Goal: Task Accomplishment & Management: Manage account settings

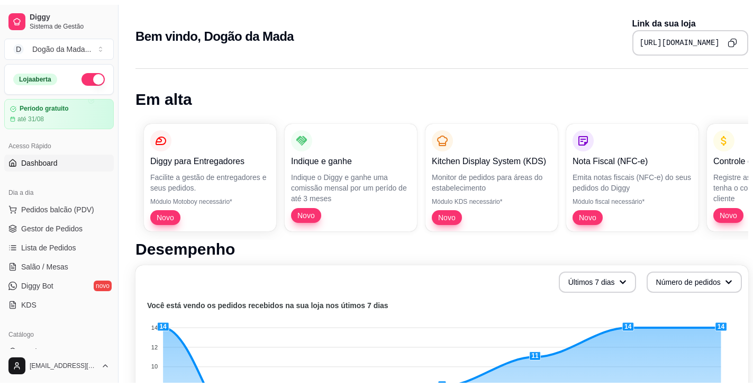
scroll to position [53, 0]
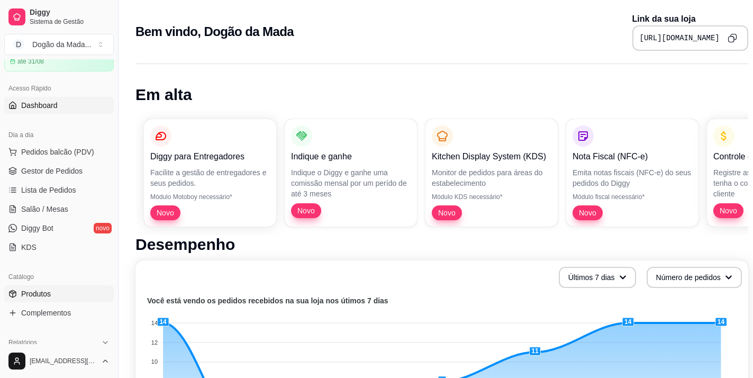
click at [47, 290] on span "Produtos" at bounding box center [36, 293] width 30 height 11
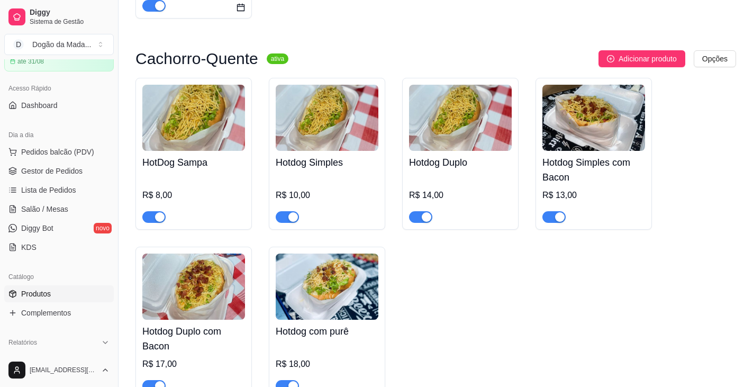
scroll to position [212, 0]
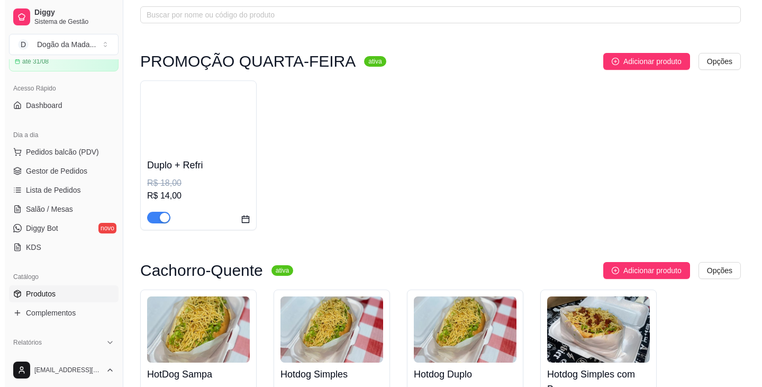
scroll to position [159, 0]
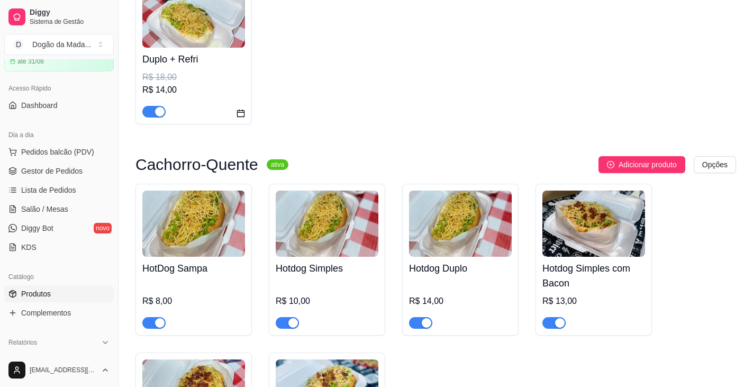
click at [185, 239] on img at bounding box center [193, 223] width 103 height 66
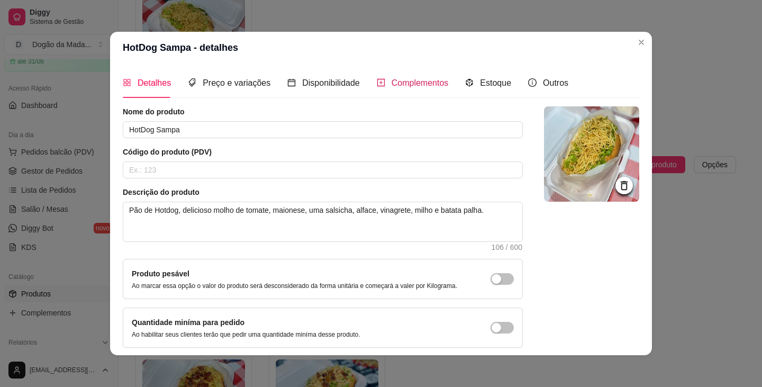
click at [379, 80] on span "Complementos" at bounding box center [419, 82] width 57 height 9
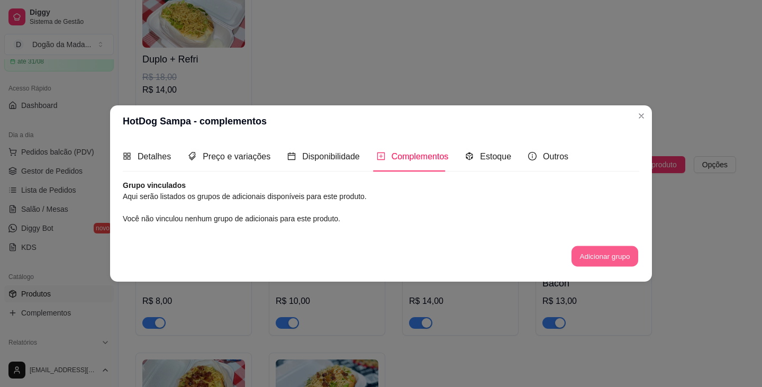
click at [379, 248] on button "Adicionar grupo" at bounding box center [604, 256] width 67 height 21
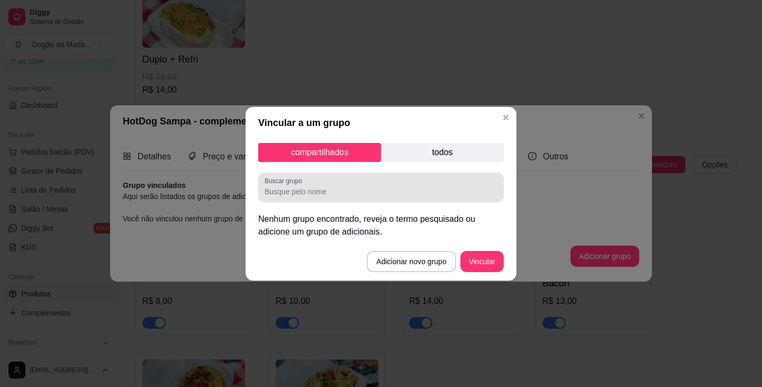
click at [325, 195] on input "Buscar grupo" at bounding box center [381, 191] width 233 height 11
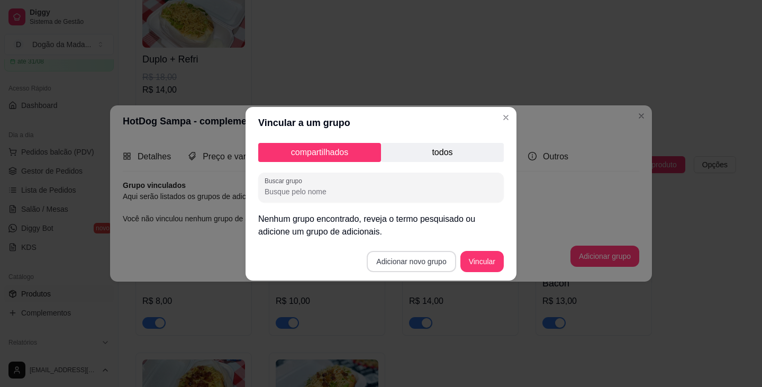
click at [379, 266] on button "Adicionar novo grupo" at bounding box center [411, 261] width 89 height 21
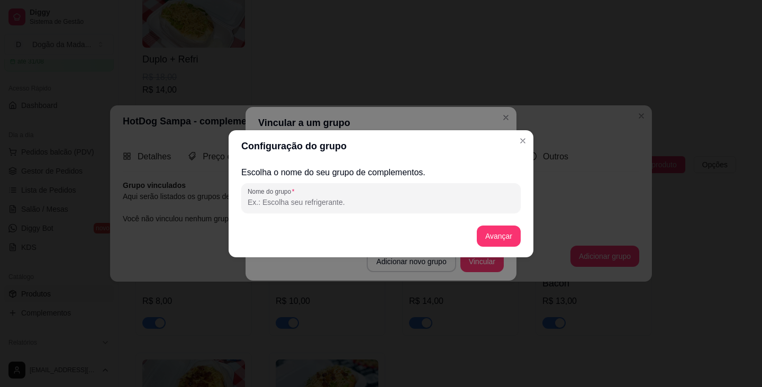
click at [293, 198] on input "Nome do grupo" at bounding box center [381, 202] width 267 height 11
type input "A"
type input "Adicional Creme de Alho"
click at [379, 233] on button "Avançar" at bounding box center [498, 235] width 43 height 21
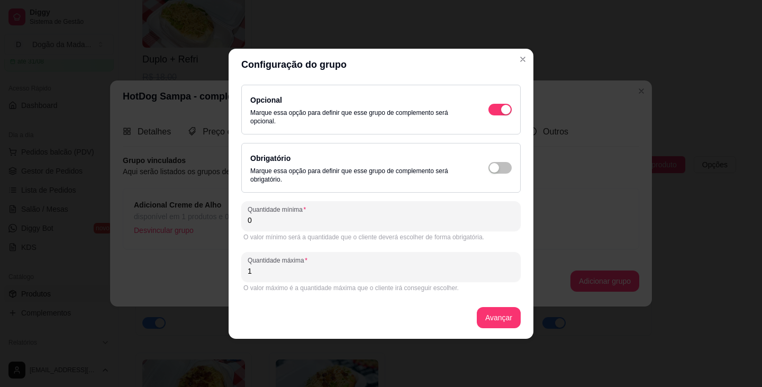
click at [275, 268] on input "1" at bounding box center [381, 271] width 267 height 11
drag, startPoint x: 263, startPoint y: 274, endPoint x: 204, endPoint y: 260, distance: 60.3
click at [207, 261] on div "Configuração do grupo Opcional Marque essa opção para definir que esse grupo de…" at bounding box center [381, 193] width 762 height 387
type input "5"
click at [379, 317] on button "Avançar" at bounding box center [499, 317] width 44 height 21
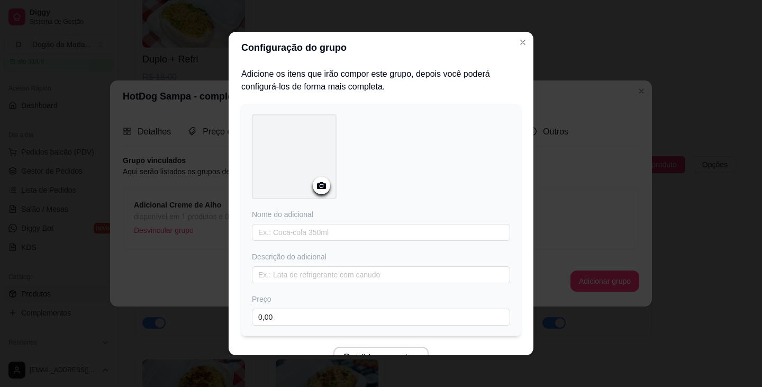
click at [313, 191] on div at bounding box center [321, 185] width 17 height 17
click at [315, 182] on icon at bounding box center [321, 185] width 12 height 12
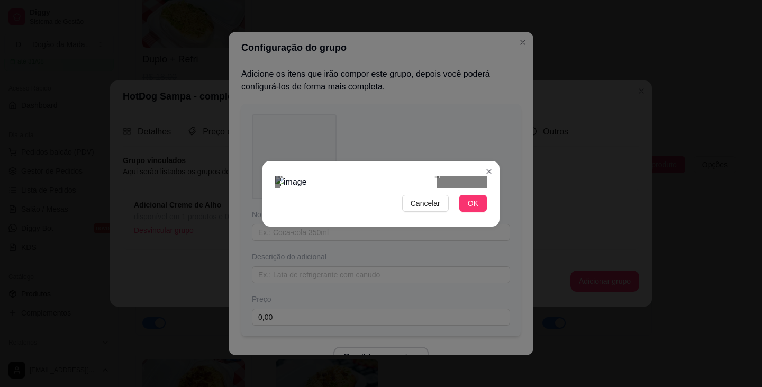
click at [379, 184] on div "Use the arrow keys to move the crop selection area" at bounding box center [358, 244] width 157 height 136
click at [379, 212] on button "OK" at bounding box center [473, 203] width 28 height 17
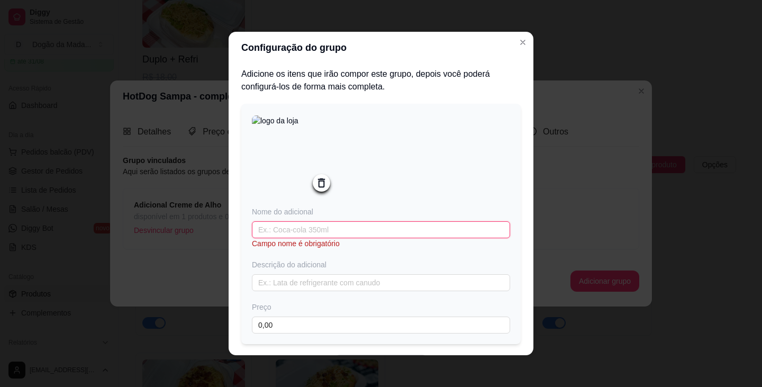
click at [277, 229] on input "text" at bounding box center [381, 229] width 258 height 17
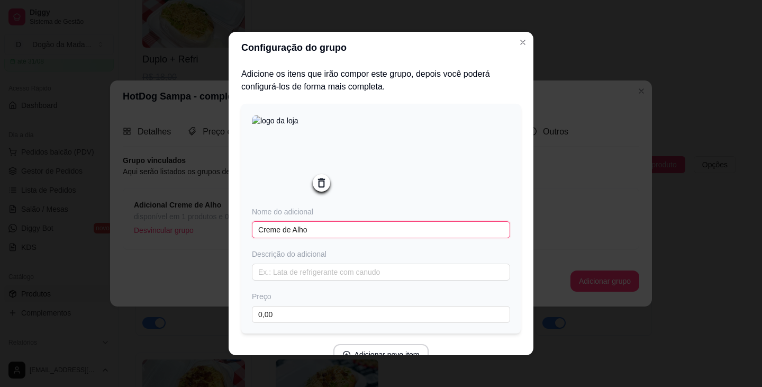
type input "Creme de Alho"
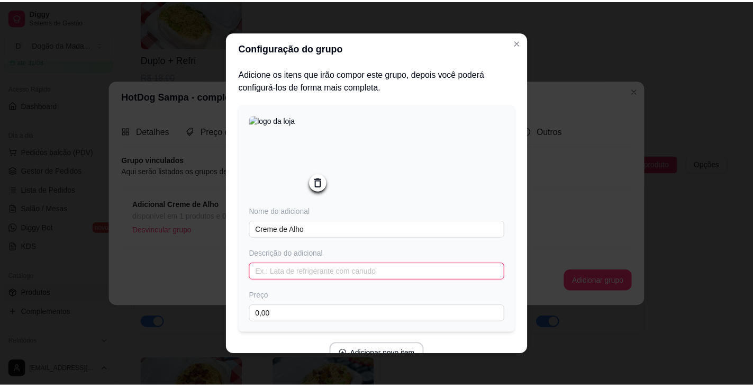
scroll to position [53, 0]
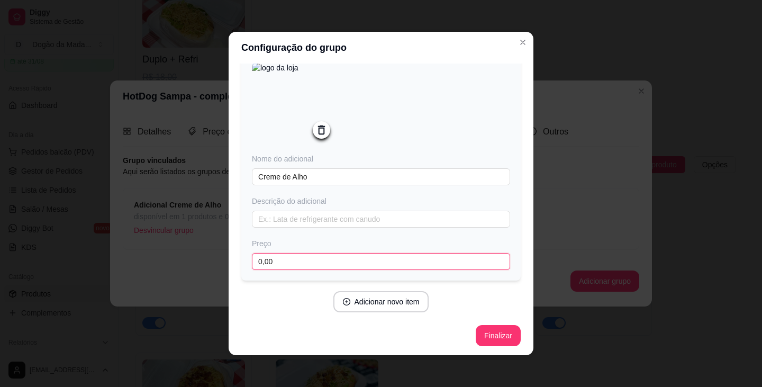
click at [287, 259] on input "0,00" at bounding box center [381, 261] width 258 height 17
type input "1,50"
click at [276, 297] on div "Adicionar novo item" at bounding box center [380, 301] width 279 height 21
click at [379, 334] on button "Finalizar" at bounding box center [498, 335] width 45 height 21
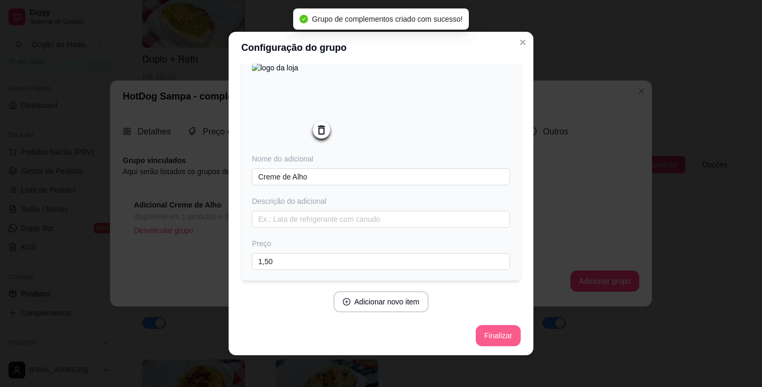
click at [379, 339] on button "Finalizar" at bounding box center [498, 335] width 45 height 21
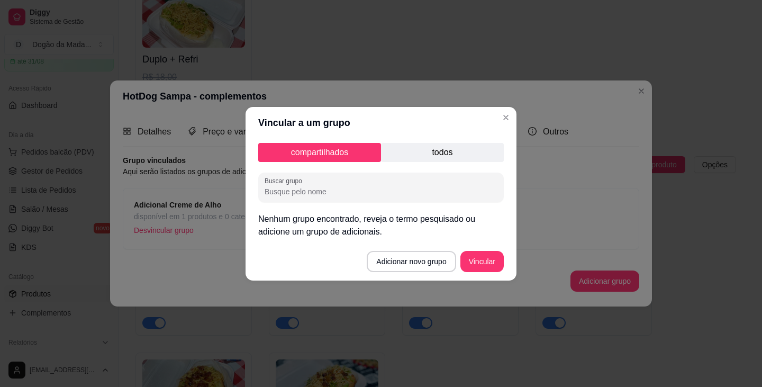
click at [379, 152] on p "todos" at bounding box center [442, 152] width 123 height 19
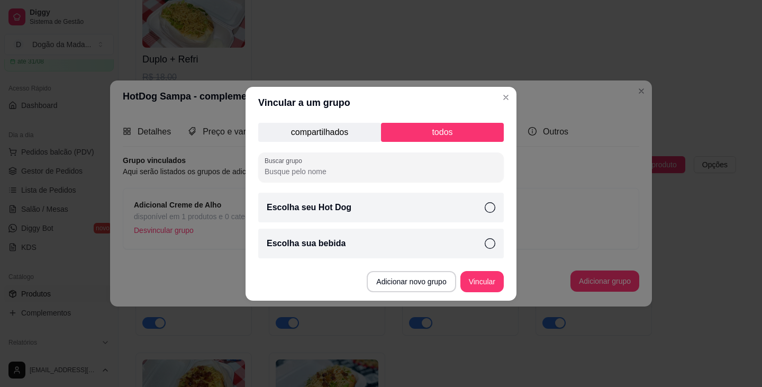
click at [336, 133] on p "compartilhados" at bounding box center [319, 132] width 123 height 19
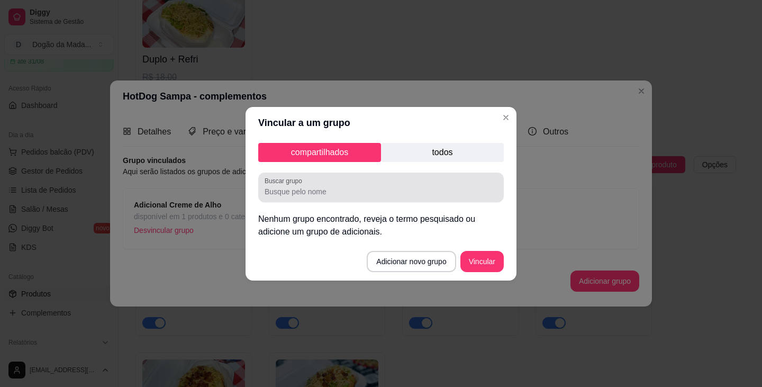
click at [327, 199] on div "Buscar grupo" at bounding box center [380, 187] width 245 height 30
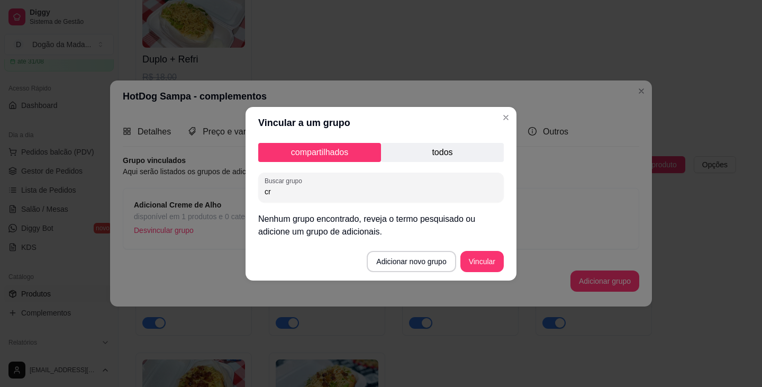
type input "c"
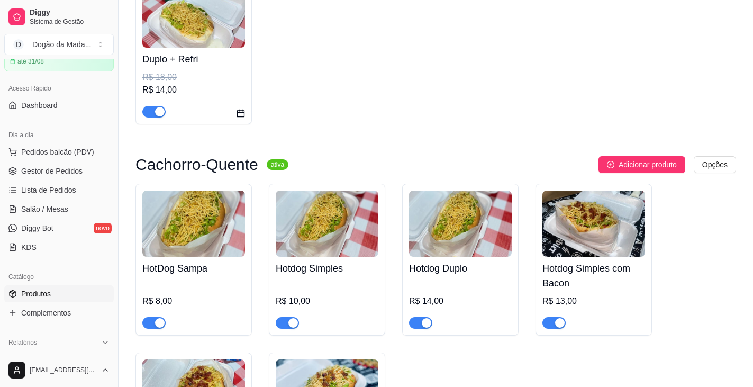
click at [195, 242] on img at bounding box center [193, 223] width 103 height 66
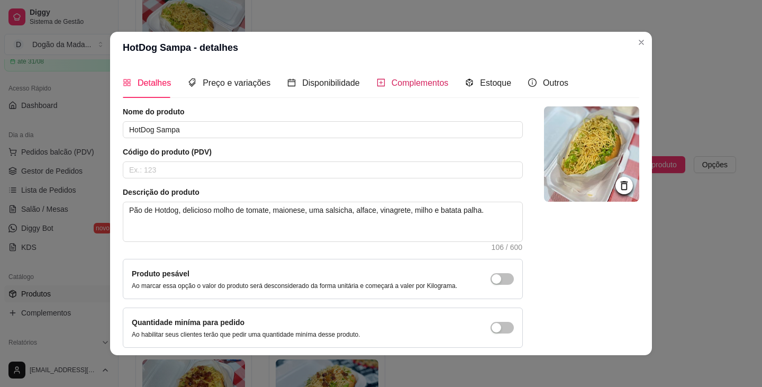
click at [379, 87] on span "Complementos" at bounding box center [419, 82] width 57 height 9
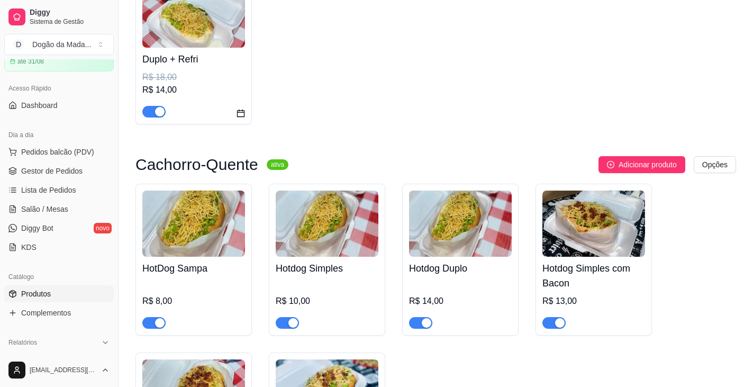
click at [318, 234] on img at bounding box center [327, 223] width 103 height 66
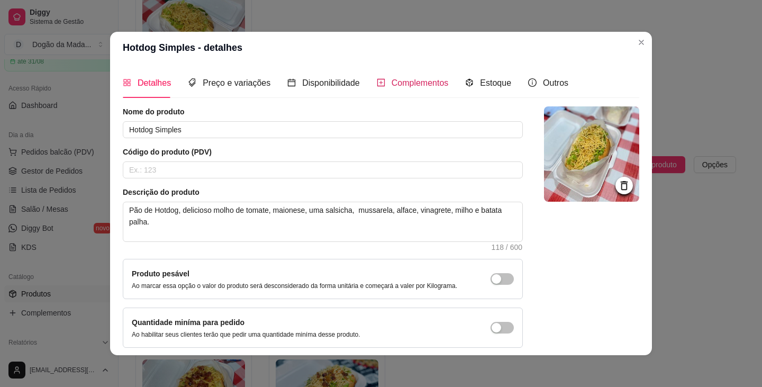
click at [379, 78] on span "Complementos" at bounding box center [419, 82] width 57 height 9
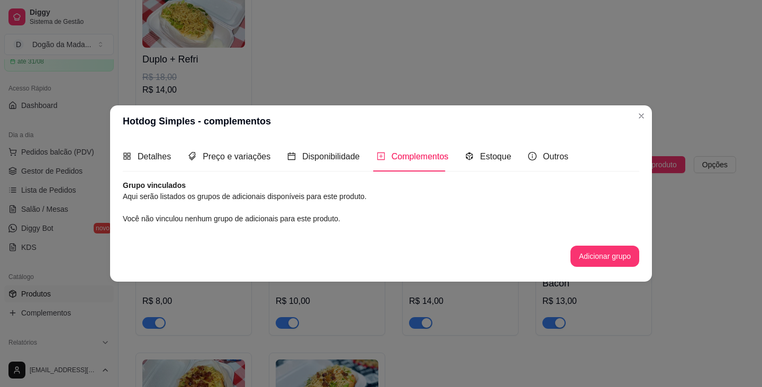
click at [379, 254] on button "Adicionar grupo" at bounding box center [604, 255] width 69 height 21
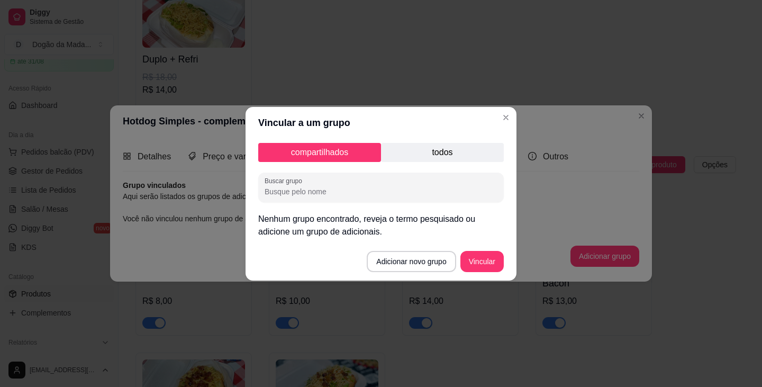
click at [372, 193] on input "Buscar grupo" at bounding box center [381, 191] width 233 height 11
click at [379, 152] on p "todos" at bounding box center [442, 152] width 123 height 19
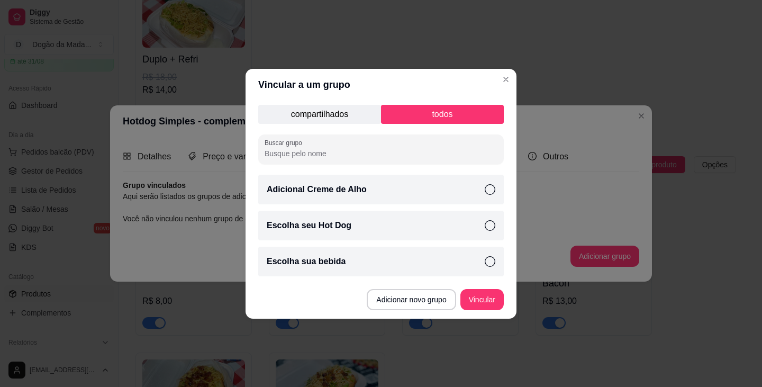
click at [368, 197] on div "Adicional Creme de Alho" at bounding box center [380, 190] width 245 height 30
click at [379, 297] on button "Vincular" at bounding box center [481, 299] width 43 height 21
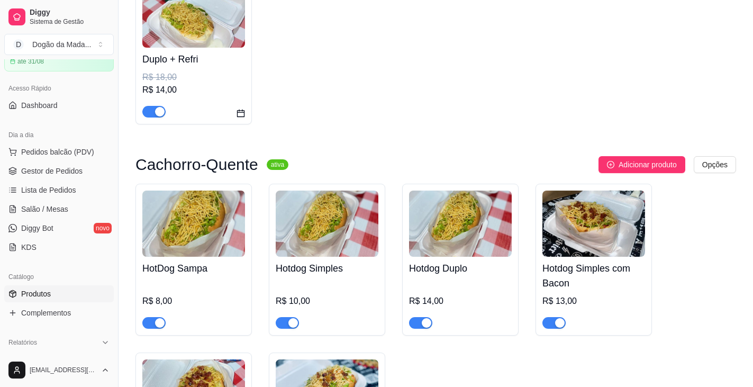
click at [379, 252] on img at bounding box center [460, 223] width 103 height 66
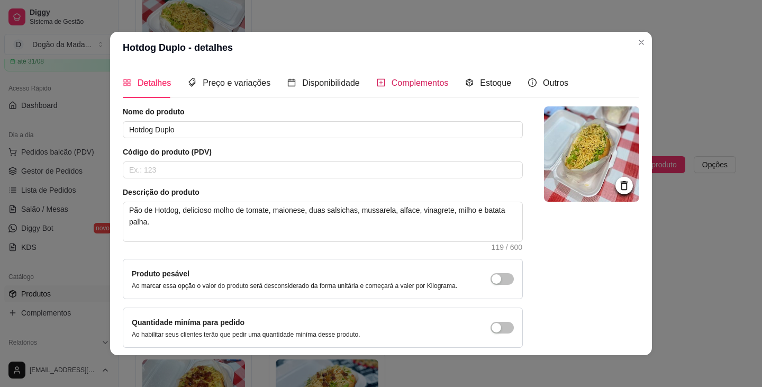
click at [379, 78] on span "Complementos" at bounding box center [419, 82] width 57 height 9
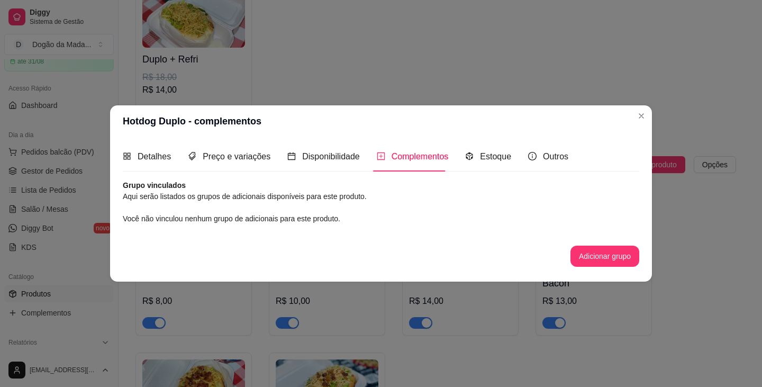
click at [379, 252] on button "Adicionar grupo" at bounding box center [604, 255] width 69 height 21
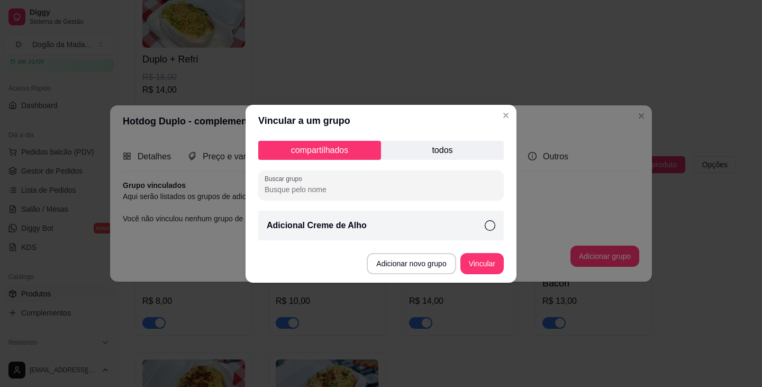
click at [379, 229] on div "Adicional Creme de Alho" at bounding box center [380, 226] width 245 height 30
click at [379, 261] on button "Vincular" at bounding box center [481, 263] width 43 height 21
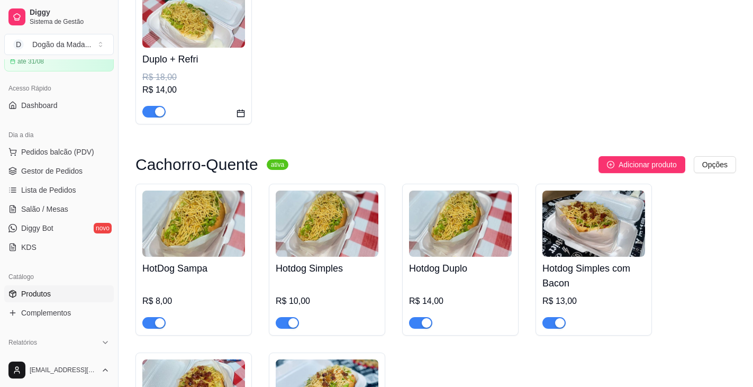
click at [379, 225] on img at bounding box center [593, 223] width 103 height 66
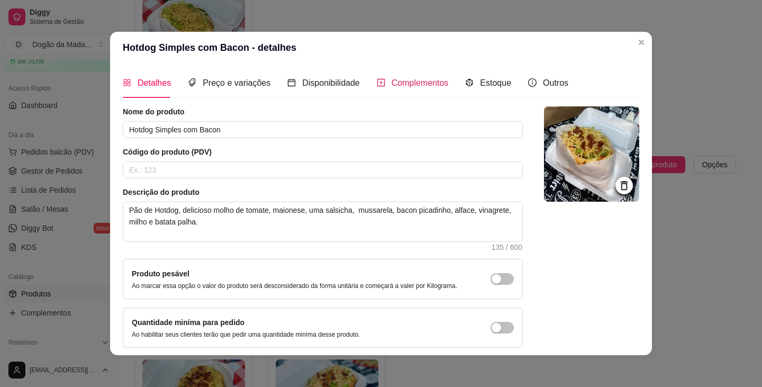
click at [379, 78] on span "Complementos" at bounding box center [419, 82] width 57 height 9
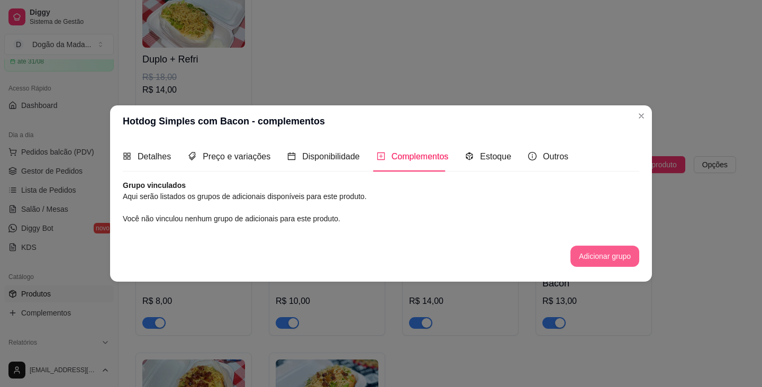
click at [379, 253] on button "Adicionar grupo" at bounding box center [604, 255] width 69 height 21
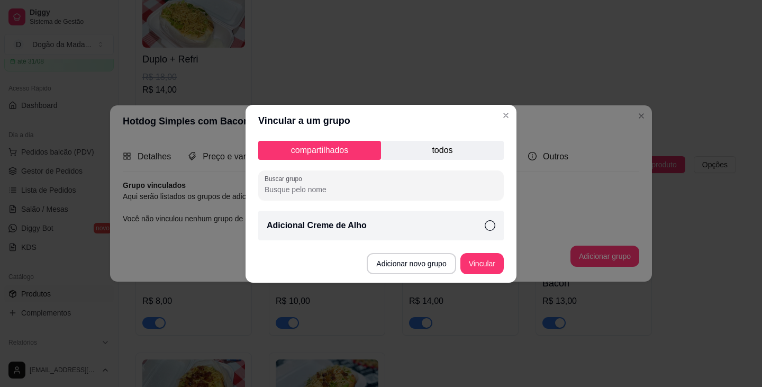
click at [369, 227] on div "Adicional Creme de Alho" at bounding box center [380, 226] width 245 height 30
click at [379, 265] on button "Vincular" at bounding box center [481, 263] width 43 height 21
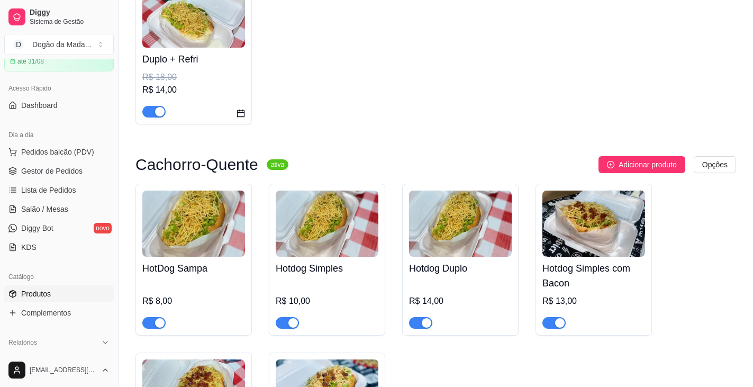
scroll to position [106, 0]
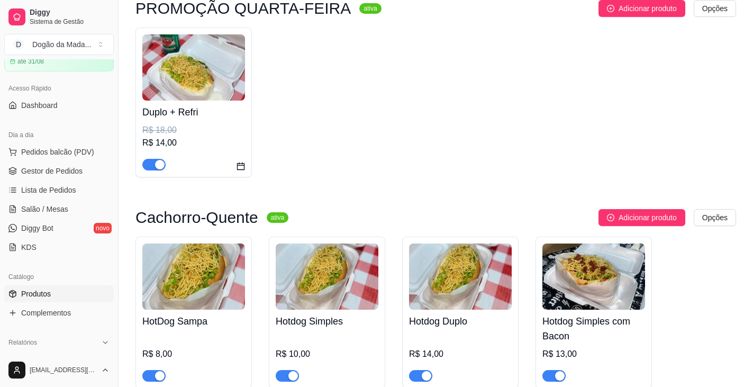
click at [204, 115] on h4 "Duplo + Refri" at bounding box center [193, 112] width 103 height 15
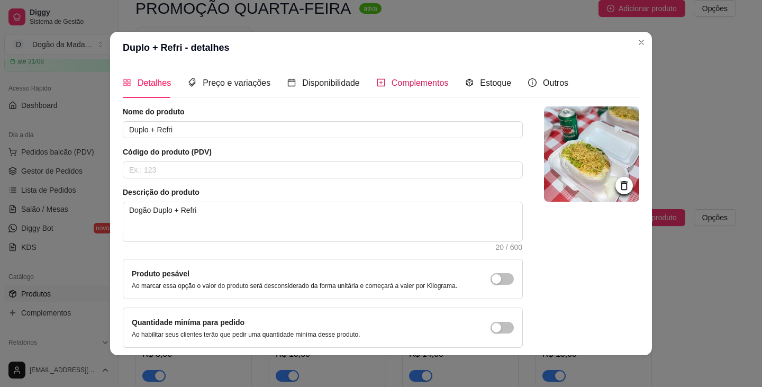
click at [379, 86] on span "Complementos" at bounding box center [419, 82] width 57 height 9
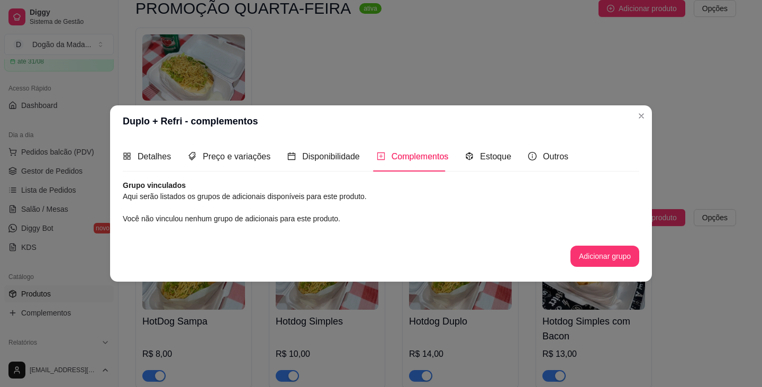
click at [379, 248] on button "Adicionar grupo" at bounding box center [604, 255] width 69 height 21
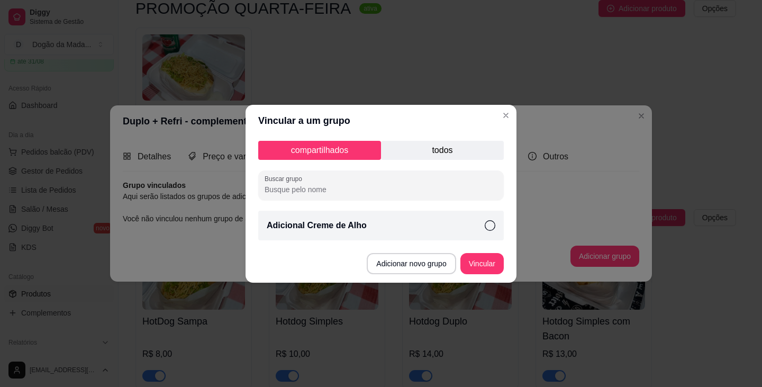
click at [370, 223] on div "Adicional Creme de Alho" at bounding box center [380, 226] width 245 height 30
click at [379, 263] on button "Vincular" at bounding box center [481, 263] width 43 height 21
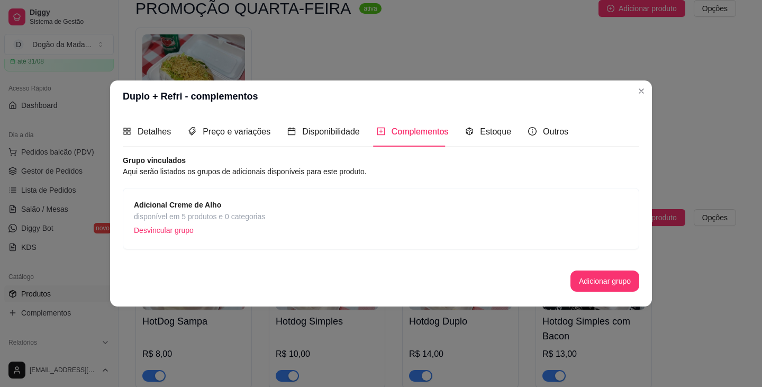
click at [379, 92] on header "Duplo + Refri - complementos" at bounding box center [381, 96] width 542 height 32
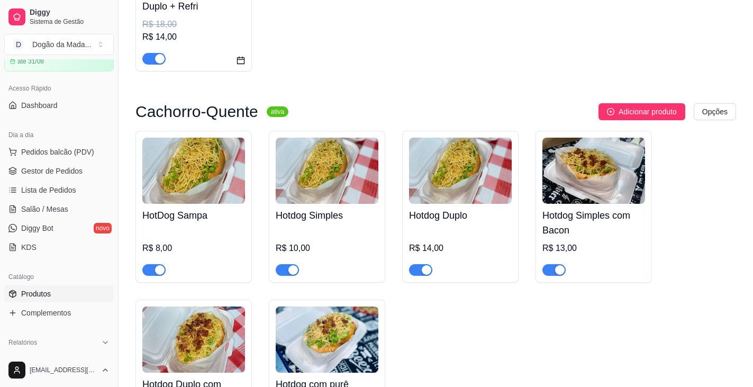
scroll to position [265, 0]
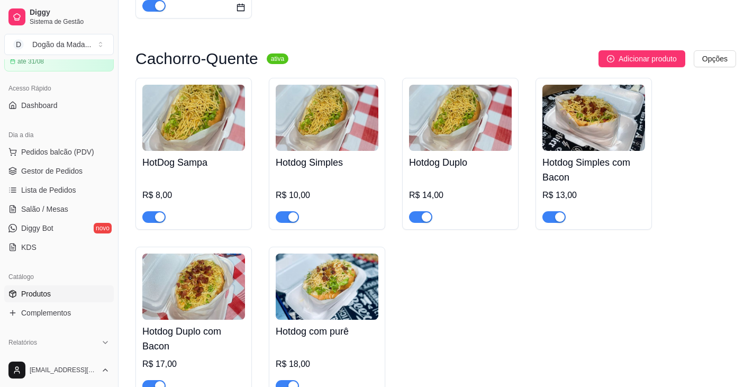
click at [176, 290] on img at bounding box center [193, 286] width 103 height 66
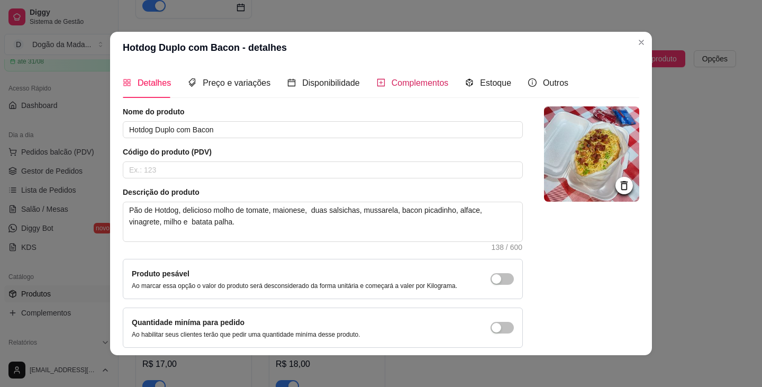
click at [379, 81] on span "Complementos" at bounding box center [419, 82] width 57 height 9
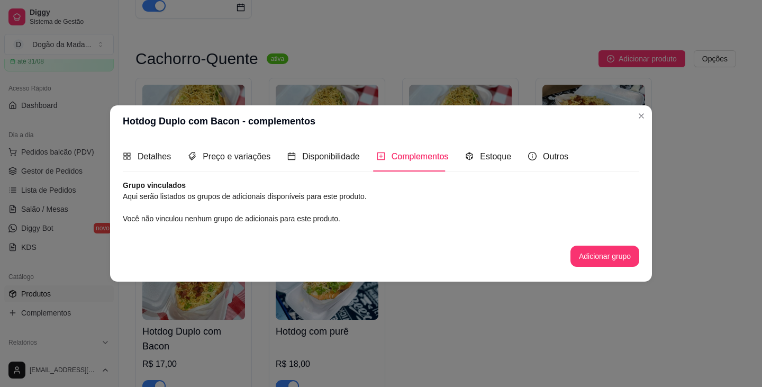
click at [379, 259] on button "Adicionar grupo" at bounding box center [604, 255] width 69 height 21
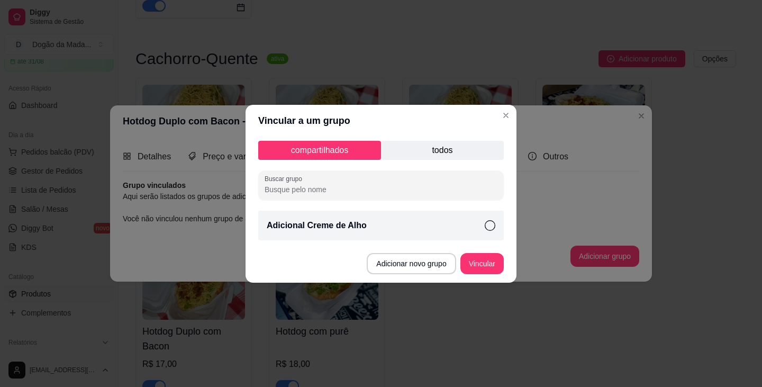
click at [379, 216] on div "Adicional Creme de Alho" at bounding box center [380, 226] width 245 height 30
click at [379, 258] on button "Vincular" at bounding box center [481, 263] width 43 height 21
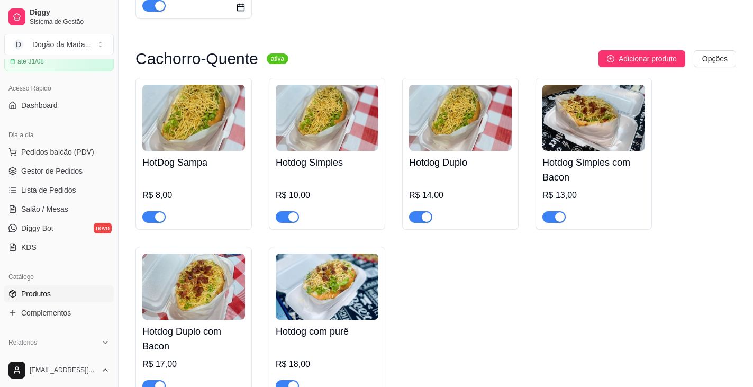
scroll to position [317, 0]
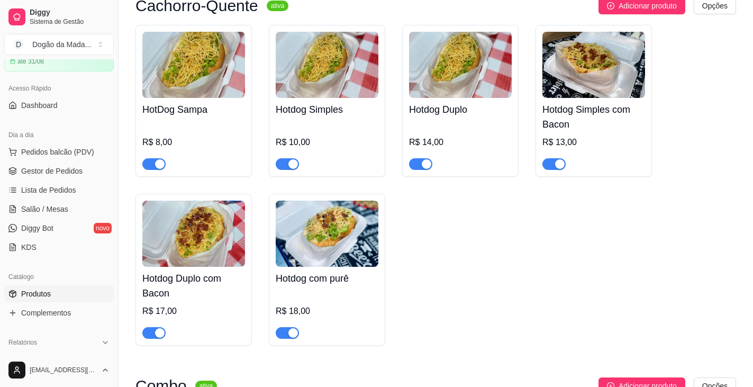
click at [324, 235] on img at bounding box center [327, 234] width 103 height 66
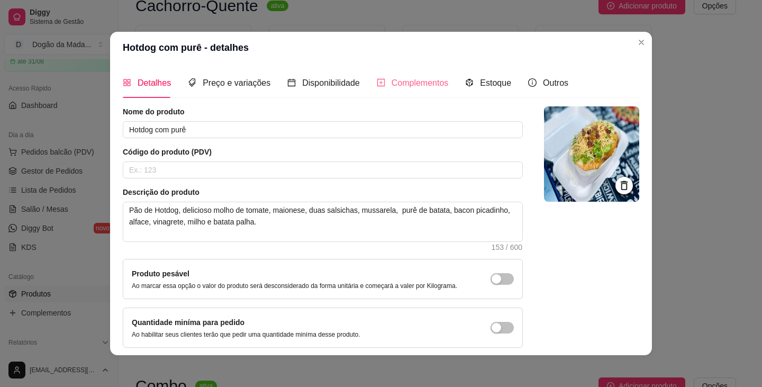
click at [379, 91] on div "Complementos" at bounding box center [413, 83] width 72 height 30
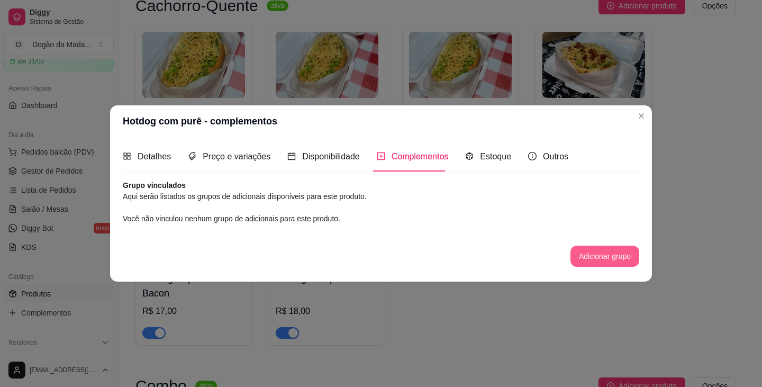
click at [379, 252] on button "Adicionar grupo" at bounding box center [604, 255] width 69 height 21
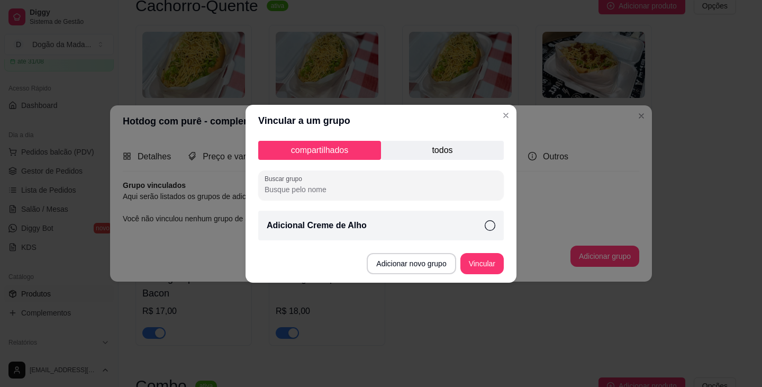
click at [322, 213] on div "Adicional Creme de Alho" at bounding box center [380, 226] width 245 height 30
click at [379, 256] on button "Vincular" at bounding box center [482, 263] width 42 height 21
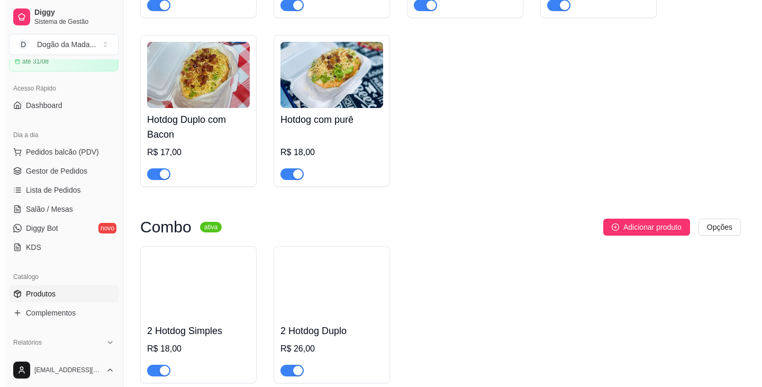
scroll to position [529, 0]
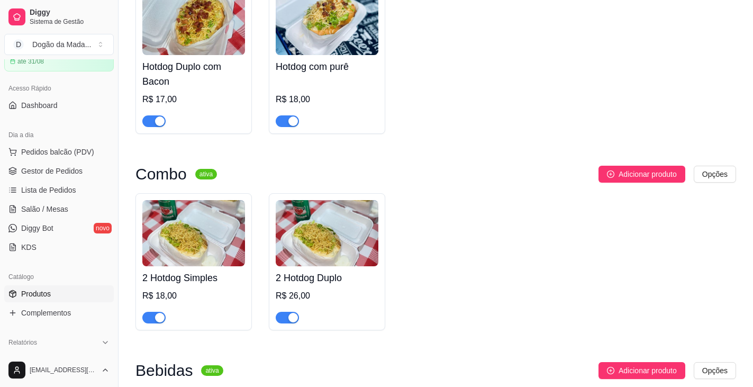
click at [206, 239] on img at bounding box center [193, 233] width 103 height 66
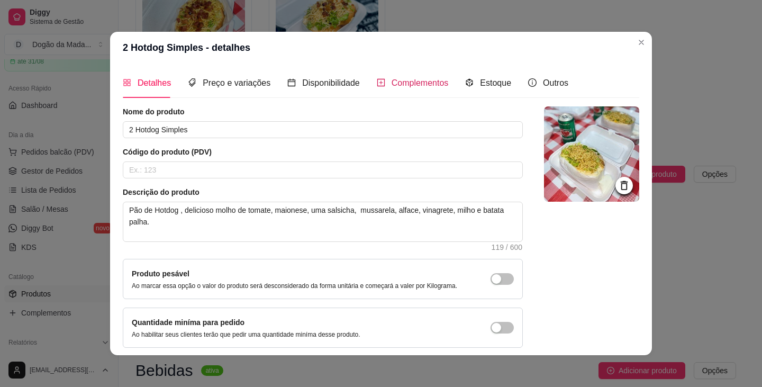
click at [379, 89] on div "Complementos" at bounding box center [413, 82] width 72 height 13
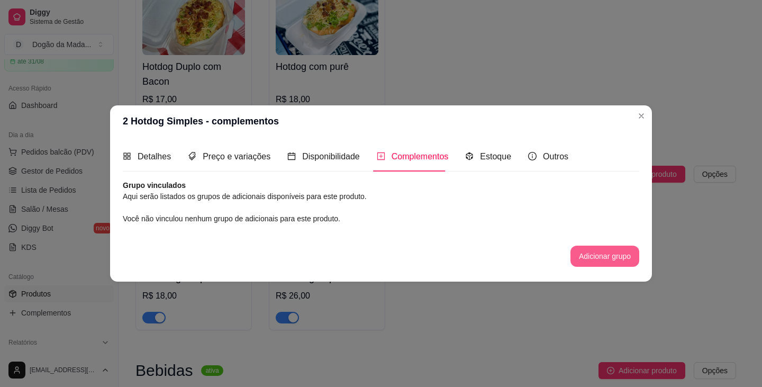
click at [379, 265] on button "Adicionar grupo" at bounding box center [604, 255] width 69 height 21
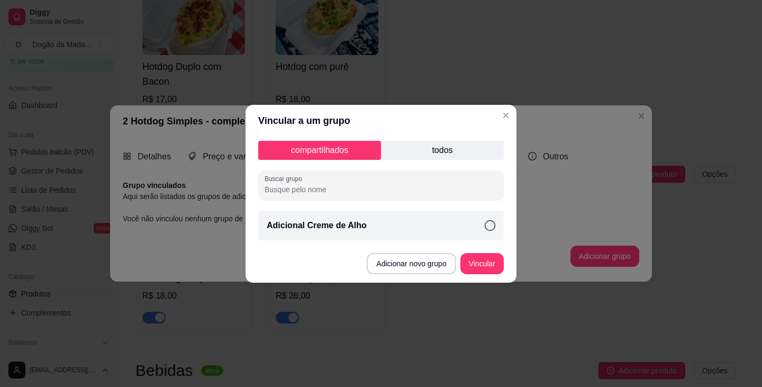
click at [303, 234] on div "Adicional Creme de Alho" at bounding box center [380, 226] width 245 height 30
click at [379, 266] on button "Vincular" at bounding box center [481, 263] width 43 height 21
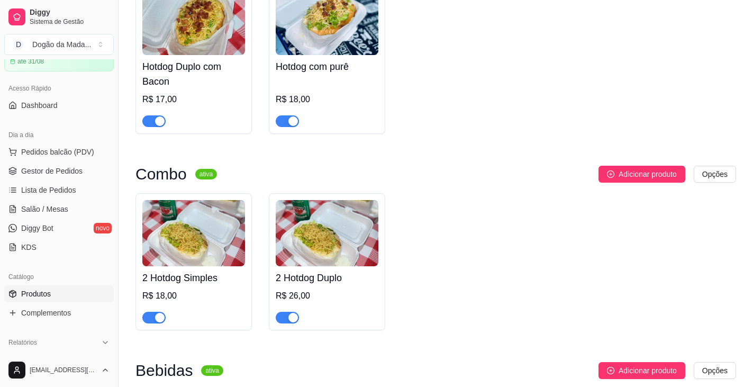
click at [309, 253] on img at bounding box center [327, 233] width 103 height 66
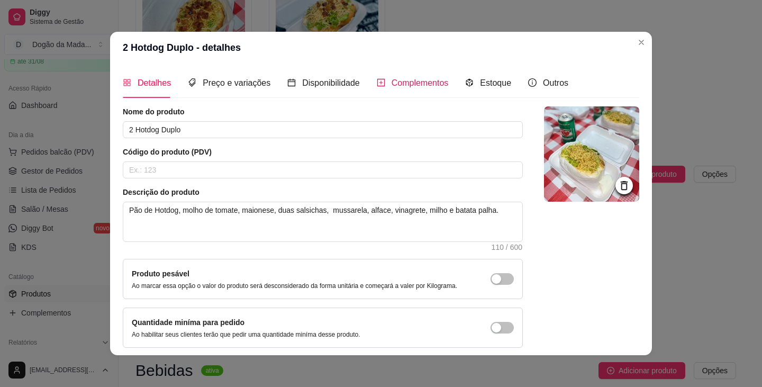
click at [379, 79] on span "Complementos" at bounding box center [419, 82] width 57 height 9
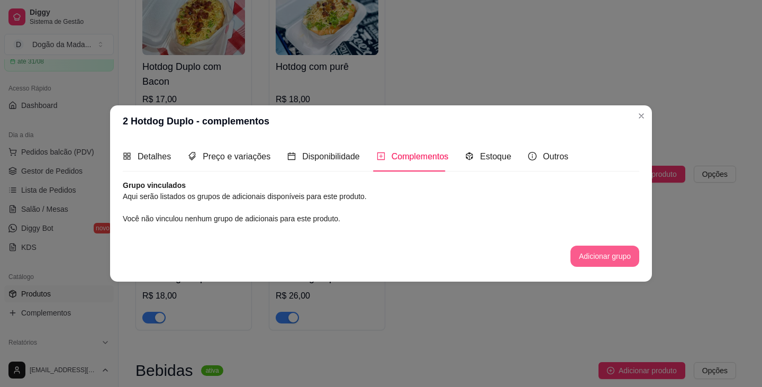
click at [379, 259] on button "Adicionar grupo" at bounding box center [604, 255] width 69 height 21
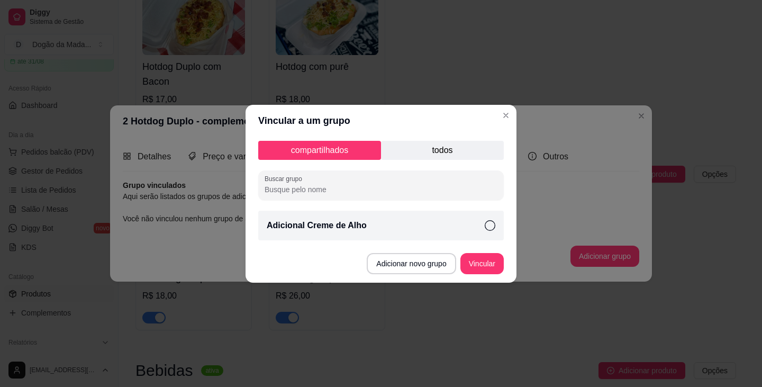
click at [301, 225] on p "Adicional Creme de Alho" at bounding box center [317, 225] width 100 height 13
click at [379, 266] on button "Vincular" at bounding box center [481, 263] width 43 height 21
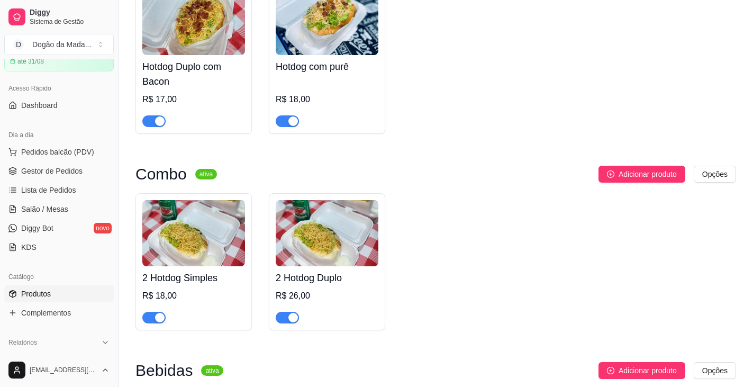
click at [201, 207] on img at bounding box center [193, 233] width 103 height 66
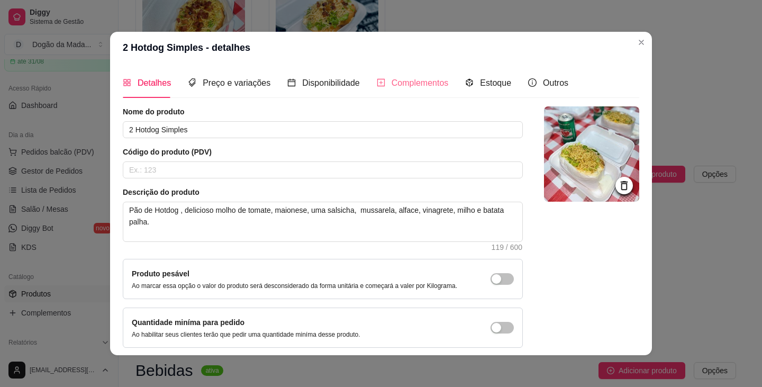
click at [379, 74] on div "Complementos" at bounding box center [413, 83] width 72 height 30
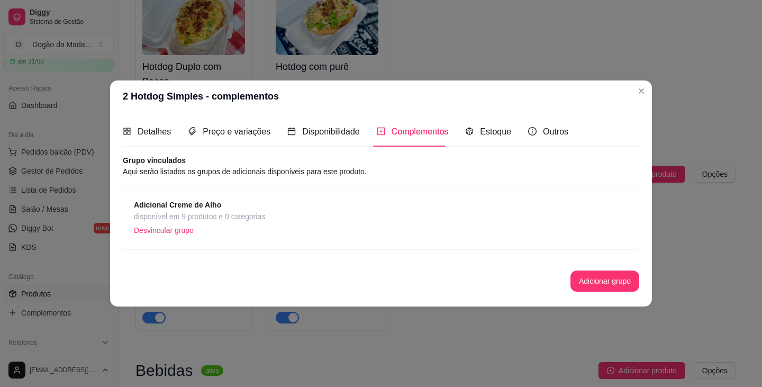
click at [379, 278] on div "Adicionar grupo" at bounding box center [381, 280] width 516 height 21
click at [379, 278] on button "Adicionar grupo" at bounding box center [604, 280] width 69 height 21
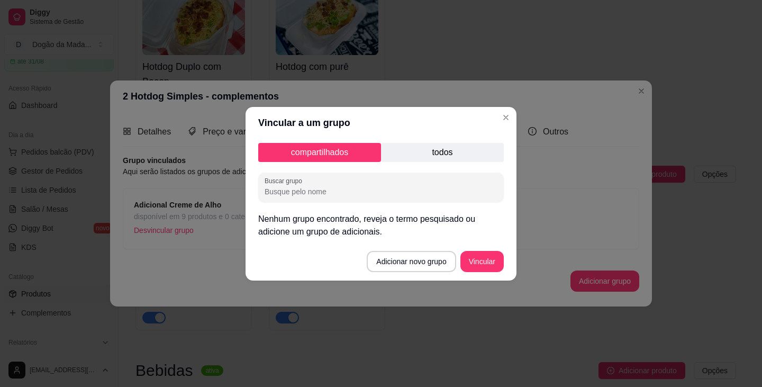
click at [379, 159] on p "todos" at bounding box center [442, 152] width 123 height 19
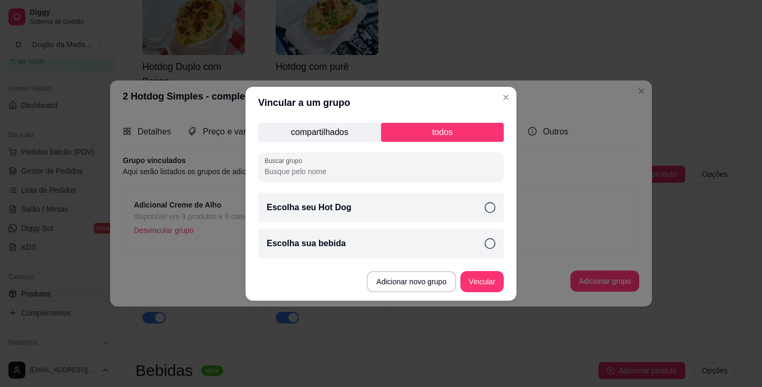
click at [341, 238] on div "Escolha sua bebida" at bounding box center [380, 244] width 245 height 30
click at [379, 279] on button "Vincular" at bounding box center [481, 281] width 43 height 21
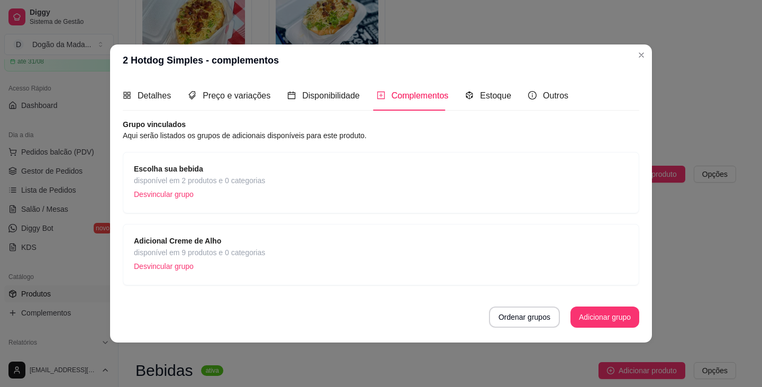
click at [216, 172] on span "Escolha sua bebida" at bounding box center [199, 169] width 131 height 12
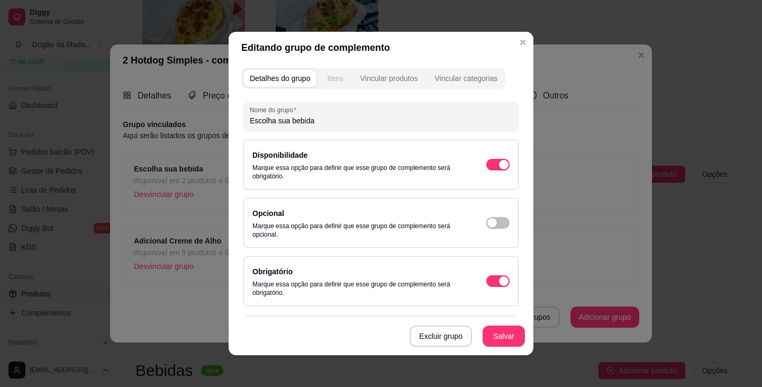
click at [338, 84] on button "Itens" at bounding box center [335, 78] width 29 height 17
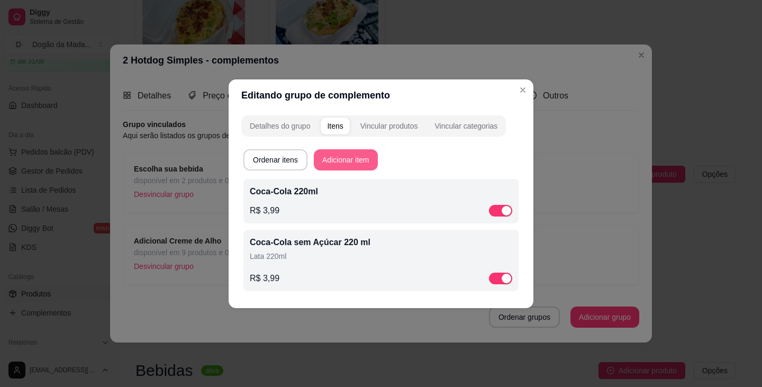
click at [346, 161] on button "Adicionar item" at bounding box center [346, 159] width 64 height 21
click at [379, 128] on div "Vincular produtos" at bounding box center [389, 126] width 58 height 11
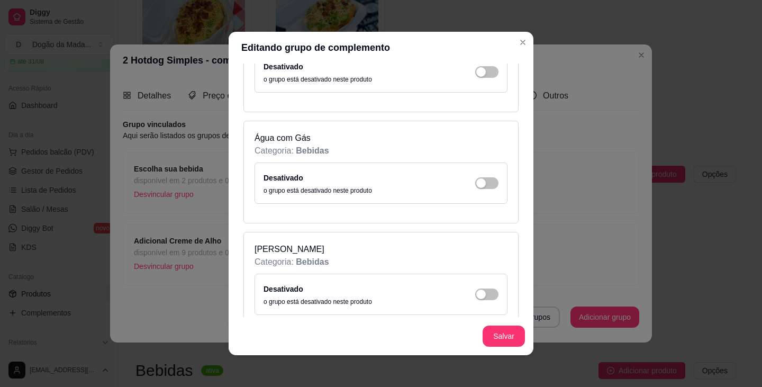
scroll to position [1770, 0]
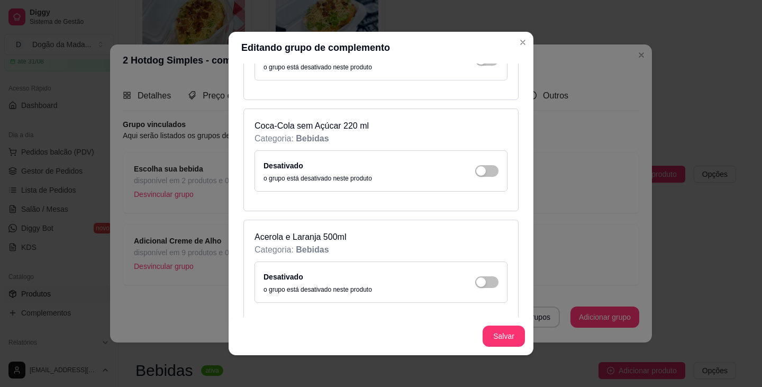
scroll to position [1483, 0]
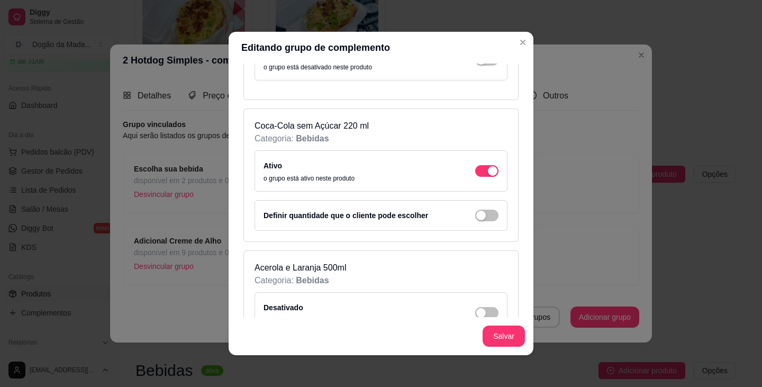
scroll to position [1589, 0]
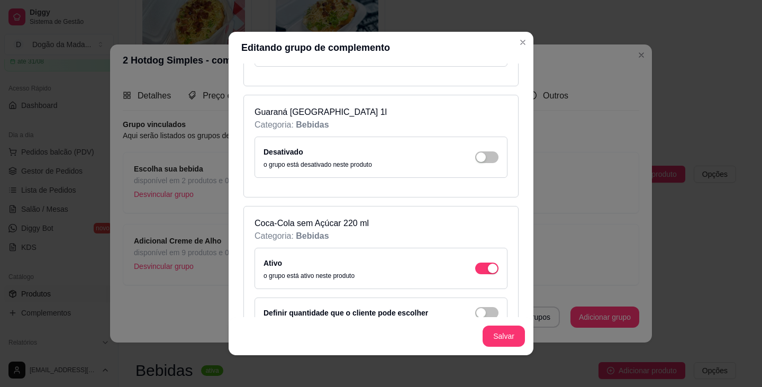
scroll to position [1386, 0]
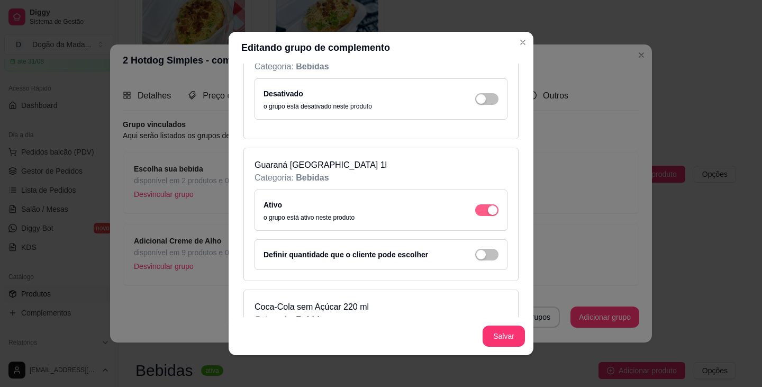
scroll to position [1333, 0]
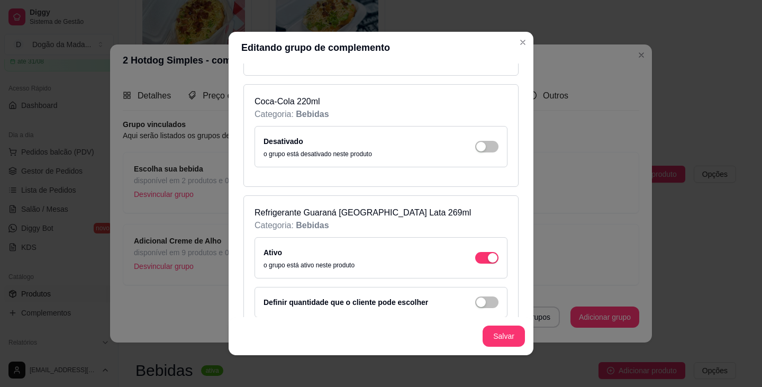
scroll to position [1174, 0]
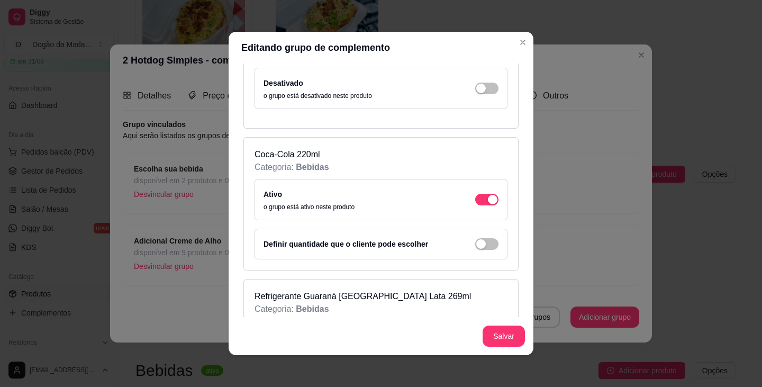
scroll to position [1121, 0]
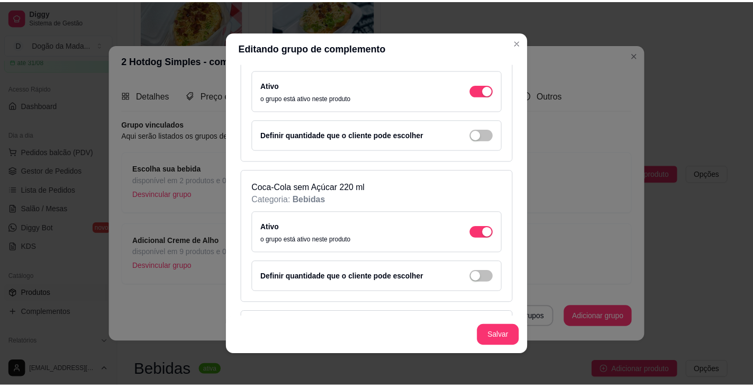
scroll to position [1862, 0]
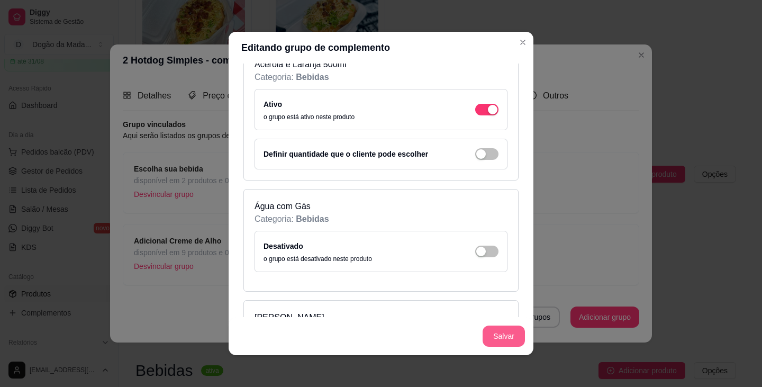
click at [379, 330] on button "Salvar" at bounding box center [503, 335] width 42 height 21
click at [379, 340] on button "Salvar" at bounding box center [503, 335] width 42 height 21
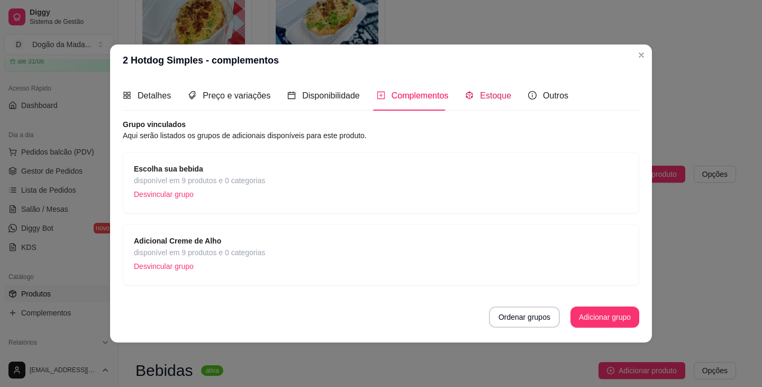
click at [379, 102] on div "Estoque" at bounding box center [488, 95] width 46 height 13
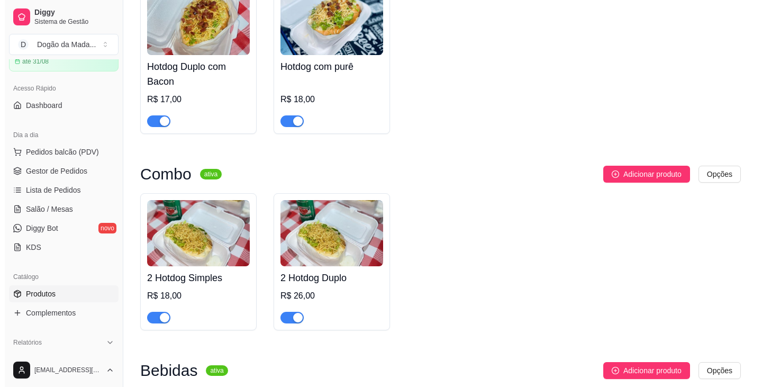
scroll to position [582, 0]
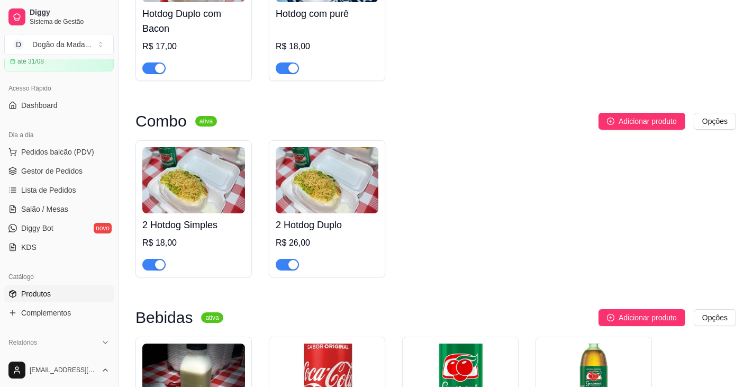
click at [334, 196] on img at bounding box center [327, 180] width 103 height 66
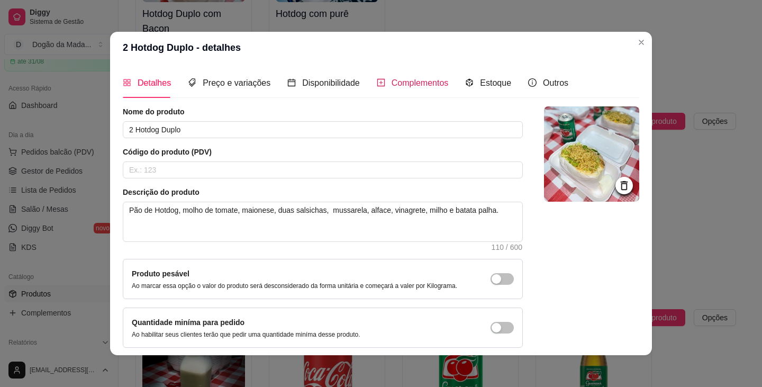
click at [379, 85] on span "Complementos" at bounding box center [419, 82] width 57 height 9
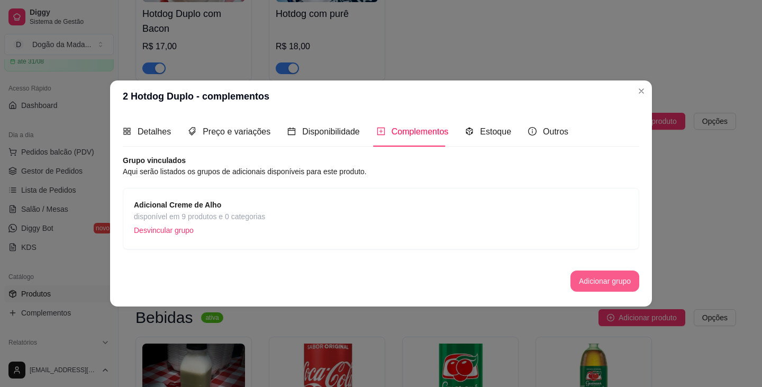
click at [379, 276] on button "Adicionar grupo" at bounding box center [604, 280] width 69 height 21
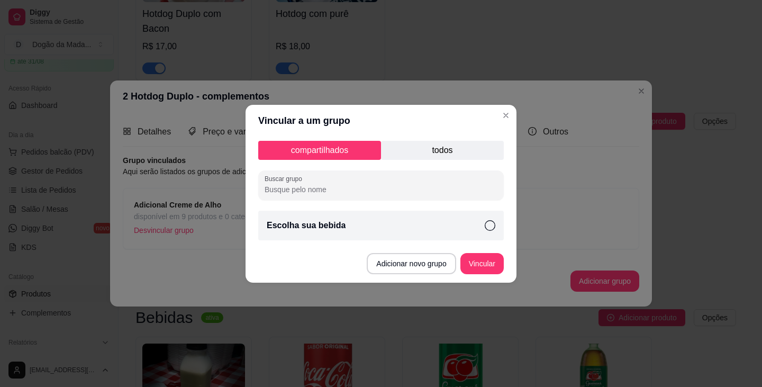
click at [355, 220] on div "Escolha sua bebida" at bounding box center [380, 226] width 245 height 30
click at [379, 257] on button "Vincular" at bounding box center [481, 263] width 43 height 21
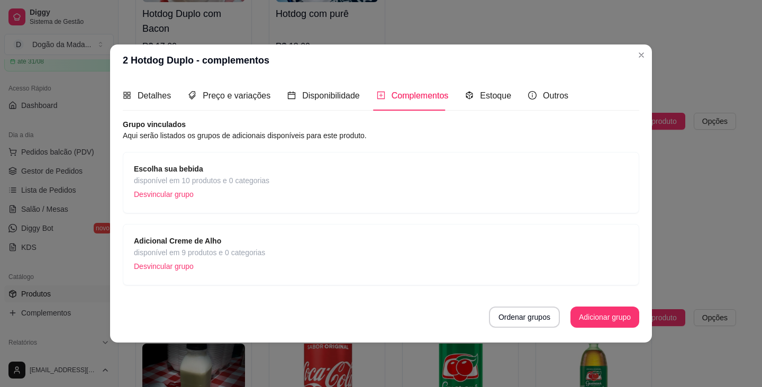
click at [239, 193] on p "Desvincular grupo" at bounding box center [201, 194] width 135 height 16
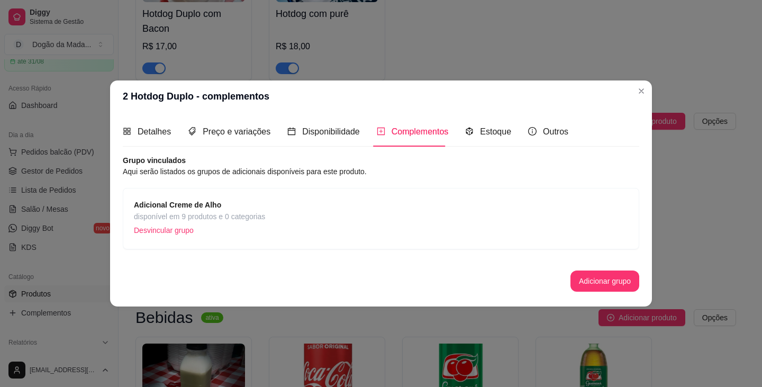
click at [379, 283] on button "Adicionar grupo" at bounding box center [604, 280] width 69 height 21
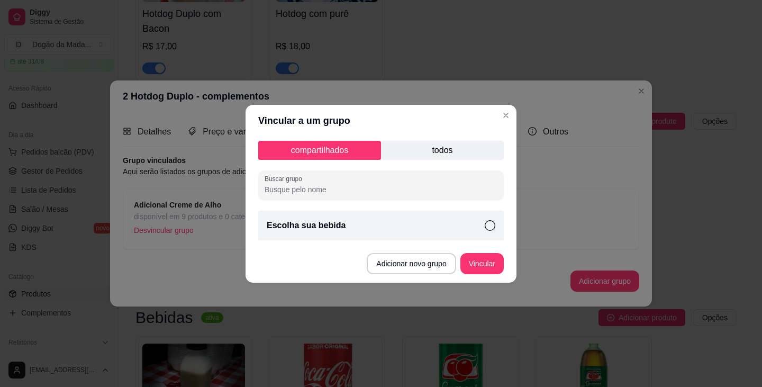
click at [379, 215] on div "Escolha sua bebida" at bounding box center [380, 226] width 245 height 30
click at [379, 258] on button "Vincular" at bounding box center [481, 263] width 43 height 21
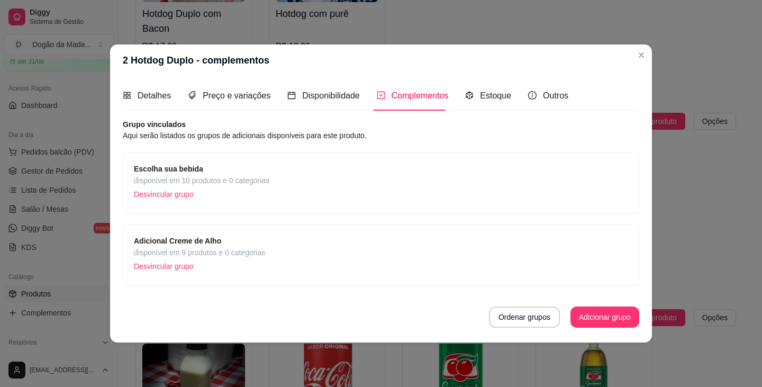
click at [236, 163] on span "Escolha sua bebida" at bounding box center [201, 169] width 135 height 12
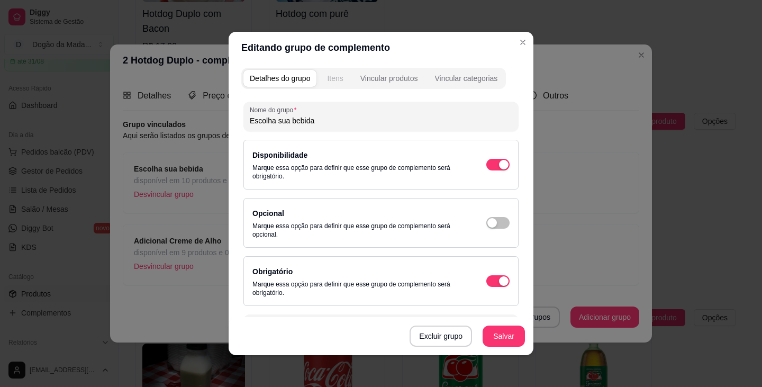
click at [342, 78] on button "Itens" at bounding box center [335, 78] width 29 height 17
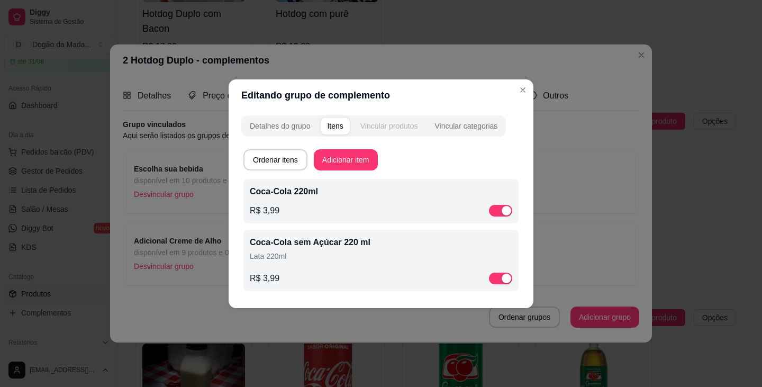
click at [375, 124] on div "Vincular produtos" at bounding box center [389, 126] width 58 height 11
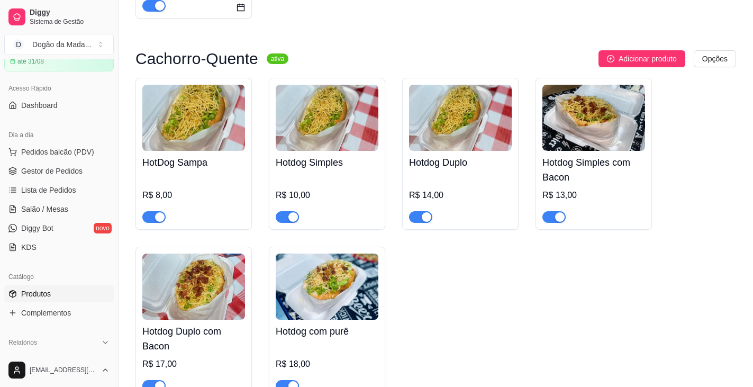
scroll to position [212, 0]
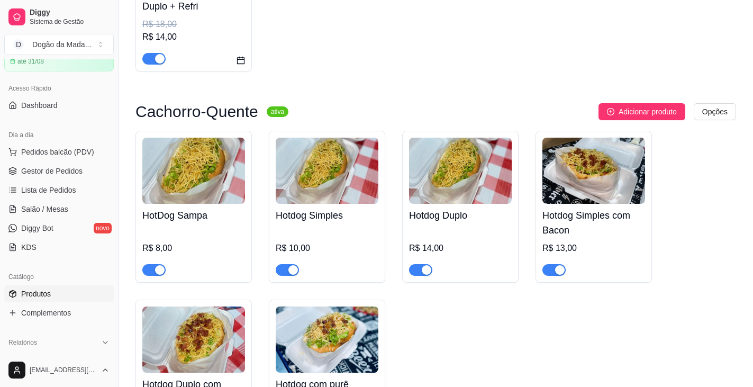
click at [234, 168] on img at bounding box center [193, 171] width 103 height 66
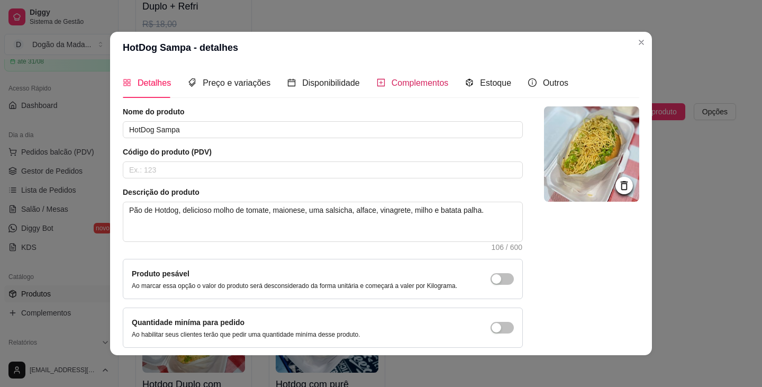
click at [379, 83] on span "Complementos" at bounding box center [419, 82] width 57 height 9
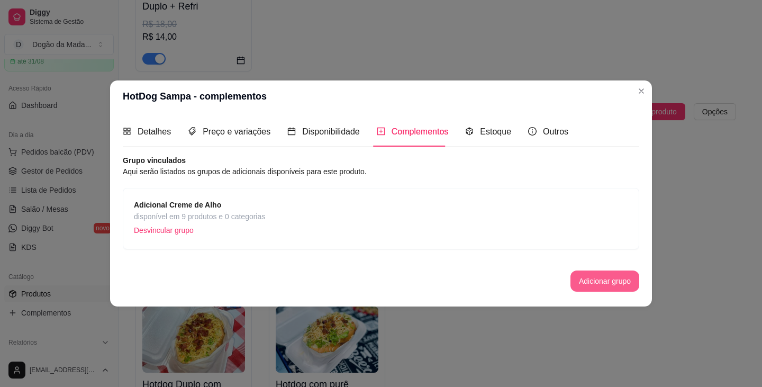
click at [379, 281] on button "Adicionar grupo" at bounding box center [604, 280] width 69 height 21
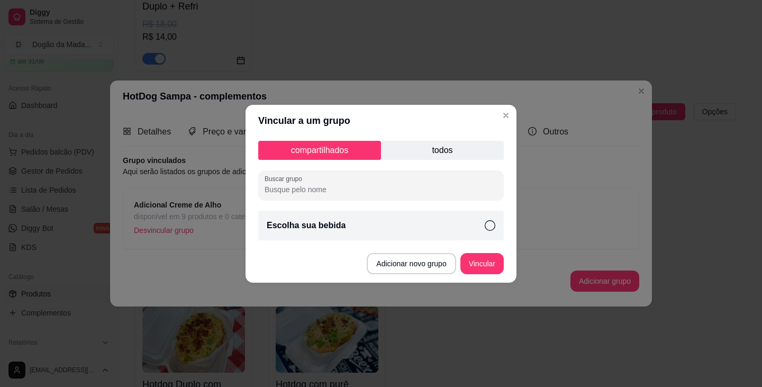
click at [356, 225] on div "Escolha sua bebida" at bounding box center [380, 226] width 245 height 30
click at [379, 270] on button "Vincular" at bounding box center [481, 263] width 43 height 21
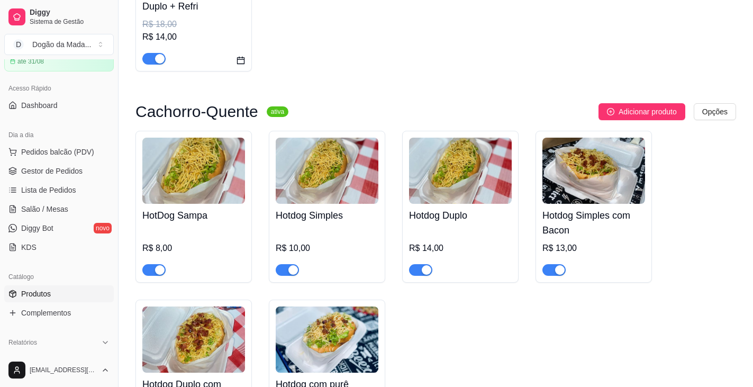
click at [279, 169] on img at bounding box center [327, 171] width 103 height 66
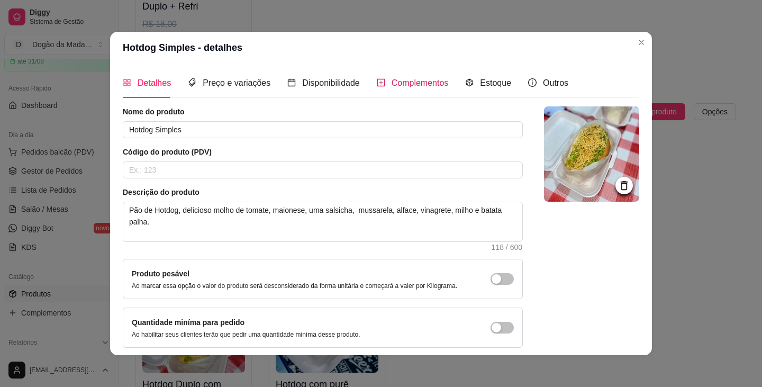
click at [379, 85] on span "Complementos" at bounding box center [419, 82] width 57 height 9
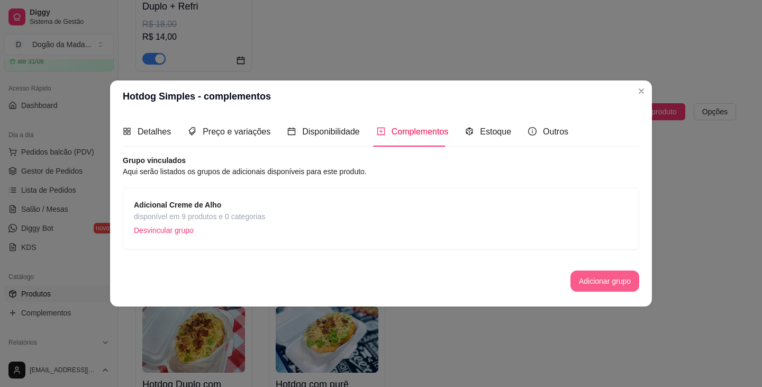
click at [379, 277] on button "Adicionar grupo" at bounding box center [604, 280] width 69 height 21
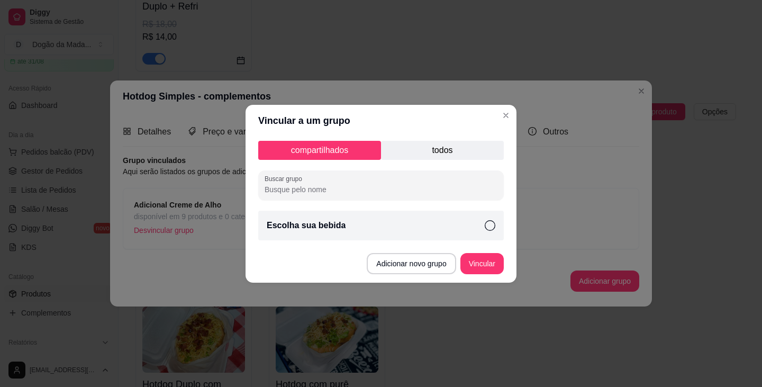
click at [379, 221] on div "Escolha sua bebida" at bounding box center [380, 226] width 245 height 30
click at [379, 265] on button "Vincular" at bounding box center [482, 263] width 42 height 21
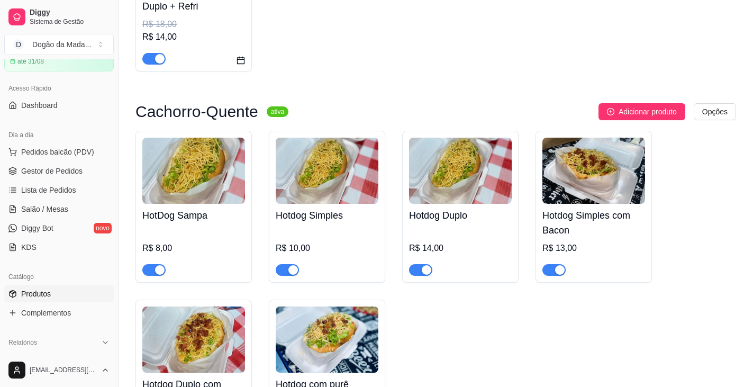
click at [379, 175] on img at bounding box center [460, 171] width 103 height 66
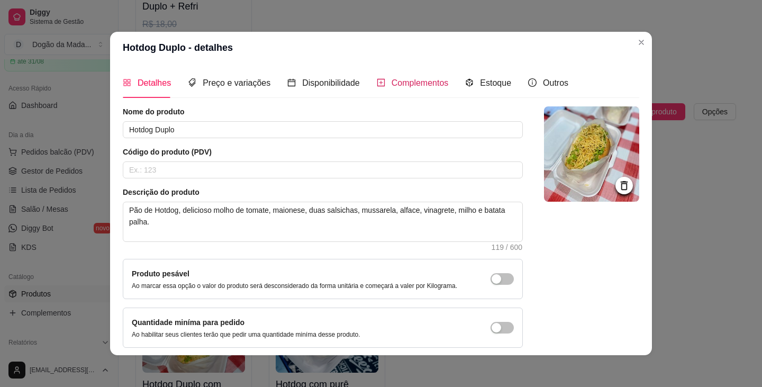
click at [379, 81] on span "Complementos" at bounding box center [419, 82] width 57 height 9
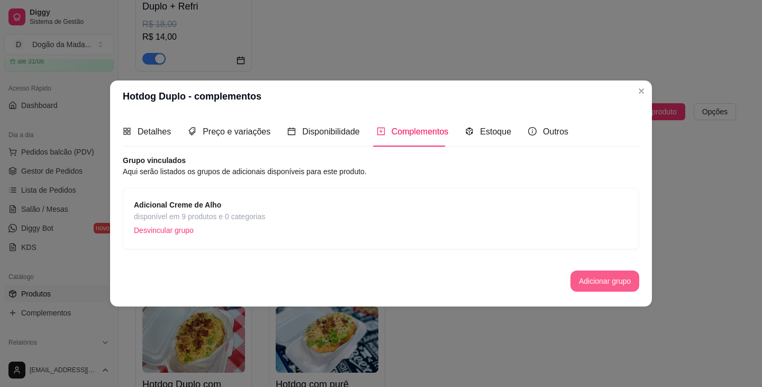
click at [379, 285] on button "Adicionar grupo" at bounding box center [604, 280] width 69 height 21
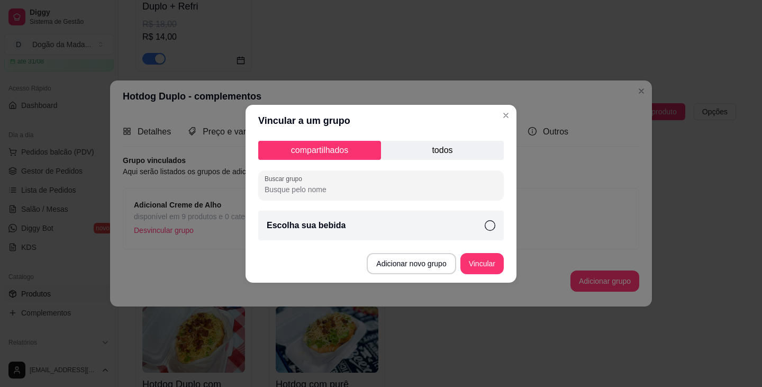
click at [365, 228] on div "Escolha sua bebida" at bounding box center [380, 226] width 245 height 30
click at [379, 255] on button "Vincular" at bounding box center [481, 263] width 43 height 21
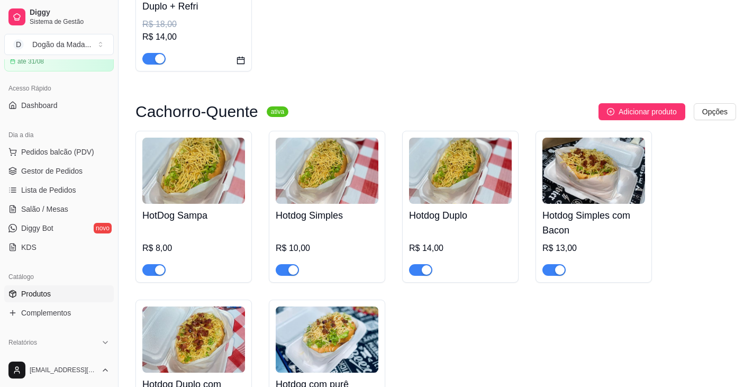
click at [379, 159] on img at bounding box center [593, 171] width 103 height 66
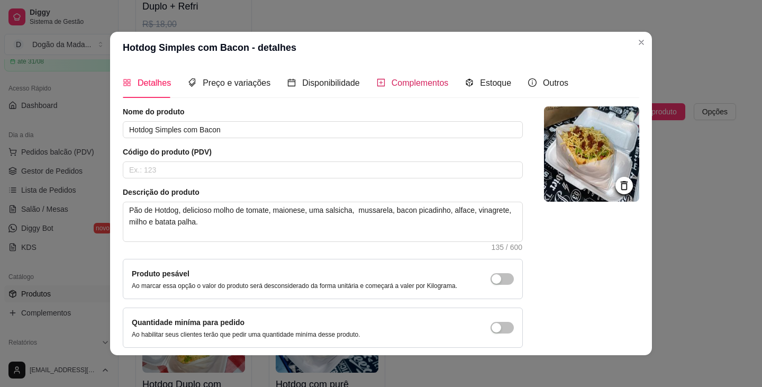
click at [379, 79] on span "Complementos" at bounding box center [419, 82] width 57 height 9
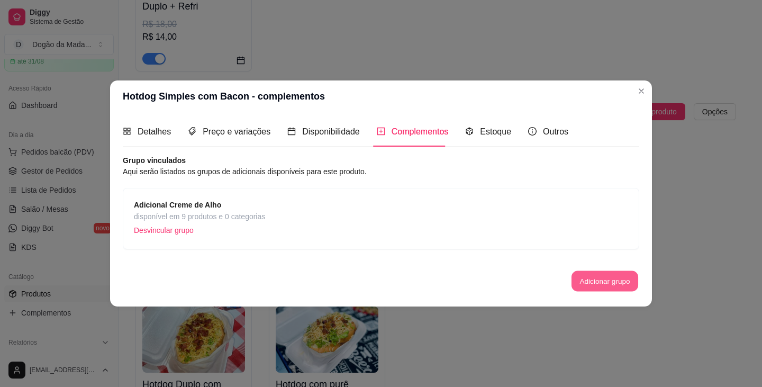
click at [379, 285] on button "Adicionar grupo" at bounding box center [604, 281] width 67 height 21
click at [340, 133] on span "Disponibilidade" at bounding box center [331, 131] width 58 height 9
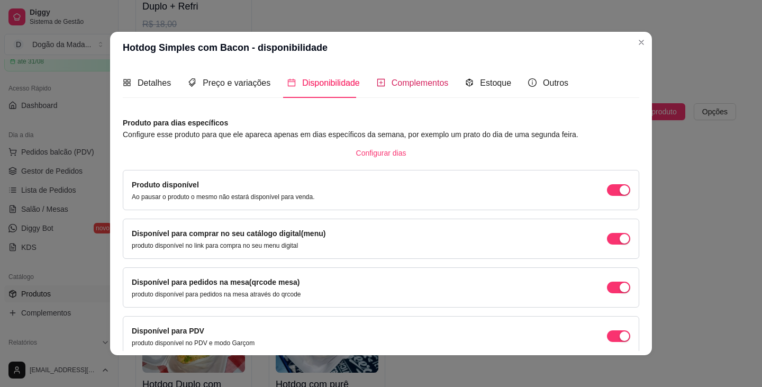
click at [379, 83] on span "Complementos" at bounding box center [419, 82] width 57 height 9
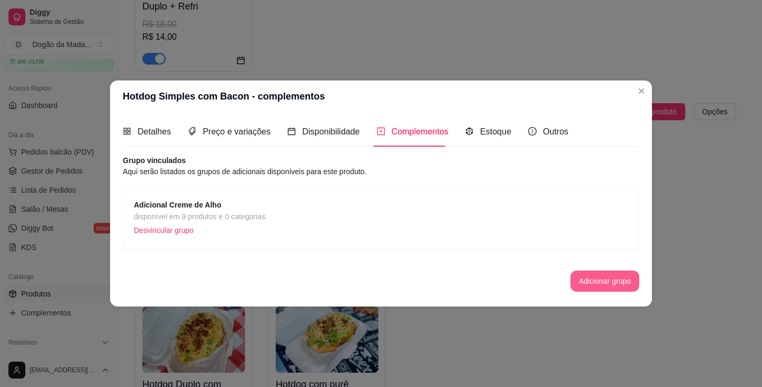
click at [379, 284] on button "Adicionar grupo" at bounding box center [604, 280] width 69 height 21
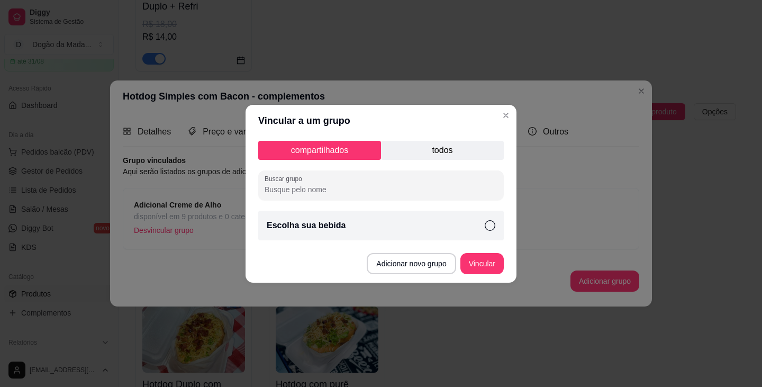
click at [341, 218] on div "Escolha sua bebida" at bounding box center [380, 226] width 245 height 30
click at [379, 259] on button "Vincular" at bounding box center [481, 263] width 43 height 21
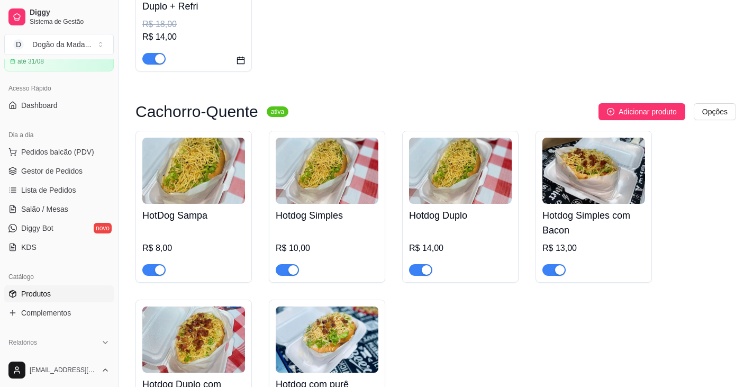
scroll to position [265, 0]
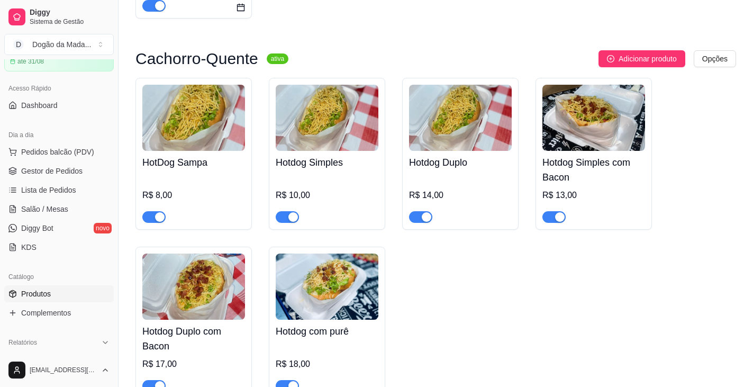
click at [183, 265] on img at bounding box center [193, 286] width 103 height 66
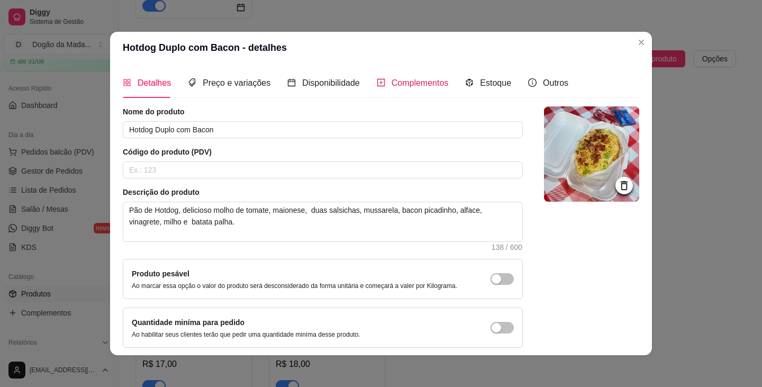
click at [379, 85] on span "Complementos" at bounding box center [419, 82] width 57 height 9
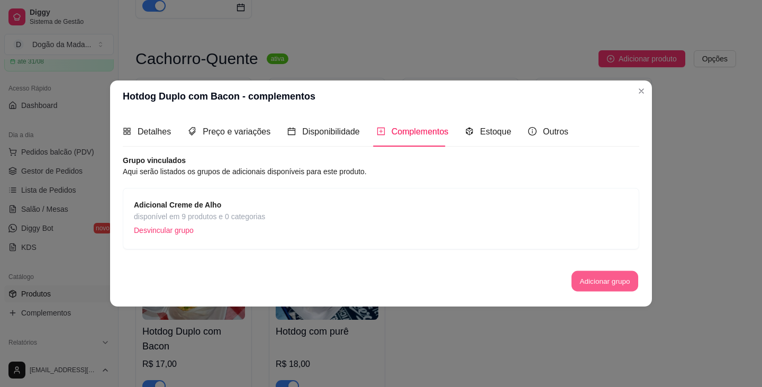
click at [379, 278] on button "Adicionar grupo" at bounding box center [604, 281] width 67 height 21
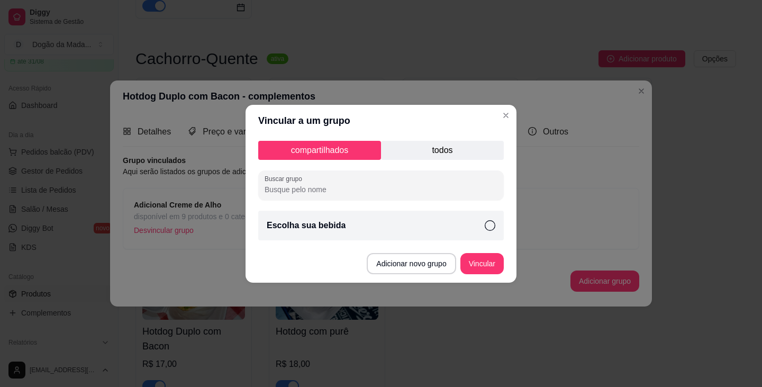
click at [379, 230] on div "Escolha sua bebida" at bounding box center [380, 226] width 245 height 30
click at [379, 263] on button "Vincular" at bounding box center [481, 263] width 43 height 21
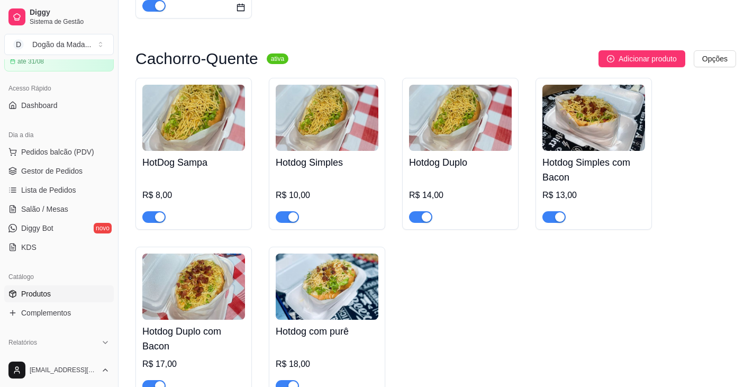
click at [331, 308] on img at bounding box center [327, 286] width 103 height 66
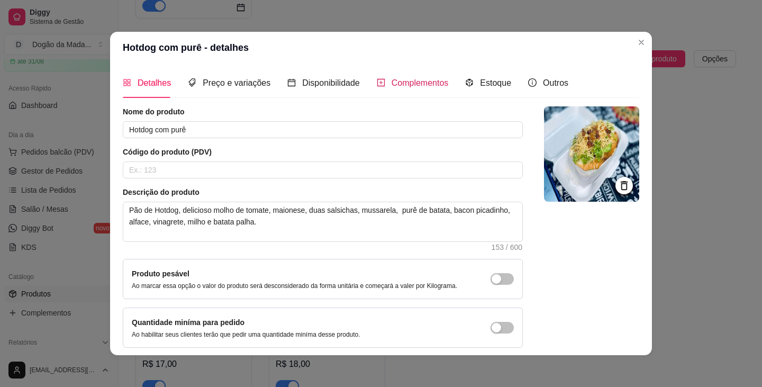
click at [379, 88] on div "Complementos" at bounding box center [413, 82] width 72 height 13
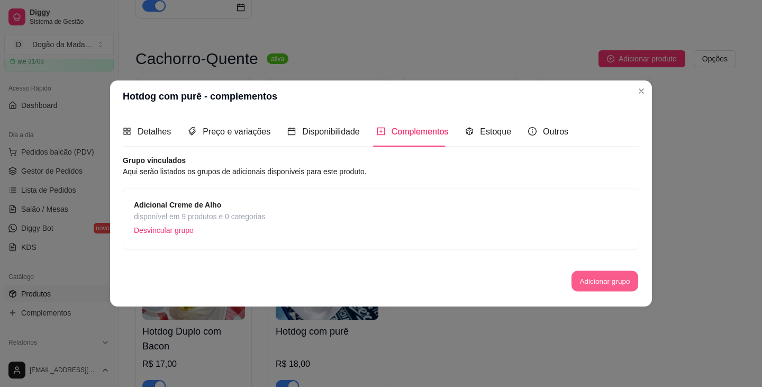
click at [379, 286] on button "Adicionar grupo" at bounding box center [604, 281] width 67 height 21
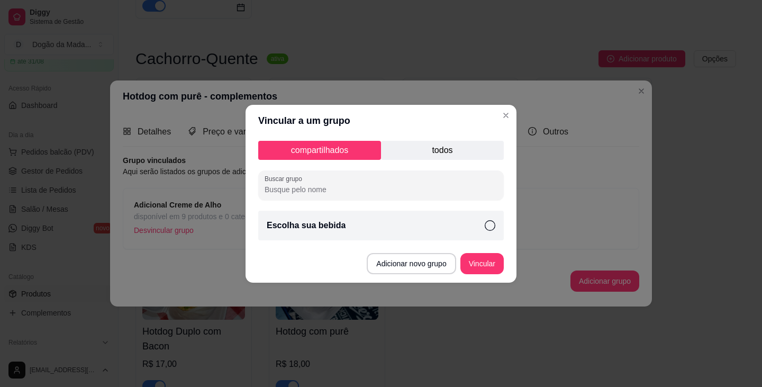
click at [356, 221] on div "Escolha sua bebida" at bounding box center [380, 226] width 245 height 30
click at [379, 256] on button "Vincular" at bounding box center [482, 263] width 42 height 21
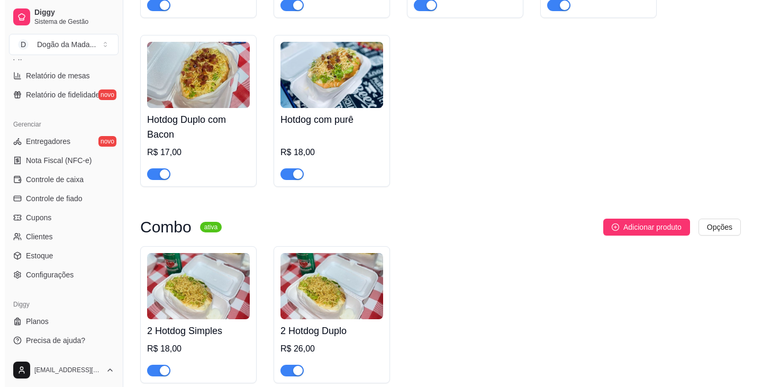
scroll to position [582, 0]
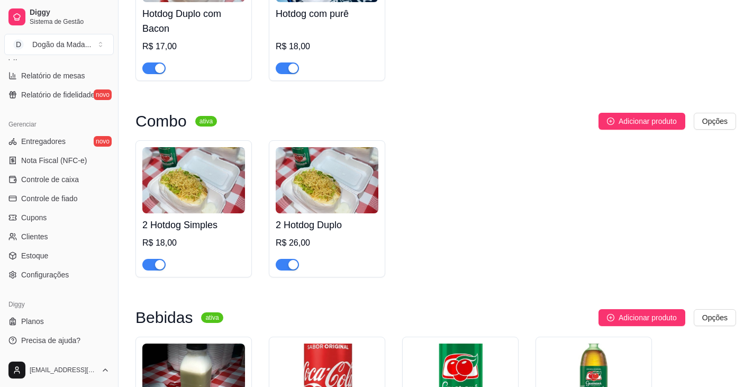
click at [207, 178] on img at bounding box center [193, 180] width 103 height 66
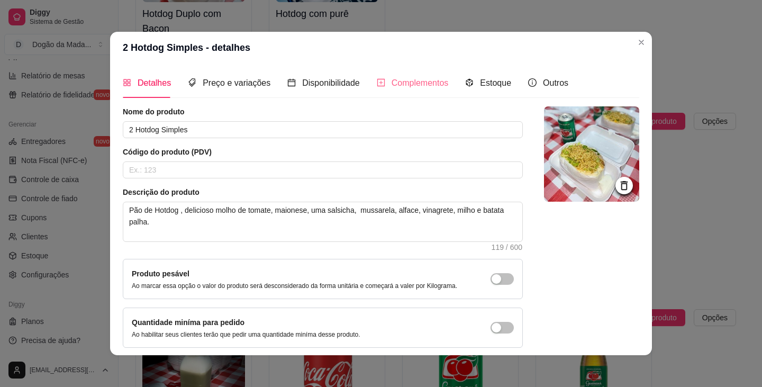
click at [379, 93] on div "Complementos" at bounding box center [413, 83] width 72 height 30
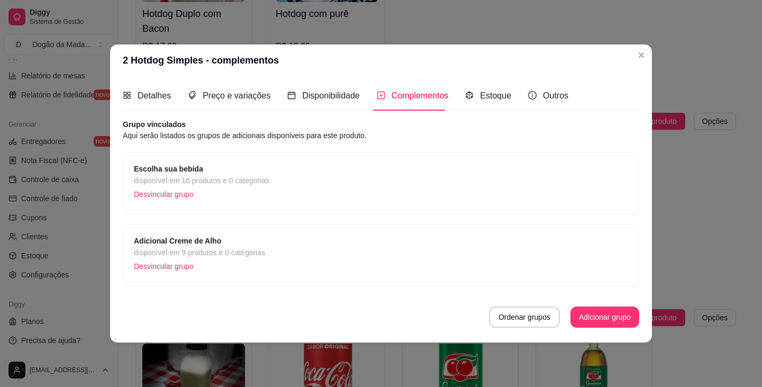
click at [298, 176] on div "Escolha sua bebida disponível em 16 produtos e 0 categorias Desvincular grupo" at bounding box center [381, 182] width 494 height 39
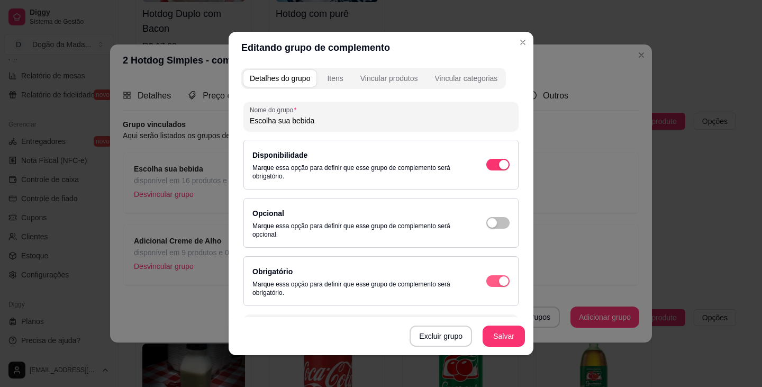
click at [379, 170] on span "button" at bounding box center [497, 165] width 23 height 12
click at [379, 278] on div "button" at bounding box center [504, 281] width 10 height 10
drag, startPoint x: 489, startPoint y: 277, endPoint x: 461, endPoint y: 277, distance: 28.6
click at [379, 277] on div "Obrigatório Marque essa opção para definir que esse grupo de complemento será o…" at bounding box center [380, 281] width 257 height 32
click at [379, 277] on div "button" at bounding box center [504, 281] width 10 height 10
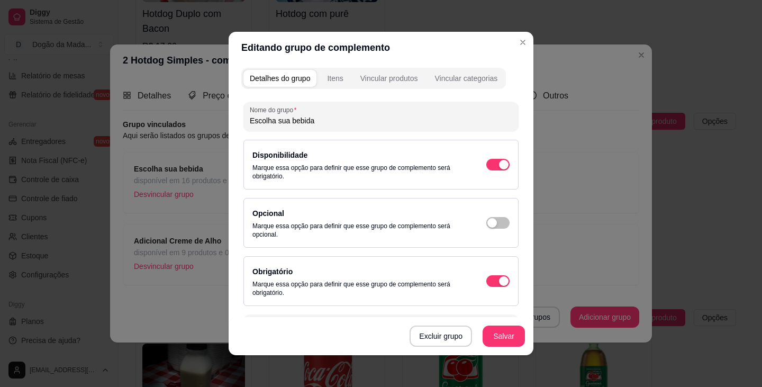
drag, startPoint x: 485, startPoint y: 276, endPoint x: 458, endPoint y: 275, distance: 27.5
click at [379, 275] on div "Obrigatório Marque essa opção para definir que esse grupo de complemento será o…" at bounding box center [380, 281] width 257 height 32
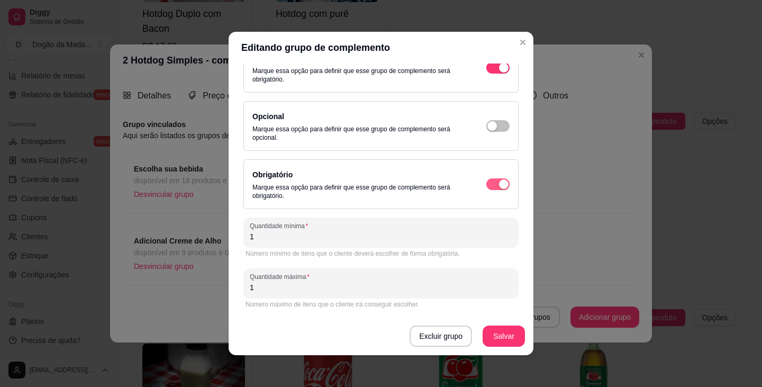
click at [379, 179] on span "button" at bounding box center [497, 184] width 23 height 12
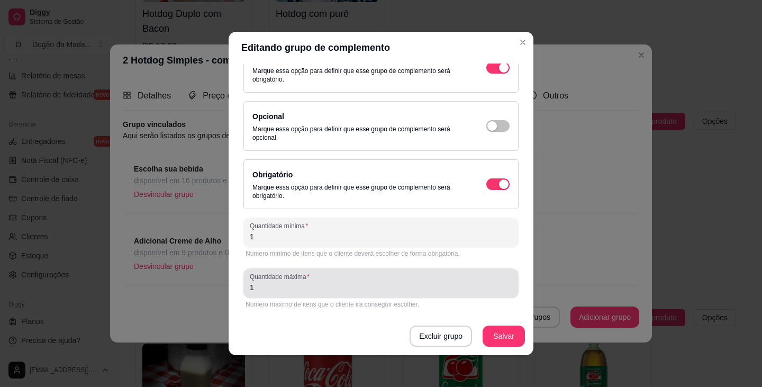
click at [266, 295] on div "Quantidade máxima 1" at bounding box center [380, 283] width 275 height 30
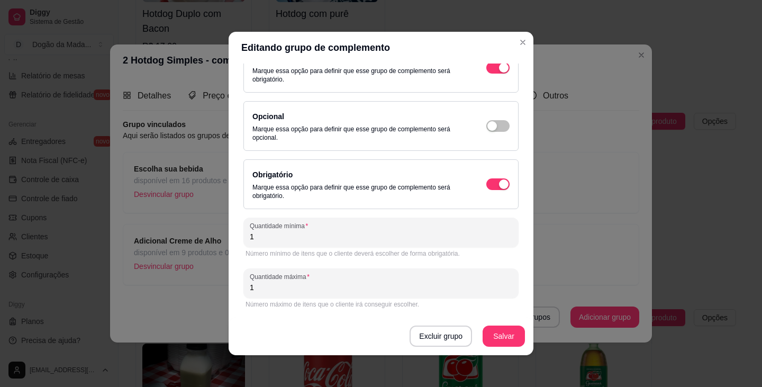
drag, startPoint x: 262, startPoint y: 237, endPoint x: 204, endPoint y: 225, distance: 58.8
click at [229, 230] on div "Detalhes do grupo Itens Vincular produtos Vincular categorias Nome do grupo Esc…" at bounding box center [381, 208] width 305 height 291
type input "0"
click at [241, 204] on div "Nome do grupo Escolha sua bebida Disponibilidade Marque essa opção para definir…" at bounding box center [380, 174] width 279 height 352
click at [379, 72] on div "button" at bounding box center [504, 68] width 10 height 10
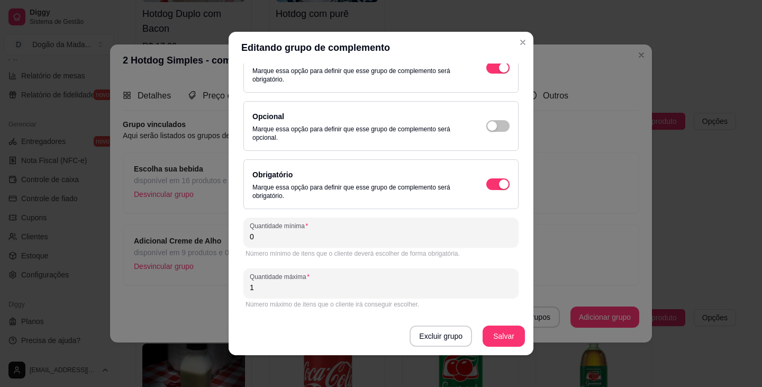
drag, startPoint x: 489, startPoint y: 184, endPoint x: 456, endPoint y: 185, distance: 33.3
click at [379, 185] on div "Obrigatório Marque essa opção para definir que esse grupo de complemento será o…" at bounding box center [380, 184] width 257 height 32
drag, startPoint x: 507, startPoint y: 178, endPoint x: 494, endPoint y: 183, distance: 13.8
click at [379, 183] on div "Nome do grupo Escolha sua bebida Disponibilidade Marque essa opção para definir…" at bounding box center [380, 174] width 279 height 352
drag, startPoint x: 493, startPoint y: 185, endPoint x: 386, endPoint y: 167, distance: 108.4
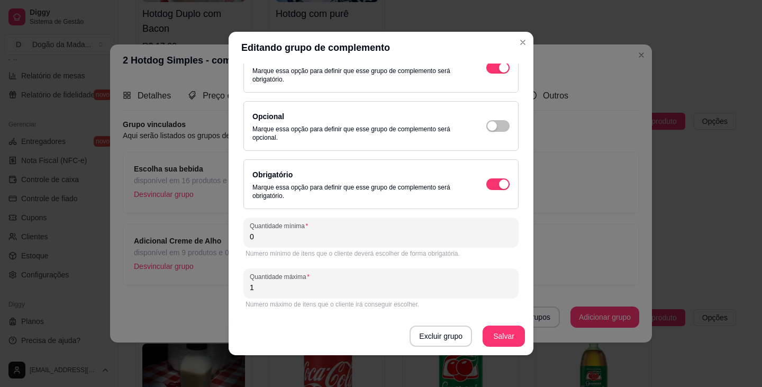
click at [379, 170] on div "Obrigatório Marque essa opção para definir que esse grupo de complemento será o…" at bounding box center [380, 184] width 257 height 32
click at [379, 74] on span "button" at bounding box center [497, 68] width 23 height 12
click at [379, 181] on span "button" at bounding box center [497, 184] width 23 height 12
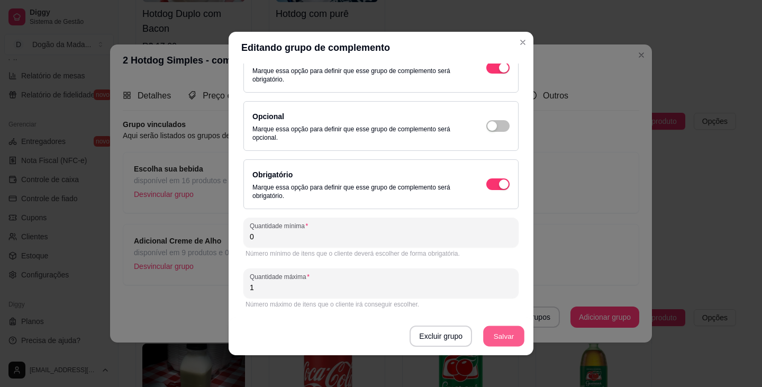
click at [379, 334] on button "Salvar" at bounding box center [503, 336] width 41 height 21
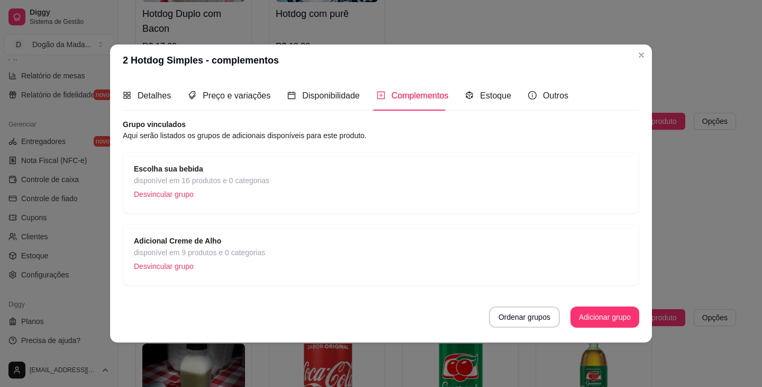
click at [159, 178] on span "disponível em 16 produtos e 0 categorias" at bounding box center [201, 181] width 135 height 12
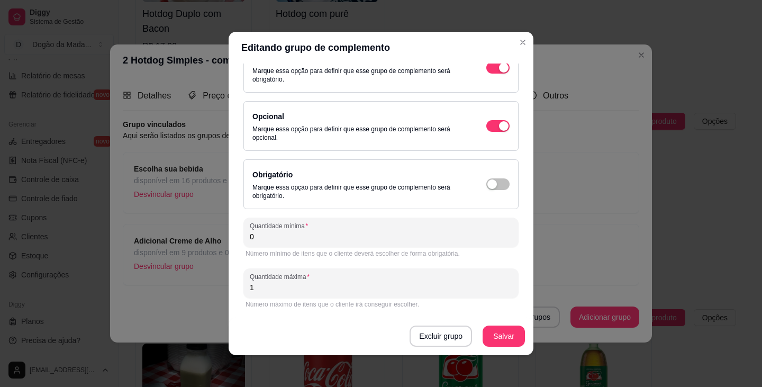
drag, startPoint x: 265, startPoint y: 290, endPoint x: 240, endPoint y: 287, distance: 25.7
click at [230, 283] on div "Detalhes do grupo Itens Vincular produtos Vincular categorias Nome do grupo Esc…" at bounding box center [381, 208] width 305 height 291
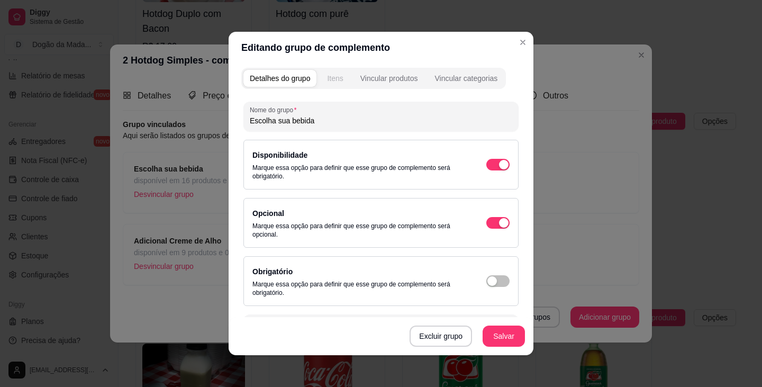
type input "5"
click at [331, 80] on div "Itens" at bounding box center [335, 78] width 16 height 11
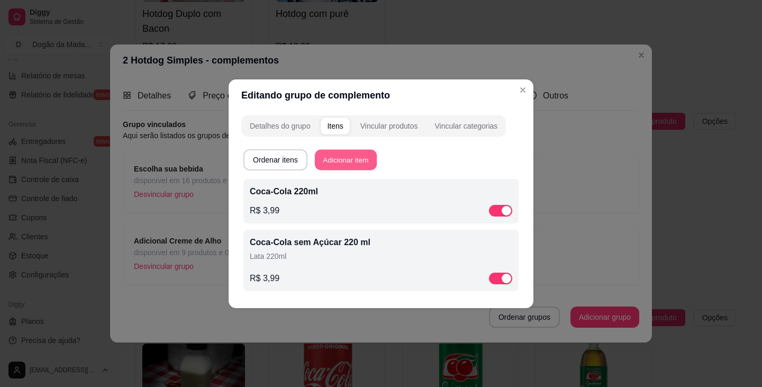
click at [339, 158] on button "Adicionar item" at bounding box center [346, 159] width 62 height 21
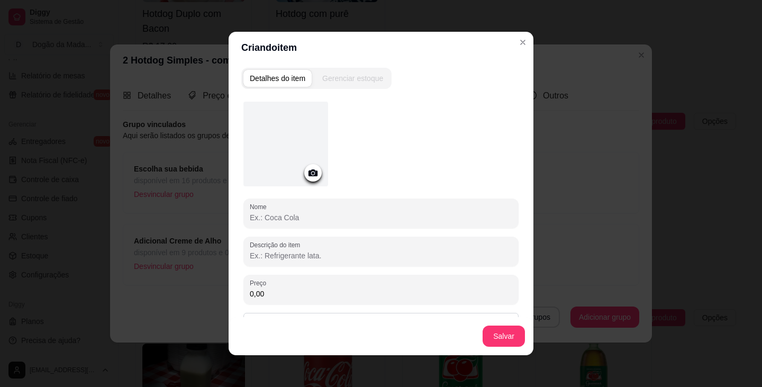
click at [335, 79] on div "Gerenciar estoque" at bounding box center [352, 78] width 61 height 11
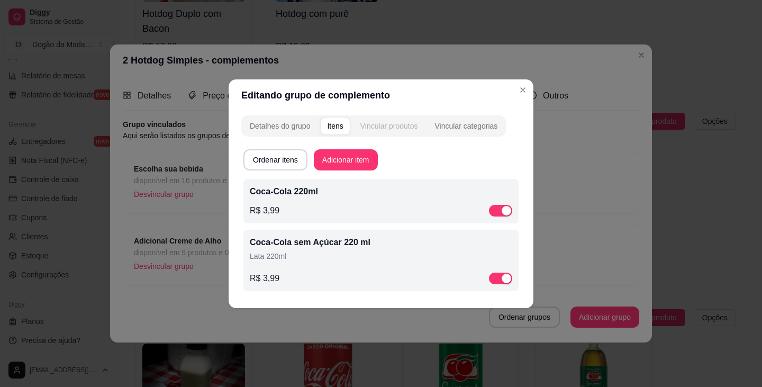
click at [379, 124] on div "Vincular produtos" at bounding box center [389, 126] width 58 height 11
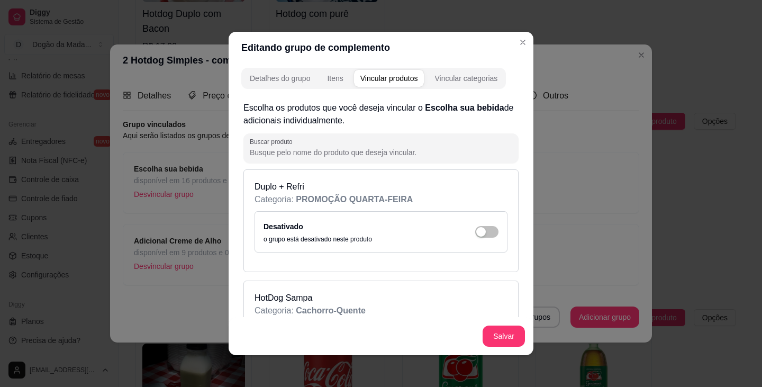
click at [379, 72] on button "Vincular categorias" at bounding box center [466, 78] width 76 height 17
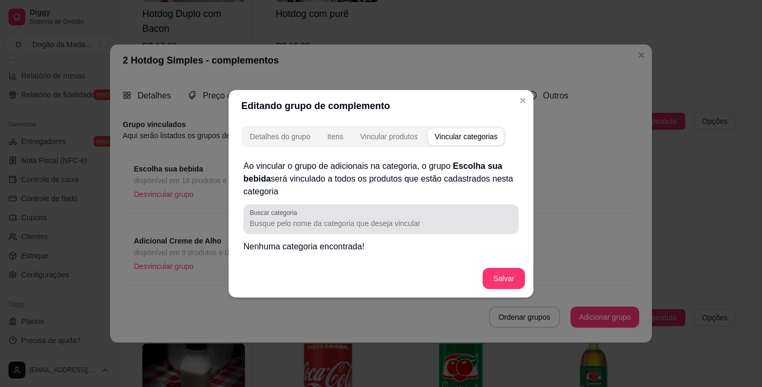
click at [339, 215] on div at bounding box center [381, 218] width 262 height 21
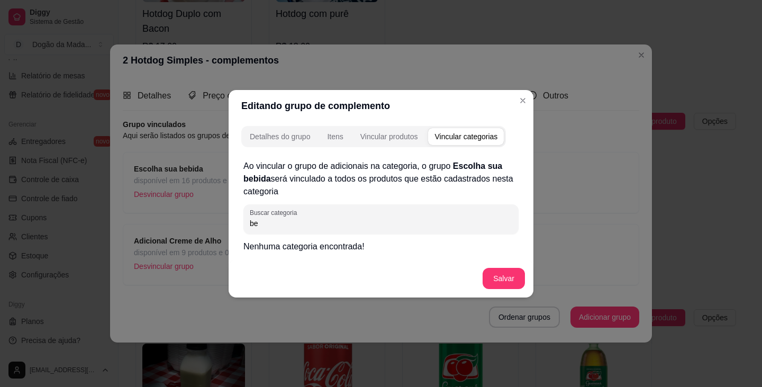
type input "b"
click at [379, 147] on div "Detalhes do grupo Itens Vincular produtos Vincular categorias" at bounding box center [373, 136] width 265 height 21
click at [379, 122] on div "Detalhes do grupo Itens Vincular produtos Vincular categorias Ao vincular o gru…" at bounding box center [381, 210] width 305 height 176
click at [379, 135] on div "Vincular produtos" at bounding box center [389, 136] width 58 height 11
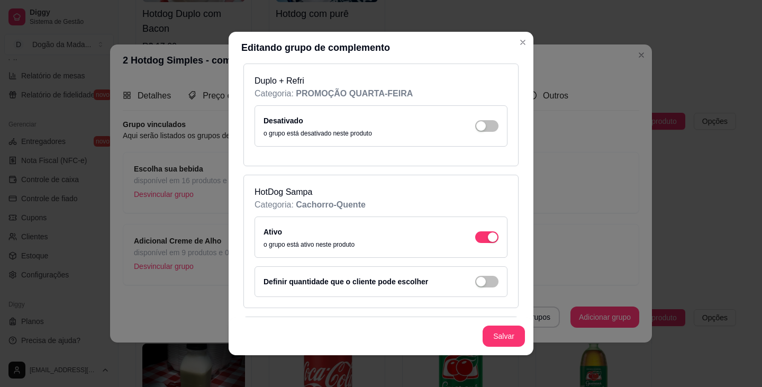
scroll to position [159, 0]
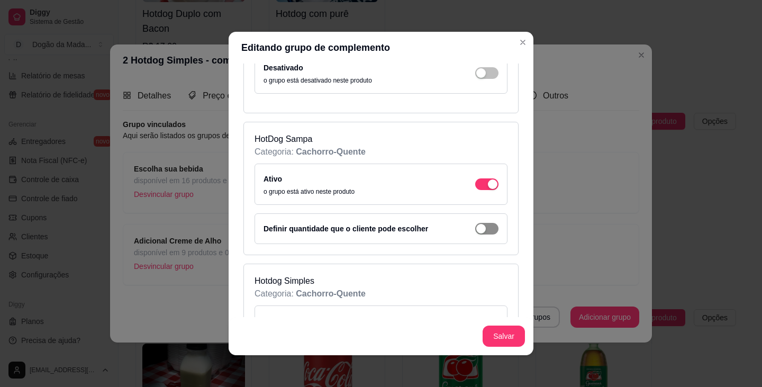
click at [379, 232] on div "button" at bounding box center [481, 229] width 10 height 10
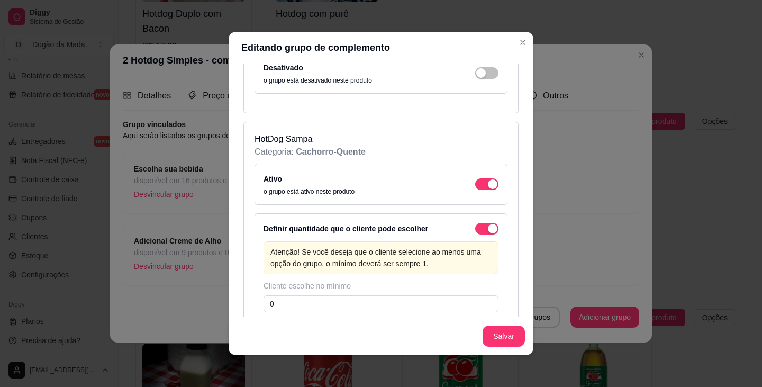
click at [379, 232] on span "button" at bounding box center [486, 229] width 23 height 12
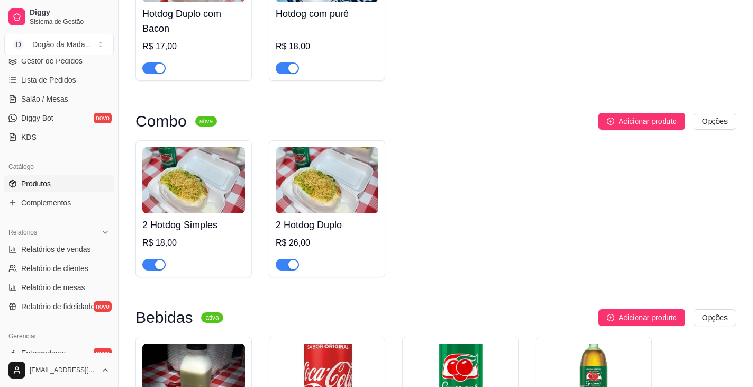
scroll to position [110, 0]
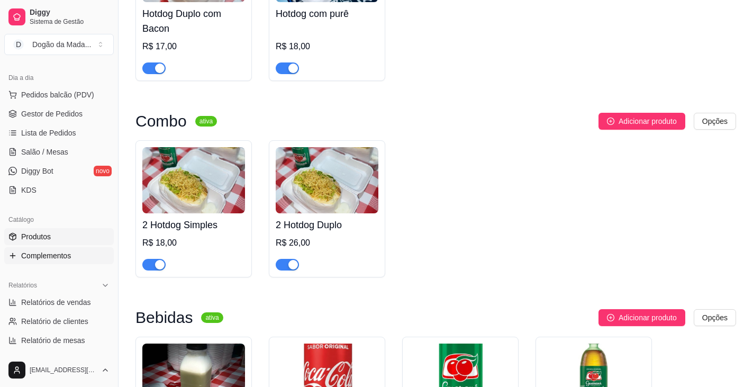
click at [43, 256] on span "Complementos" at bounding box center [46, 255] width 50 height 11
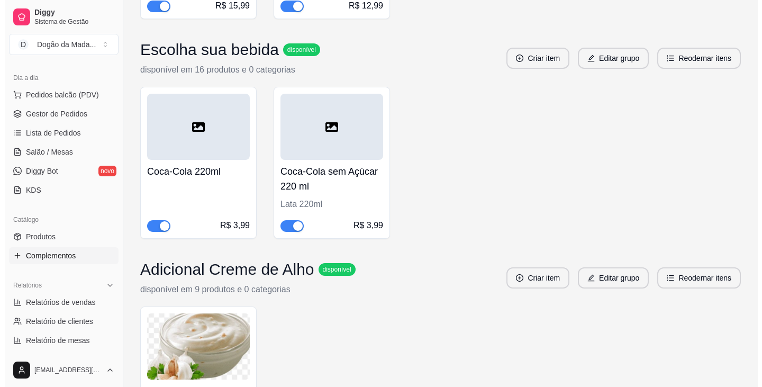
scroll to position [256, 0]
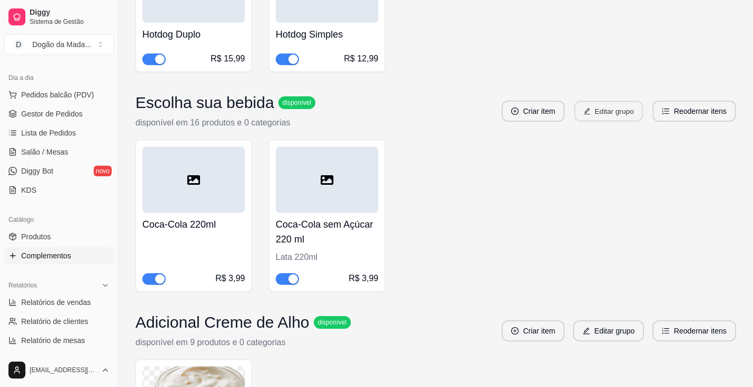
click at [379, 110] on icon "edit" at bounding box center [587, 110] width 7 height 7
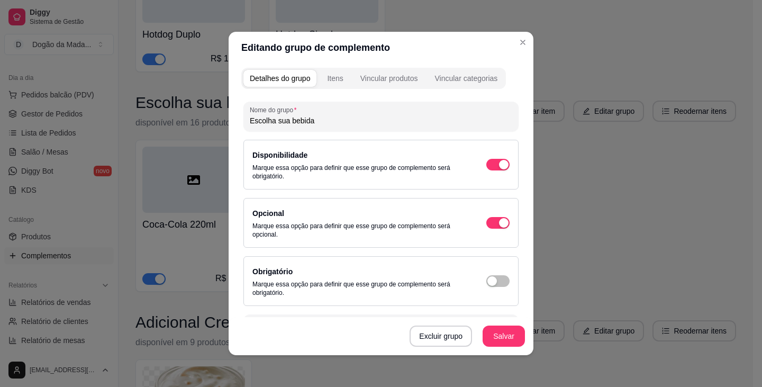
click at [338, 80] on div "Itens" at bounding box center [335, 78] width 16 height 11
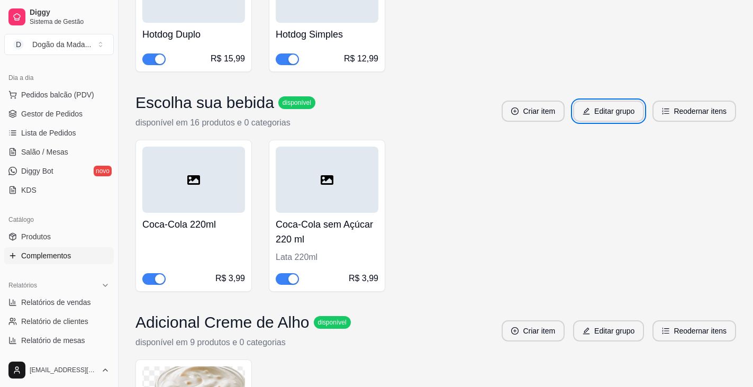
click at [379, 111] on button "Criar item" at bounding box center [533, 111] width 63 height 21
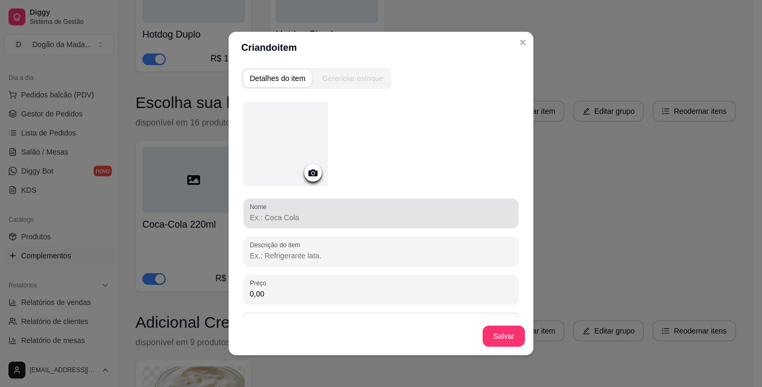
click at [272, 219] on input "Nome" at bounding box center [381, 217] width 262 height 11
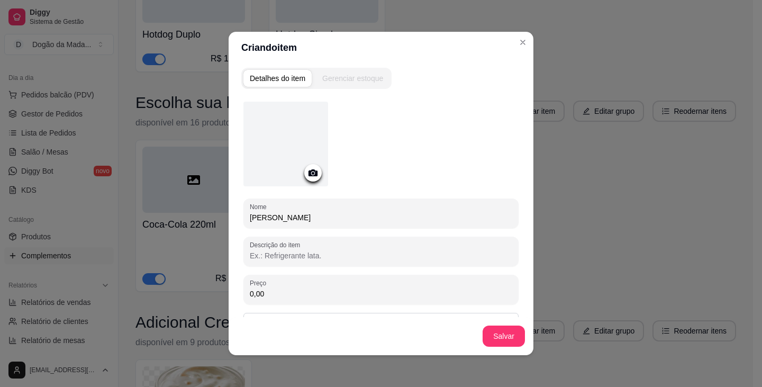
type input "[PERSON_NAME]"
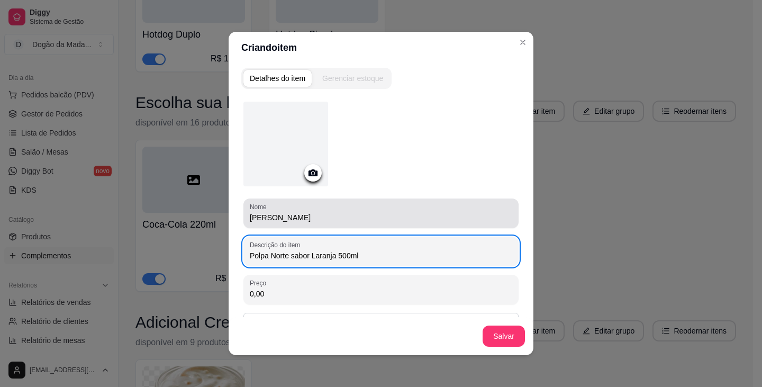
type input "Polpa Norte sabor Laranja 500ml"
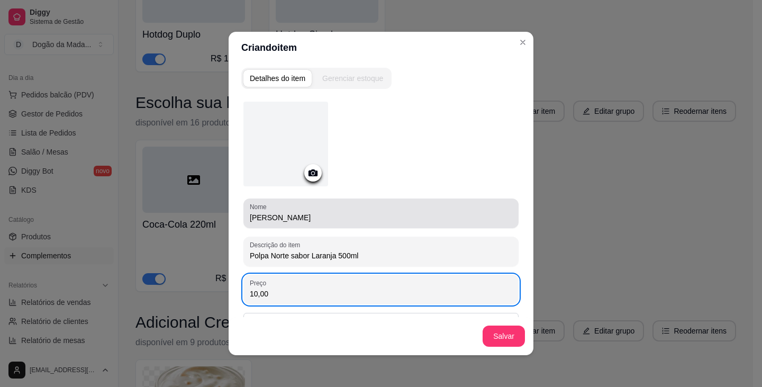
scroll to position [51, 0]
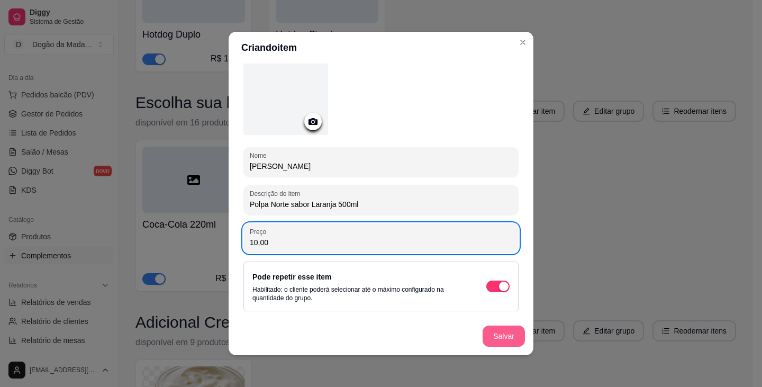
type input "10,00"
click at [379, 329] on button "Salvar" at bounding box center [503, 335] width 42 height 21
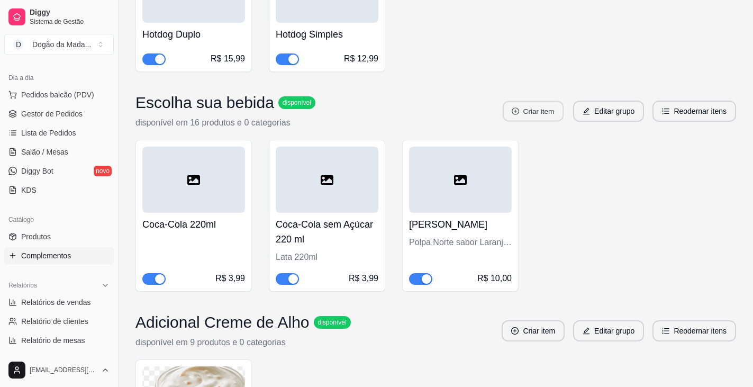
click at [379, 113] on button "Criar item" at bounding box center [533, 111] width 61 height 21
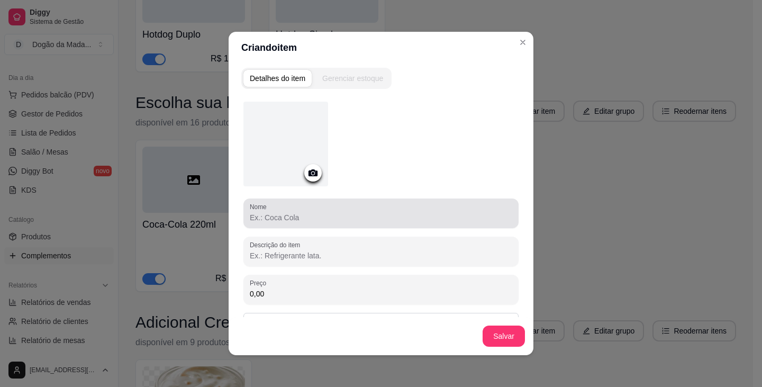
click at [313, 217] on input "Nome" at bounding box center [381, 217] width 262 height 11
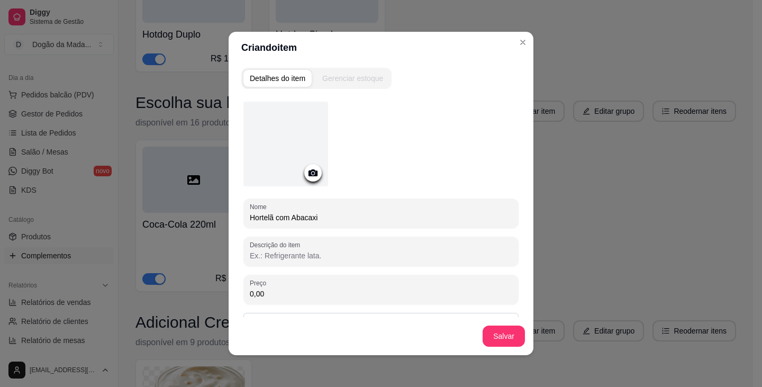
type input "Hortelã com Abacaxi"
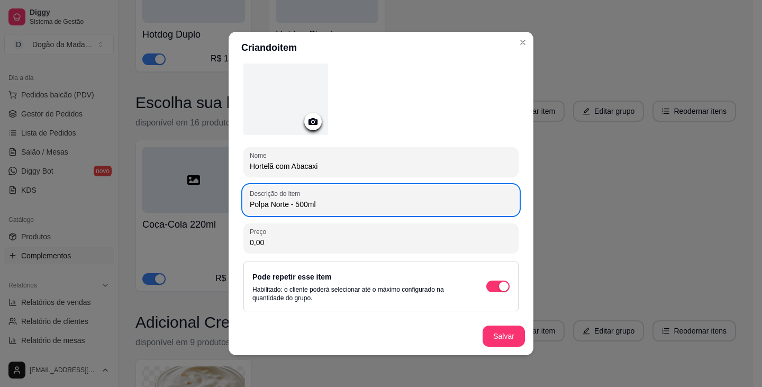
type input "Polpa Norte - 500ml"
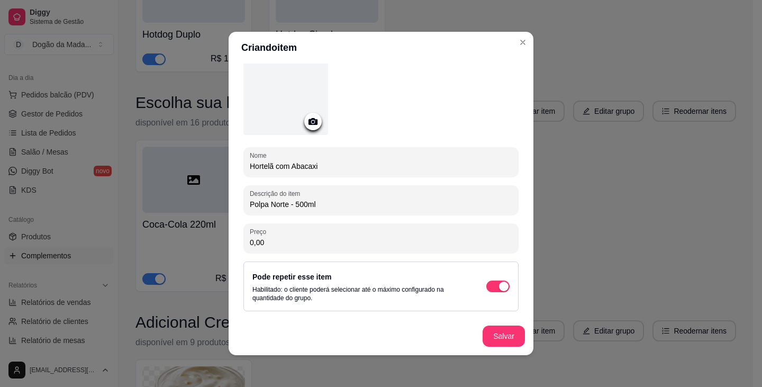
drag, startPoint x: 292, startPoint y: 243, endPoint x: 199, endPoint y: 209, distance: 98.6
click at [241, 226] on div "Nome Hortelã com Abacaxi Descrição do item Polpa Norte - 500ml Preço 0,00 Pode …" at bounding box center [380, 197] width 279 height 307
type input "10,00"
click at [379, 328] on button "Salvar" at bounding box center [503, 335] width 42 height 21
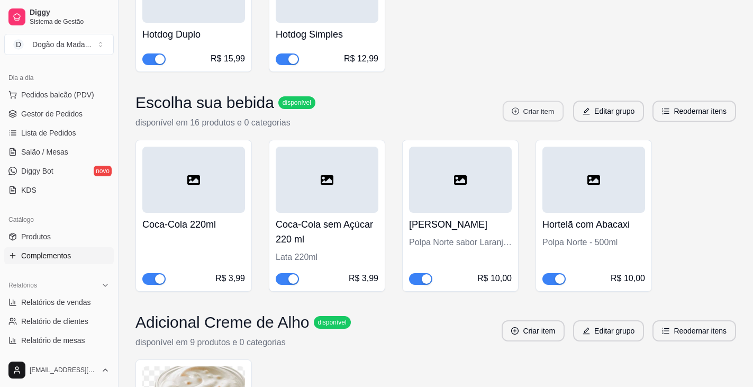
click at [379, 110] on button "Criar item" at bounding box center [533, 111] width 61 height 21
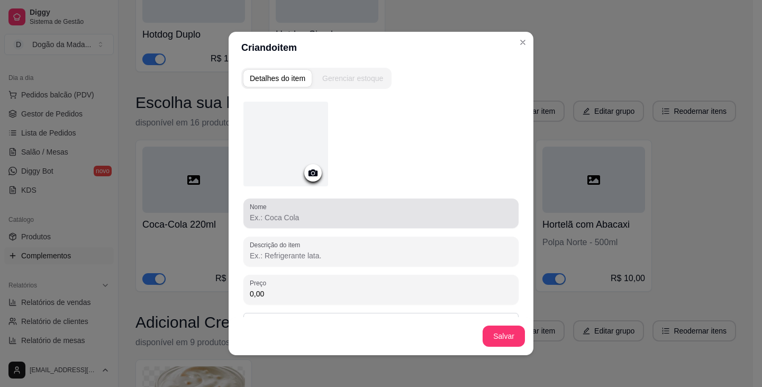
click at [275, 224] on div "Nome" at bounding box center [380, 213] width 275 height 30
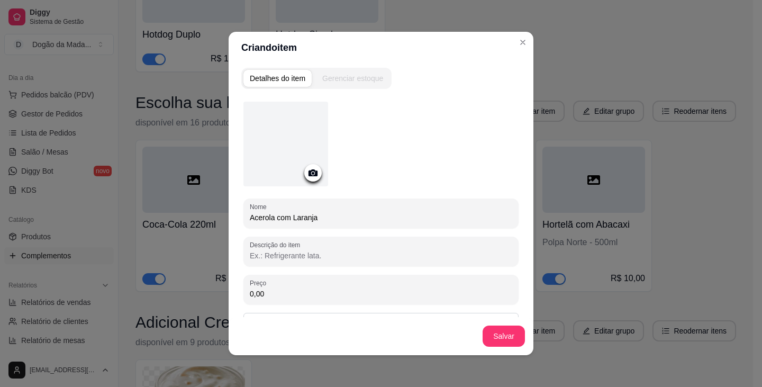
type input "Acerola com Laranja"
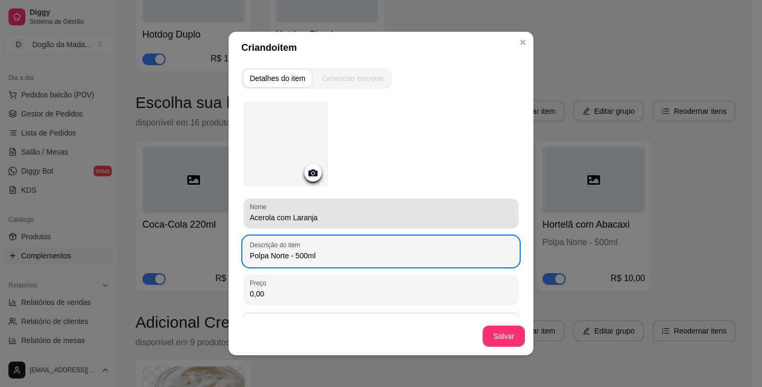
type input "Polpa Norte - 500ml"
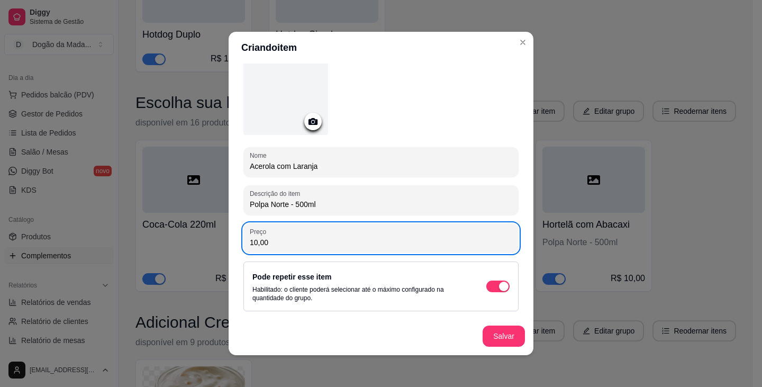
scroll to position [2, 0]
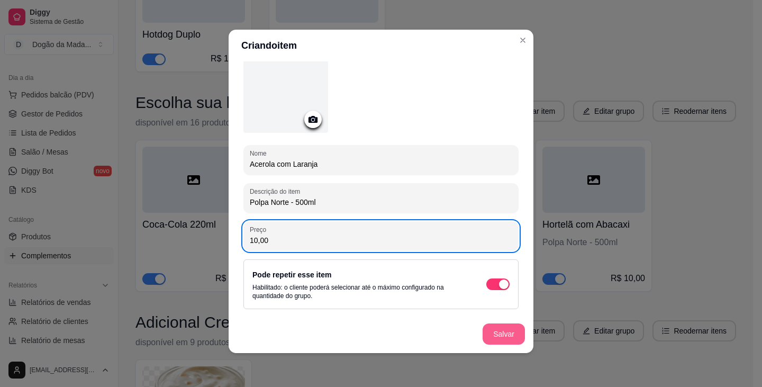
type input "10,00"
click at [379, 338] on button "Salvar" at bounding box center [503, 333] width 42 height 21
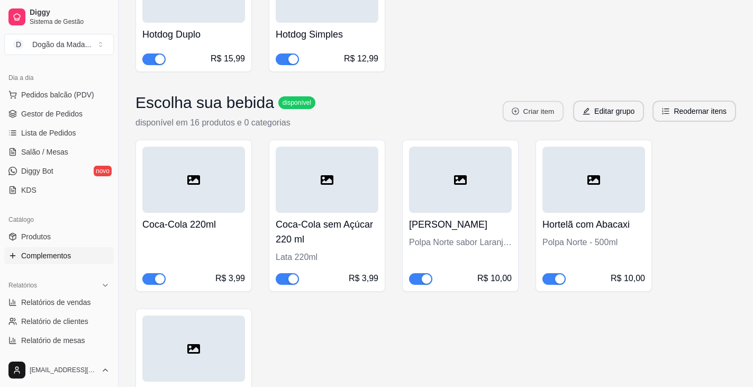
click at [379, 105] on button "Criar item" at bounding box center [533, 111] width 61 height 21
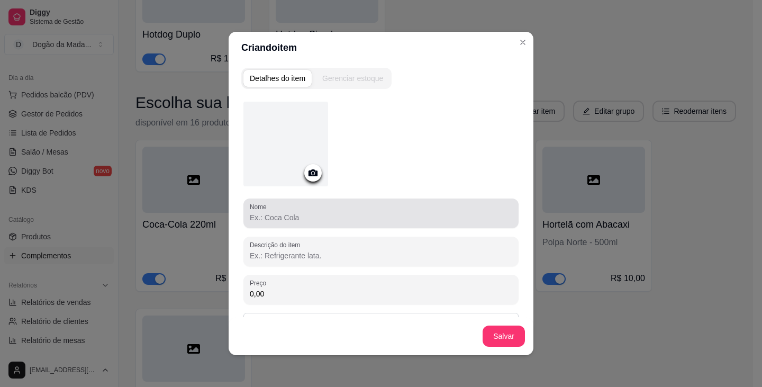
click at [276, 209] on div at bounding box center [381, 213] width 262 height 21
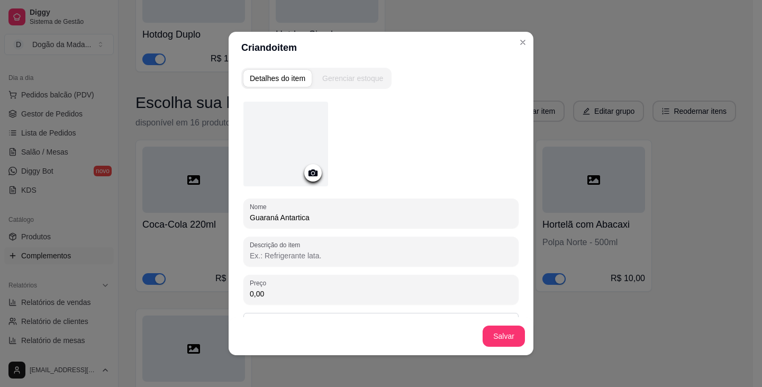
type input "Guaraná Antartica"
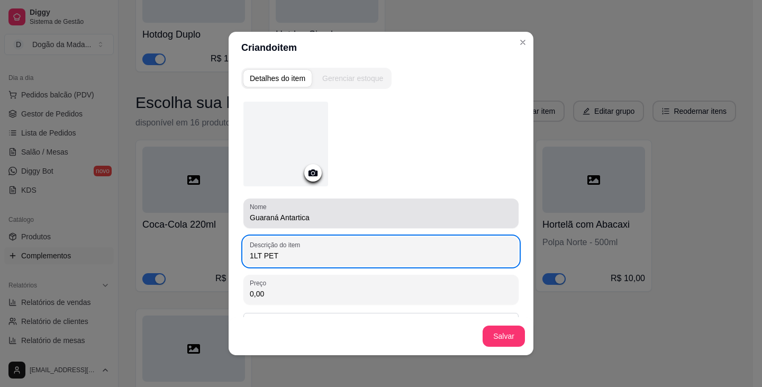
type input "1LT PET"
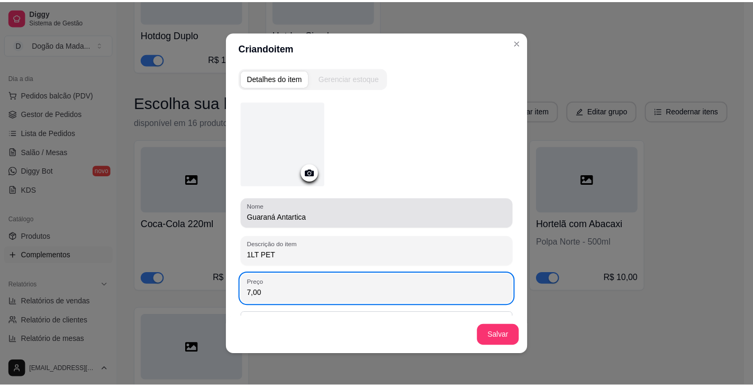
scroll to position [51, 0]
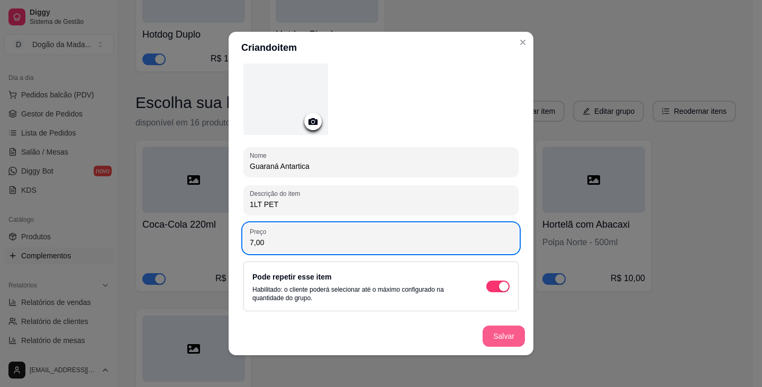
type input "7,00"
click at [379, 334] on button "Salvar" at bounding box center [503, 335] width 42 height 21
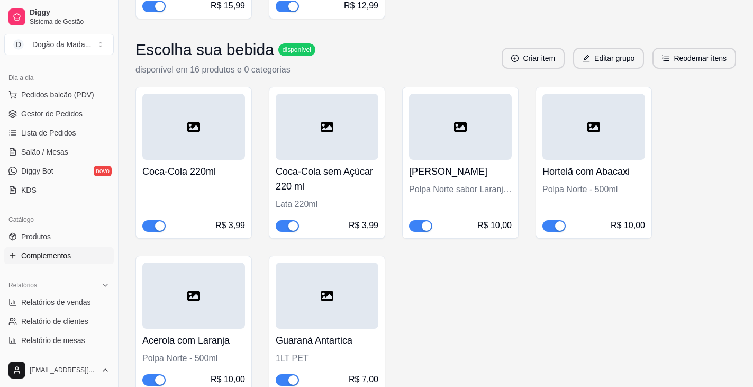
scroll to position [361, 0]
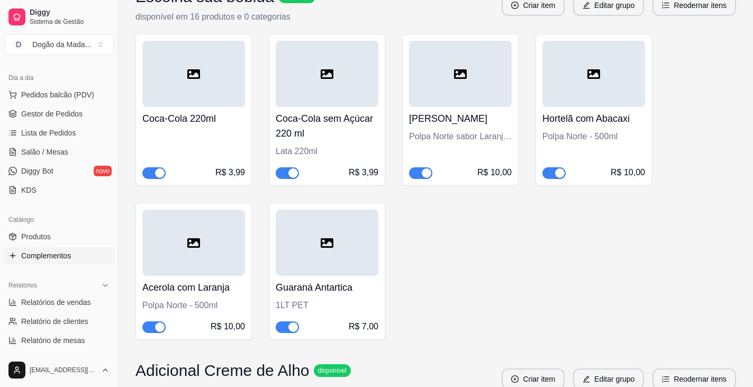
click at [379, 93] on div at bounding box center [460, 74] width 103 height 66
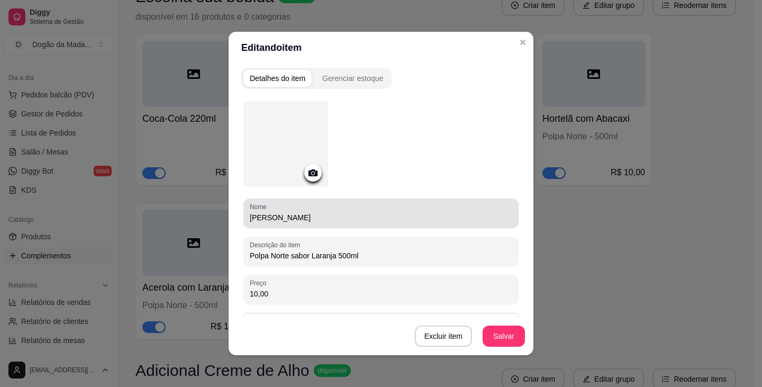
click at [308, 211] on div "[PERSON_NAME]" at bounding box center [381, 213] width 262 height 21
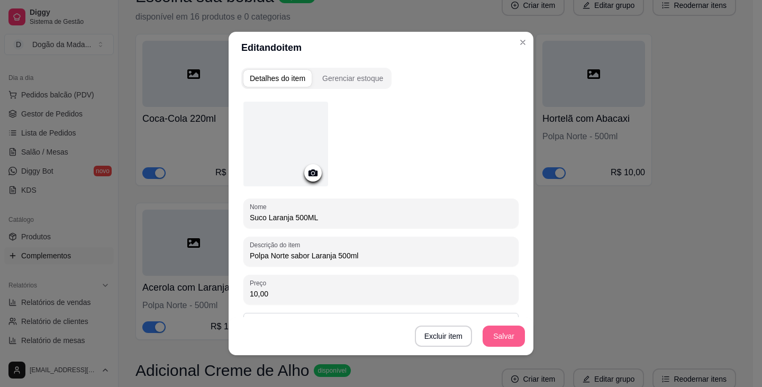
type input "Suco Laranja 500ML"
click at [379, 329] on button "Salvar" at bounding box center [503, 335] width 42 height 21
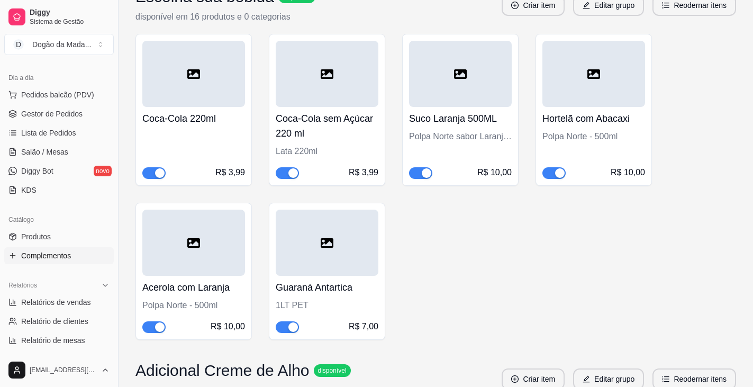
click at [379, 119] on h4 "Hortelã com Abacaxi" at bounding box center [593, 118] width 103 height 15
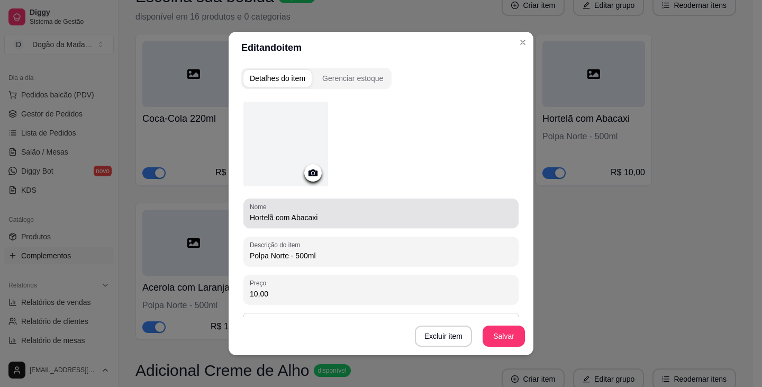
click at [379, 218] on input "Hortelã com Abacaxi" at bounding box center [381, 217] width 262 height 11
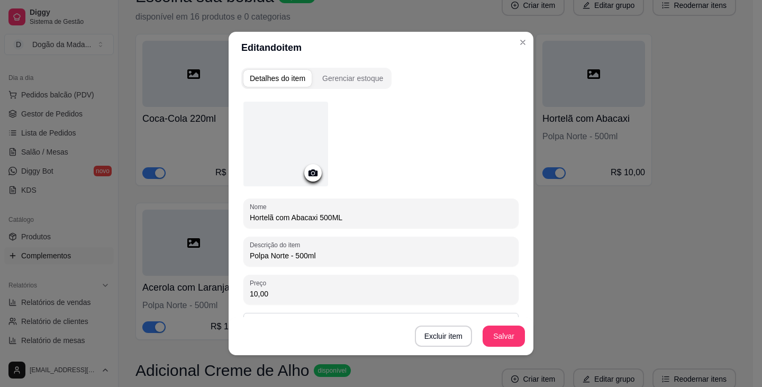
type input "Hortelã com Abacaxi 500ML"
click at [379, 333] on button "Salvar" at bounding box center [503, 336] width 41 height 21
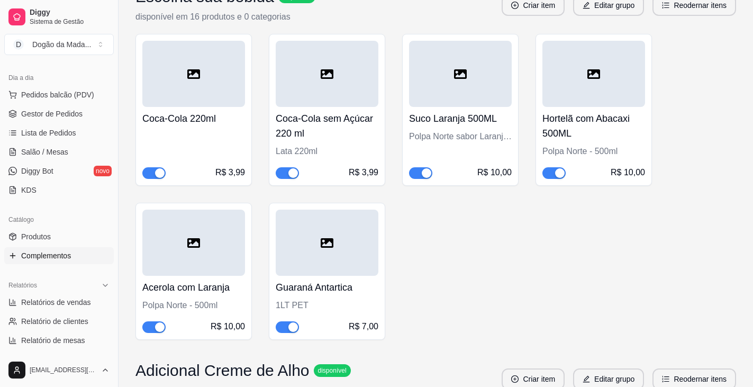
click at [197, 247] on icon at bounding box center [193, 243] width 13 height 10
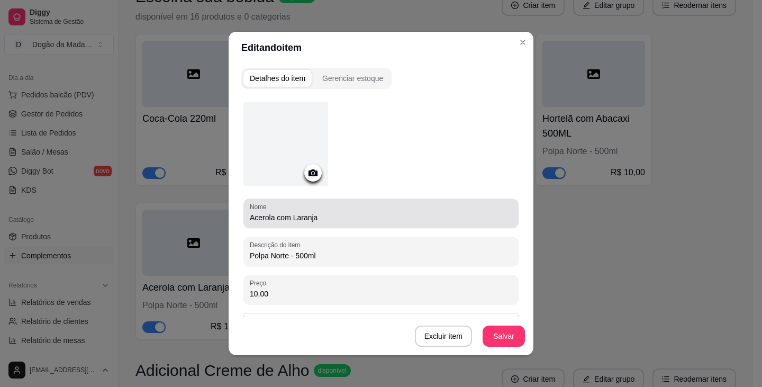
click at [352, 220] on input "Acerola com Laranja" at bounding box center [381, 217] width 262 height 11
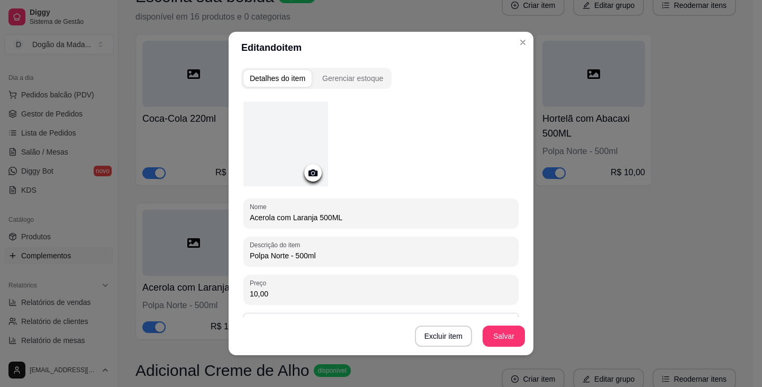
type input "Acerola com Laranja 500ML"
click at [379, 333] on button "Salvar" at bounding box center [503, 336] width 41 height 21
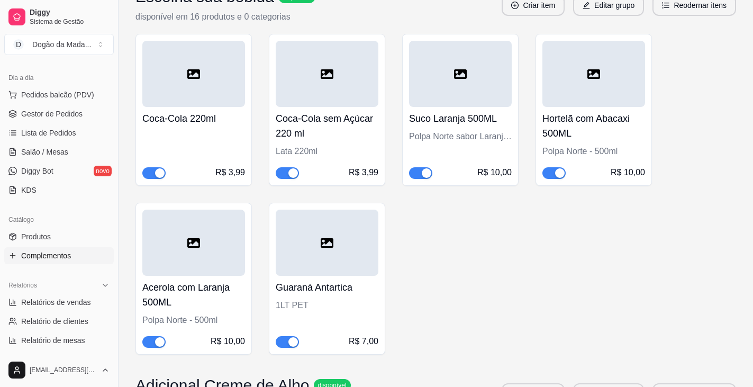
click at [320, 246] on div at bounding box center [327, 242] width 103 height 66
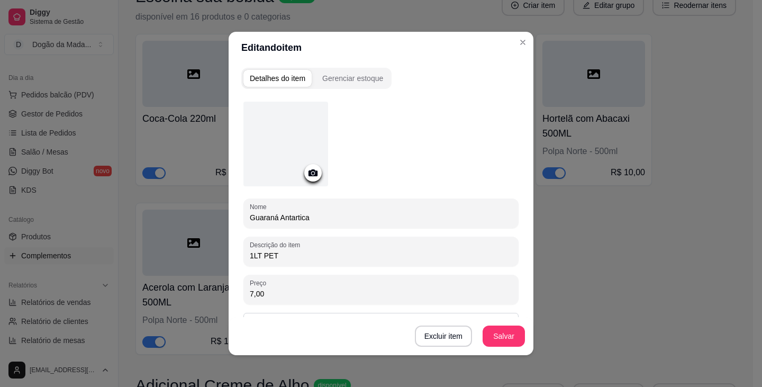
click at [352, 214] on input "Guaraná Antartica" at bounding box center [381, 217] width 262 height 11
type input "Guaraná Antartica 1LT"
click at [379, 344] on button "Salvar" at bounding box center [503, 336] width 41 height 21
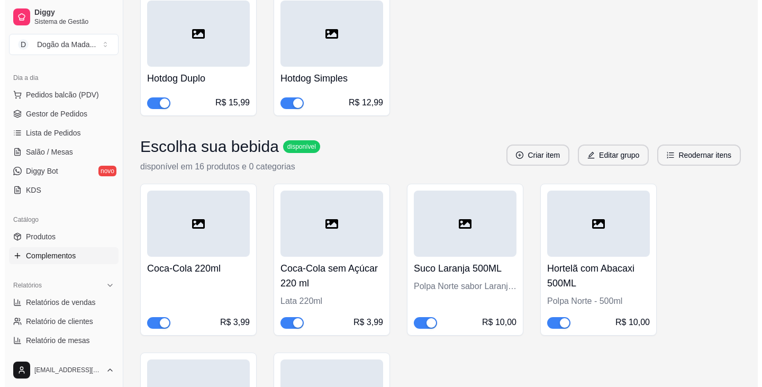
scroll to position [265, 0]
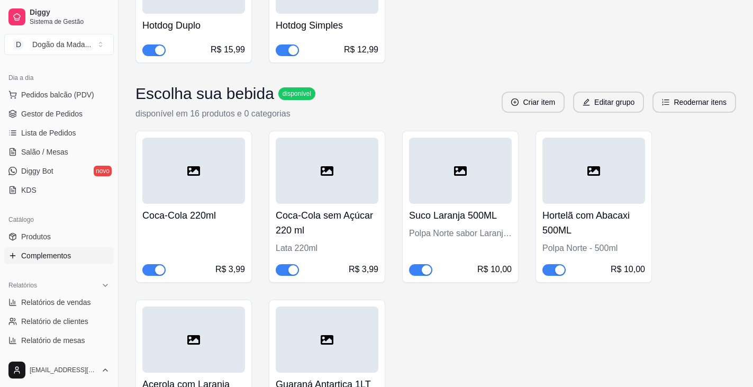
click at [170, 193] on div at bounding box center [193, 171] width 103 height 66
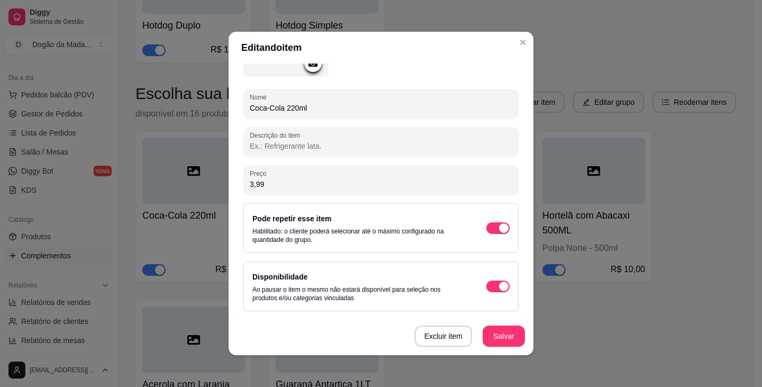
scroll to position [0, 0]
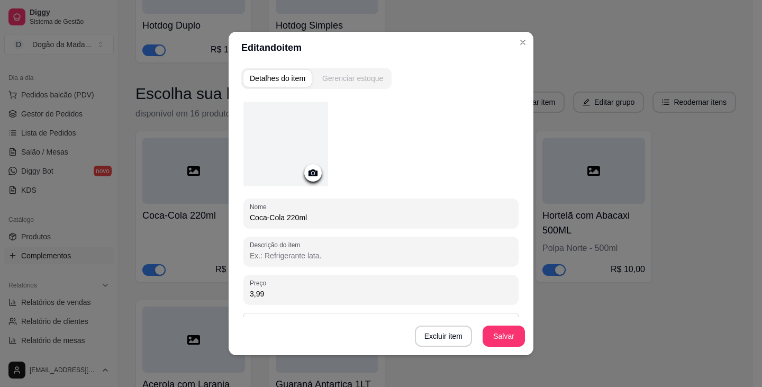
click at [365, 81] on div "Gerenciar estoque" at bounding box center [352, 78] width 61 height 11
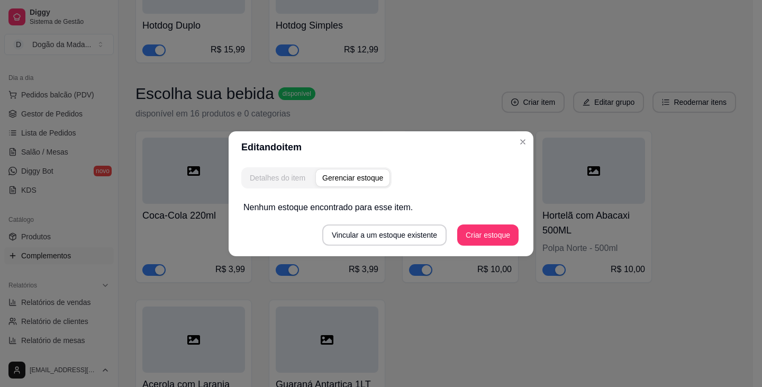
click at [275, 179] on div "Detalhes do item" at bounding box center [278, 177] width 56 height 11
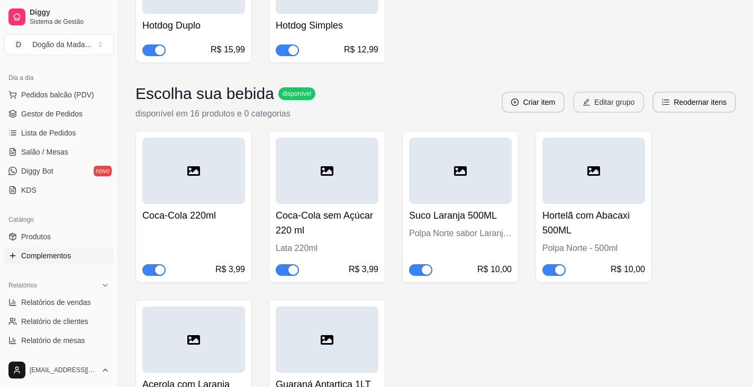
click at [379, 104] on button "Editar grupo" at bounding box center [608, 102] width 71 height 21
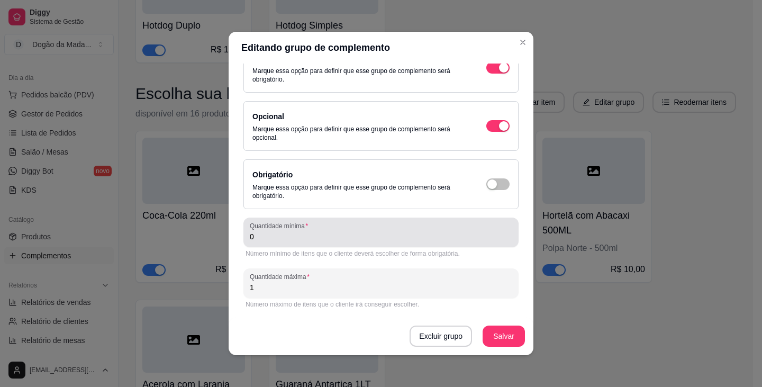
scroll to position [2, 0]
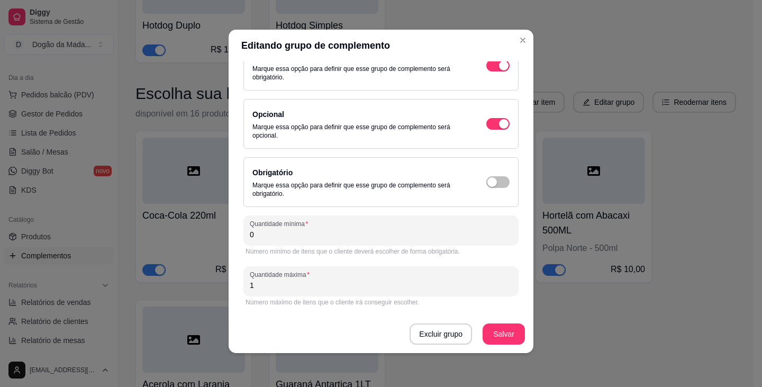
drag, startPoint x: 284, startPoint y: 286, endPoint x: 168, endPoint y: 278, distance: 116.1
click at [221, 280] on div "Editando grupo de complemento Detalhes do grupo Itens Vincular produtos Vincula…" at bounding box center [381, 193] width 762 height 387
type input "10"
click at [379, 340] on button "Salvar" at bounding box center [503, 333] width 42 height 21
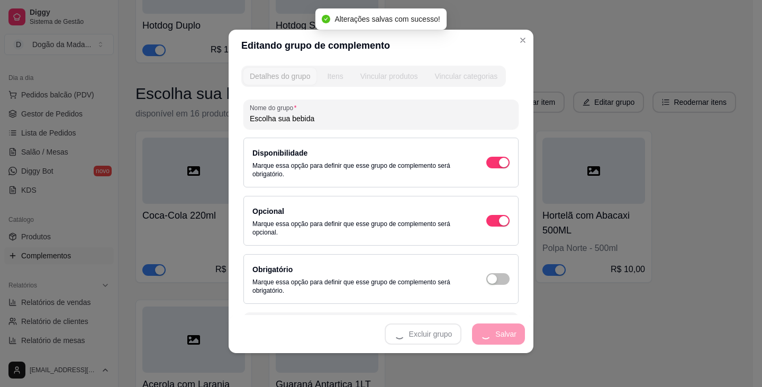
scroll to position [0, 0]
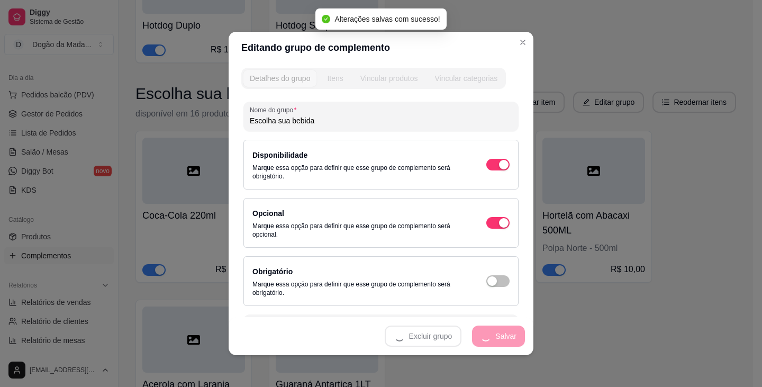
click at [379, 83] on div "Vincular produtos" at bounding box center [389, 78] width 58 height 11
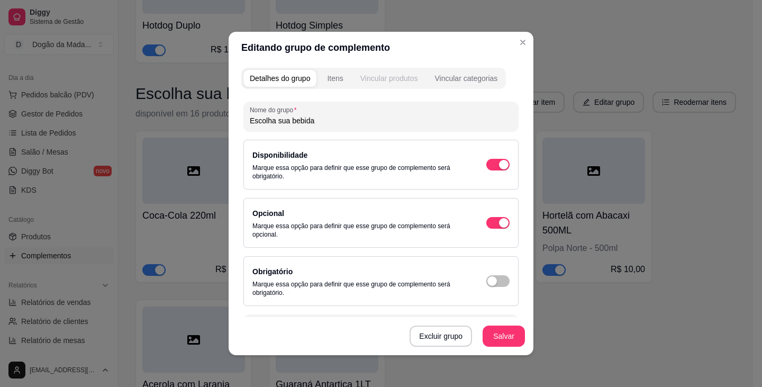
click at [371, 77] on div "Vincular produtos" at bounding box center [389, 78] width 58 height 11
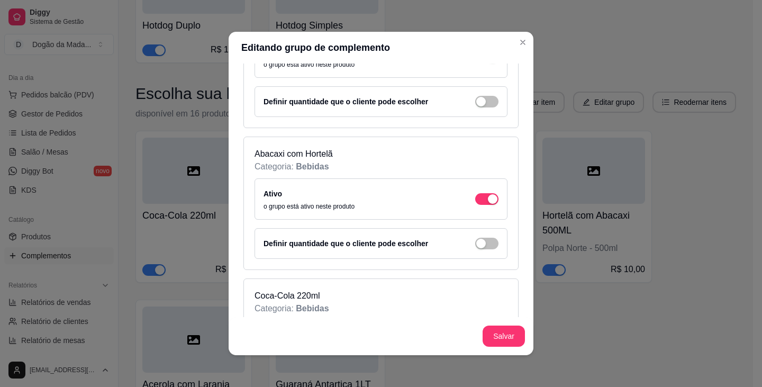
scroll to position [1191, 0]
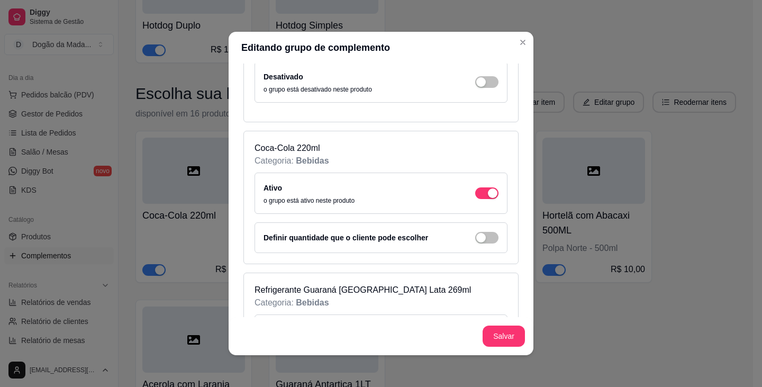
scroll to position [1289, 0]
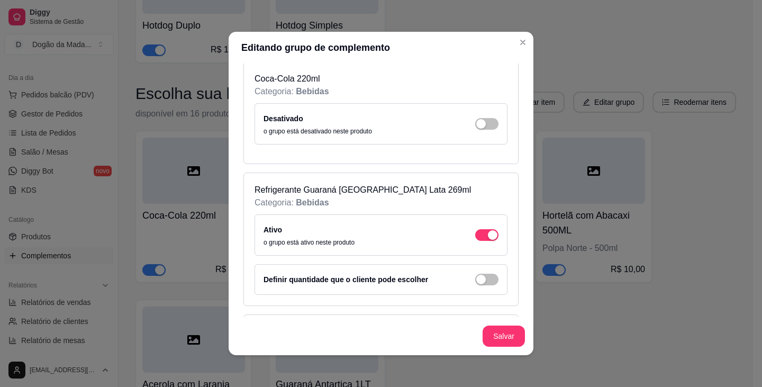
scroll to position [1424, 0]
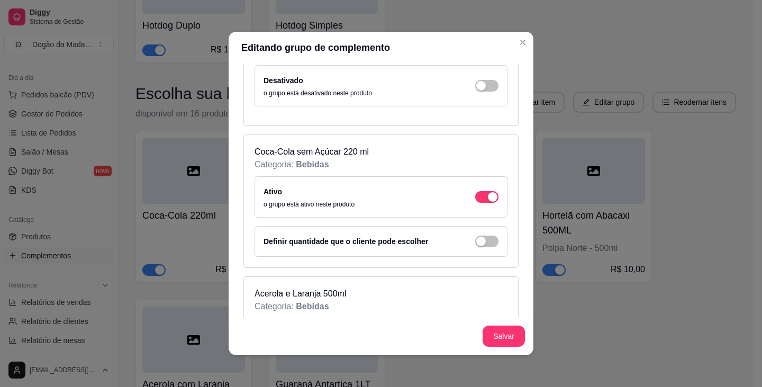
scroll to position [1641, 0]
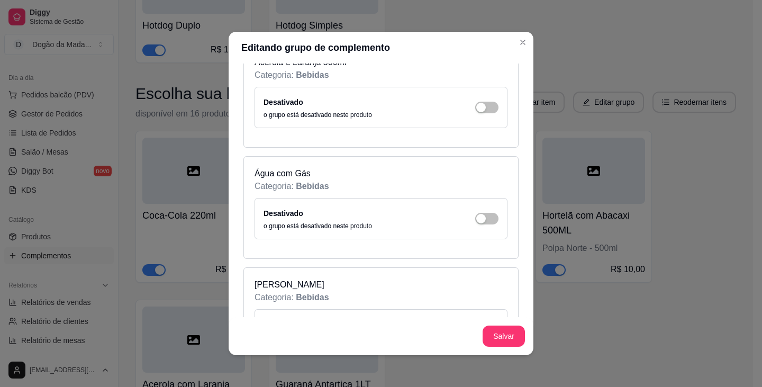
scroll to position [1863, 0]
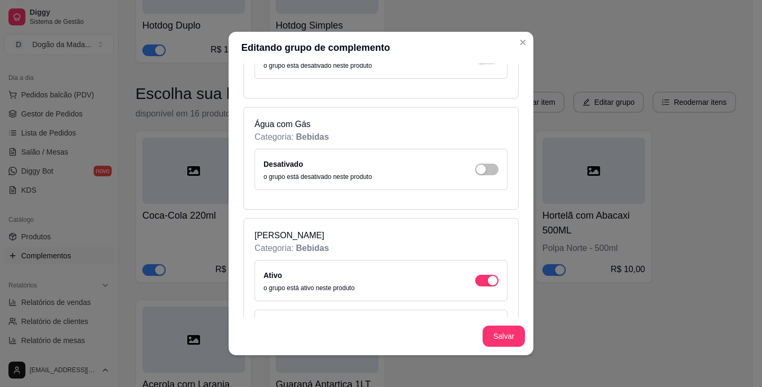
click at [379, 280] on div "Ativo o grupo está ativo neste produto" at bounding box center [380, 280] width 253 height 41
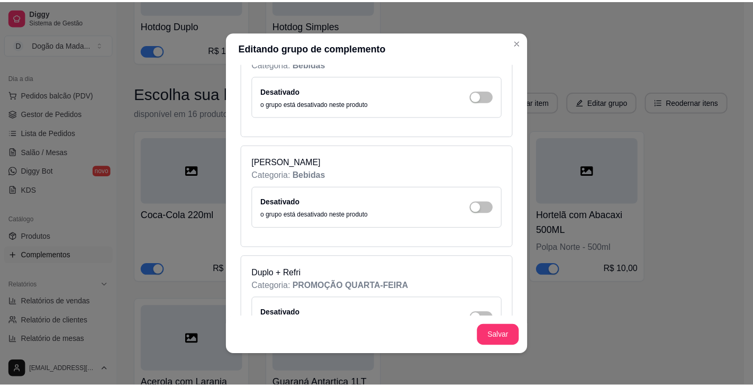
scroll to position [1984, 0]
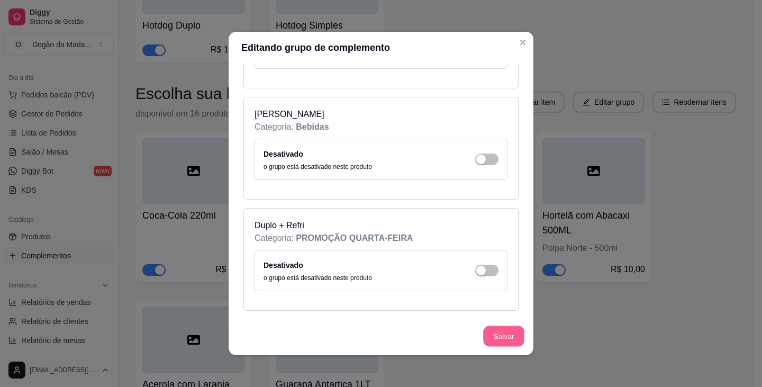
click at [379, 333] on button "Salvar" at bounding box center [503, 336] width 41 height 21
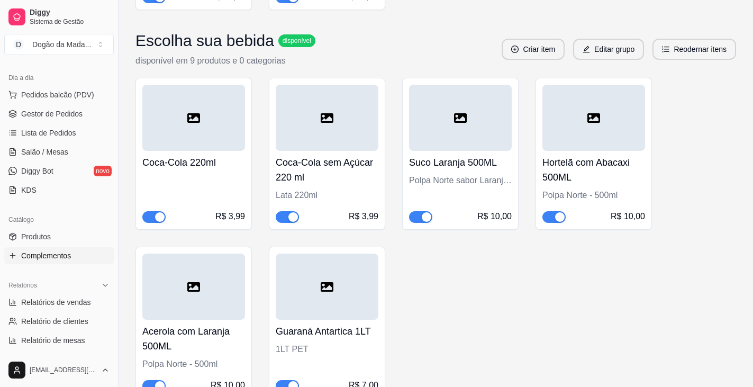
scroll to position [265, 0]
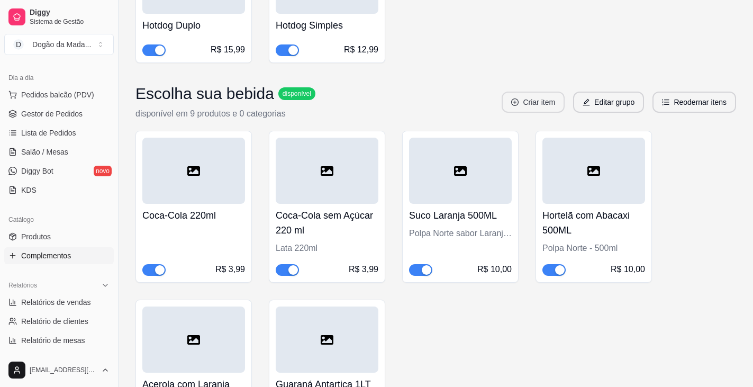
click at [379, 99] on button "Criar item" at bounding box center [533, 102] width 63 height 21
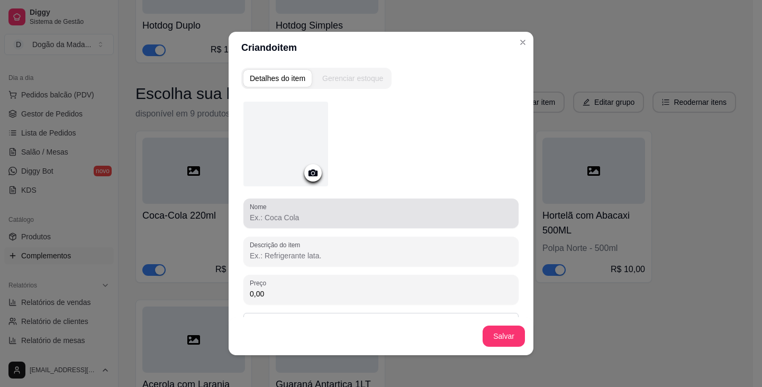
click at [259, 220] on input "Nome" at bounding box center [381, 217] width 262 height 11
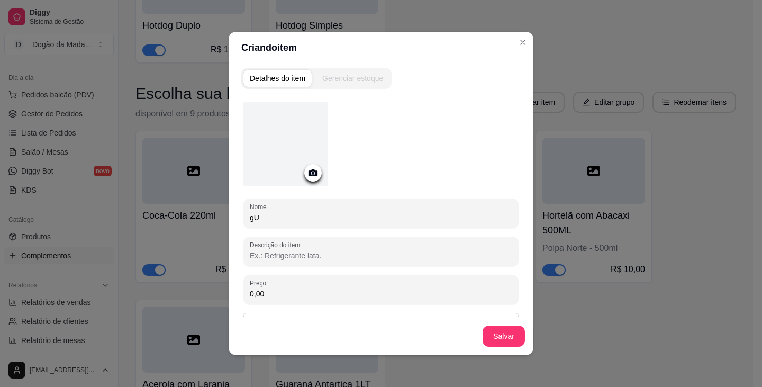
type input "g"
type input "Guaraná Antartica 269ml"
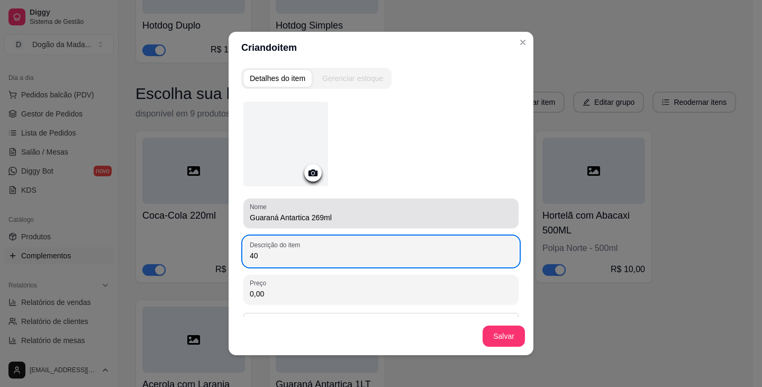
type input "4"
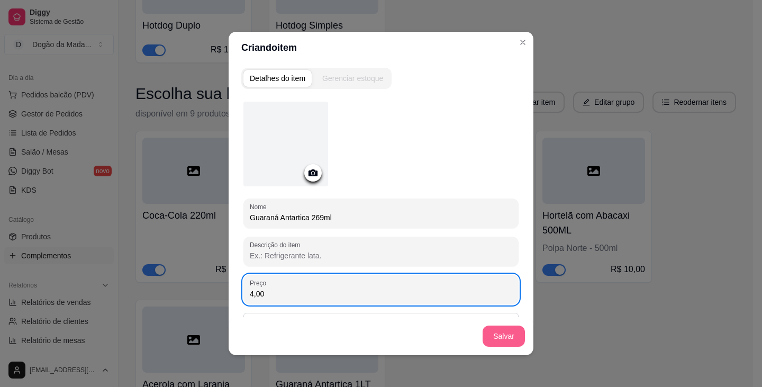
type input "4,00"
click at [379, 331] on button "Salvar" at bounding box center [503, 335] width 42 height 21
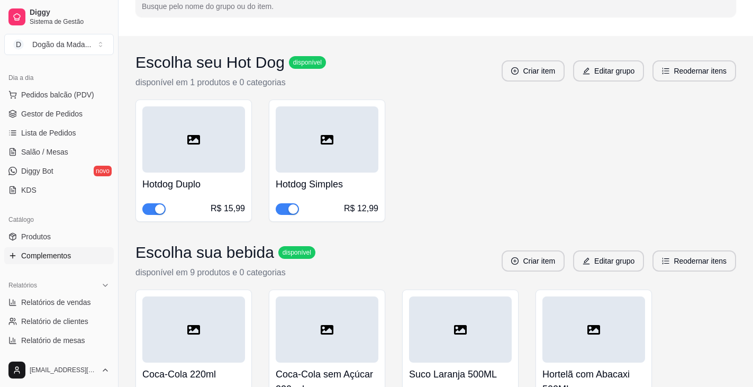
scroll to position [212, 0]
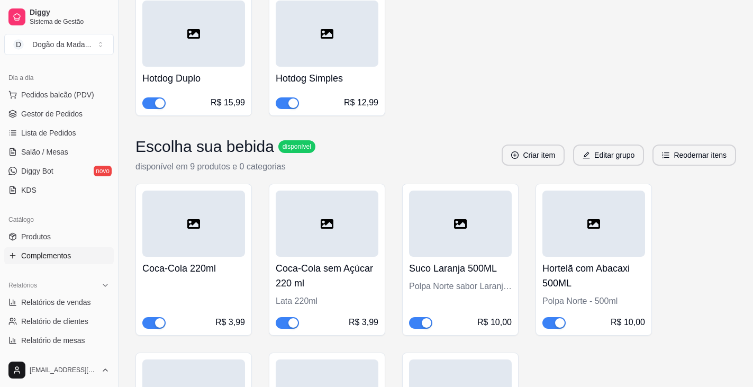
click at [204, 256] on div at bounding box center [193, 223] width 103 height 66
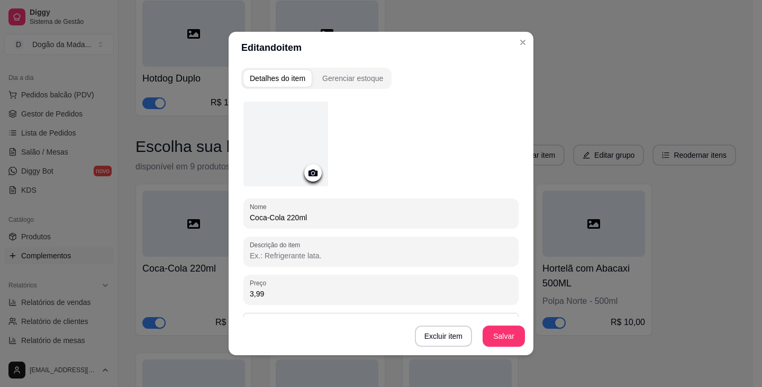
drag, startPoint x: 280, startPoint y: 290, endPoint x: 90, endPoint y: 270, distance: 191.0
click at [170, 278] on div "Editando item Detalhes do item Gerenciar estoque Nome Coca-Cola 220ml Descrição…" at bounding box center [381, 193] width 762 height 387
type input "4,00"
click at [379, 331] on button "Salvar" at bounding box center [503, 335] width 42 height 21
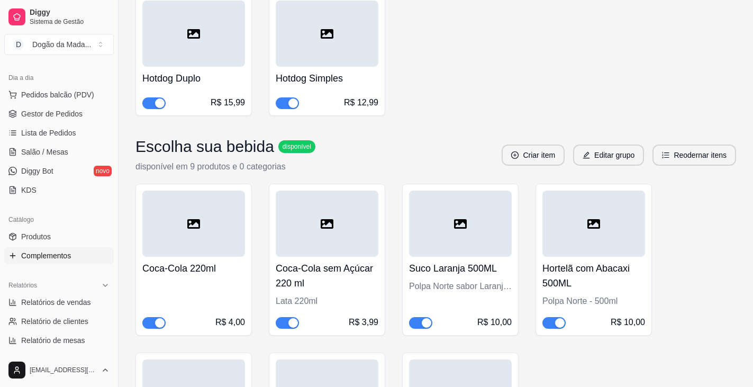
click at [322, 282] on h4 "Coca-Cola sem Açúcar 220 ml" at bounding box center [327, 276] width 103 height 30
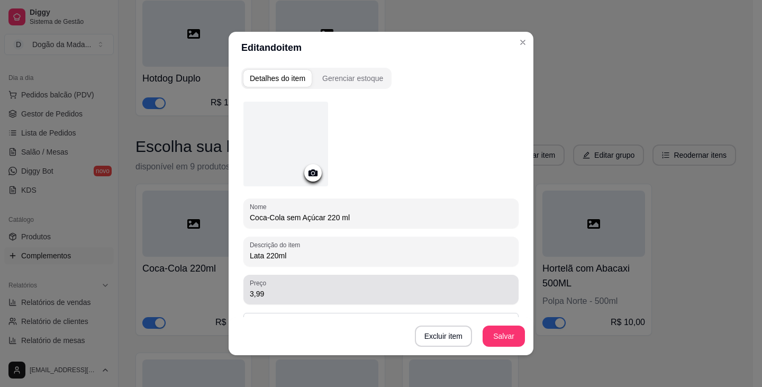
drag, startPoint x: 285, startPoint y: 283, endPoint x: 160, endPoint y: 294, distance: 125.3
click at [194, 291] on div "Editando item Detalhes do item Gerenciar estoque Nome Coca-Cola sem Açúcar 220 …" at bounding box center [381, 193] width 762 height 387
drag, startPoint x: 266, startPoint y: 297, endPoint x: 174, endPoint y: 275, distance: 94.7
click at [252, 297] on input "3,99" at bounding box center [381, 293] width 262 height 11
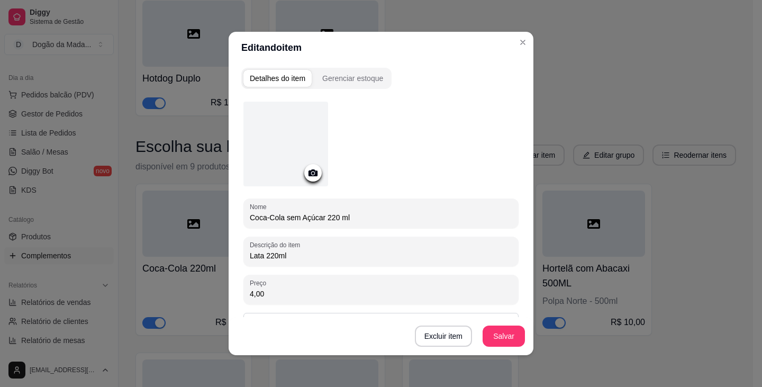
type input "4,00"
click at [379, 335] on button "Salvar" at bounding box center [503, 336] width 41 height 21
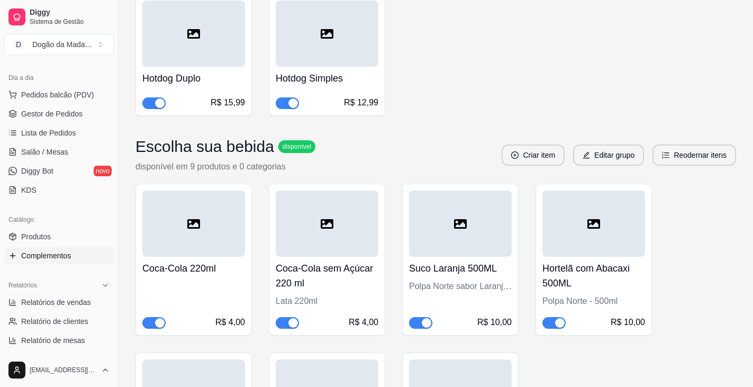
scroll to position [106, 0]
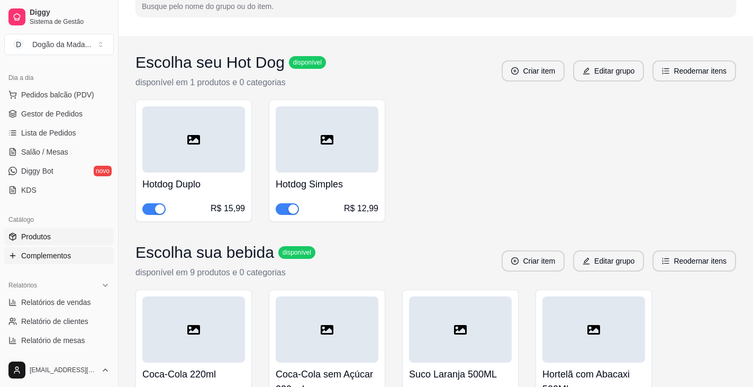
click at [57, 233] on link "Produtos" at bounding box center [59, 236] width 110 height 17
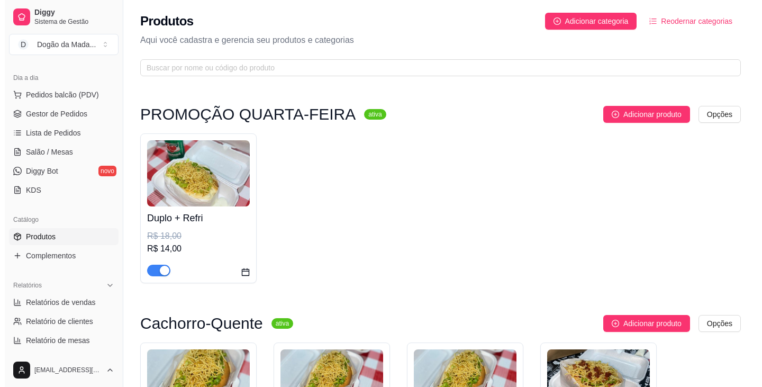
scroll to position [53, 0]
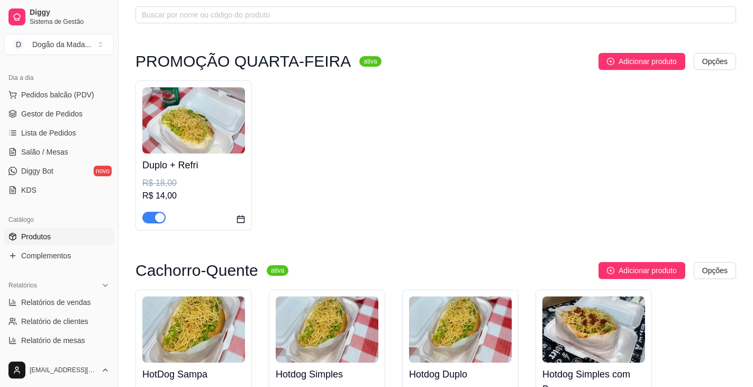
click at [216, 157] on div "Duplo + Refri R$ 18,00 R$ 14,00" at bounding box center [193, 188] width 103 height 70
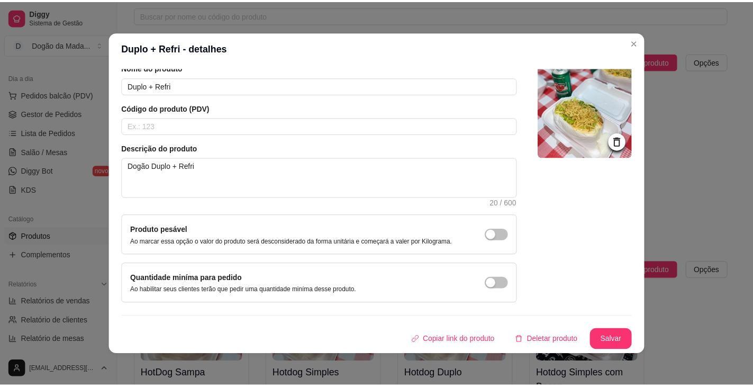
scroll to position [0, 0]
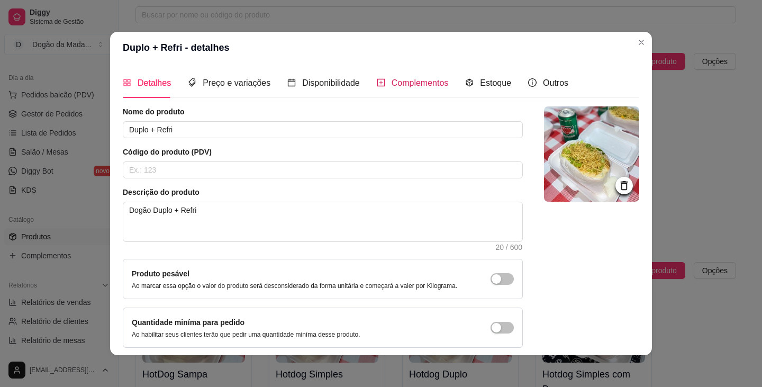
click at [379, 87] on span "Complementos" at bounding box center [419, 82] width 57 height 9
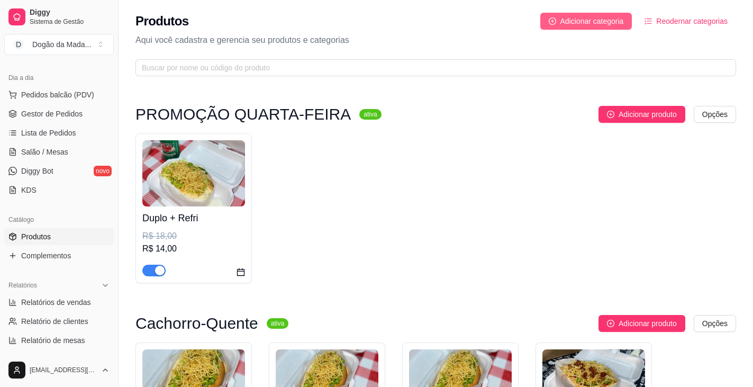
click at [379, 20] on span "Adicionar categoria" at bounding box center [591, 21] width 63 height 12
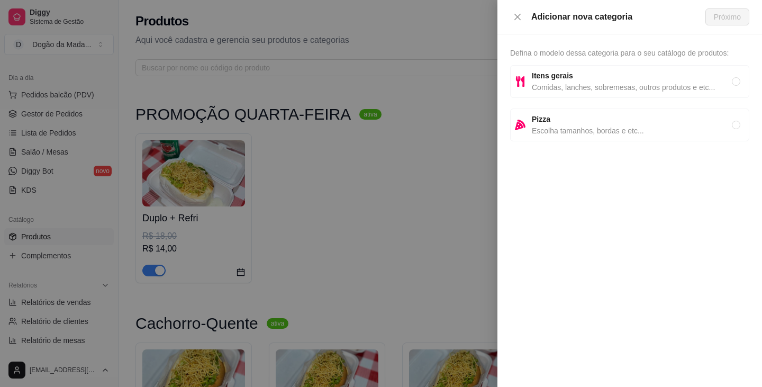
click at [379, 77] on strong "Itens gerais" at bounding box center [552, 75] width 41 height 8
radio input "true"
click at [379, 18] on span "Próximo" at bounding box center [727, 17] width 27 height 12
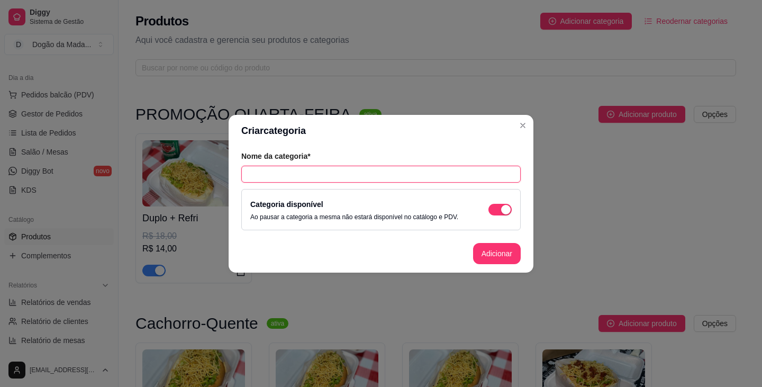
click at [379, 176] on input "text" at bounding box center [380, 174] width 279 height 17
type input "p"
type input "PROMOÇÃO TERÇA-FEIRA"
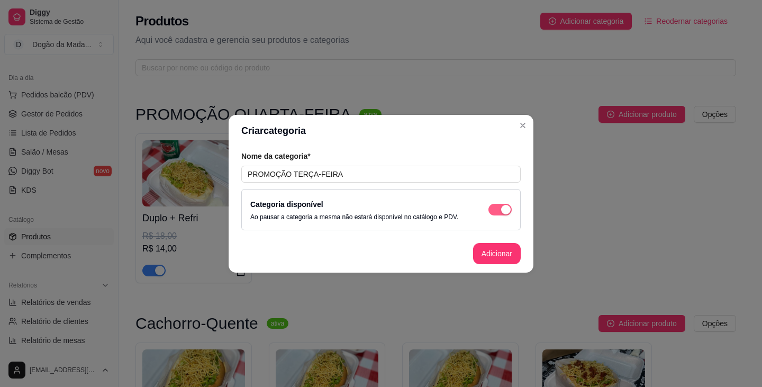
click at [379, 207] on div "button" at bounding box center [506, 210] width 10 height 10
click at [379, 207] on span "button" at bounding box center [499, 210] width 23 height 12
click at [379, 248] on button "Adicionar" at bounding box center [497, 253] width 48 height 21
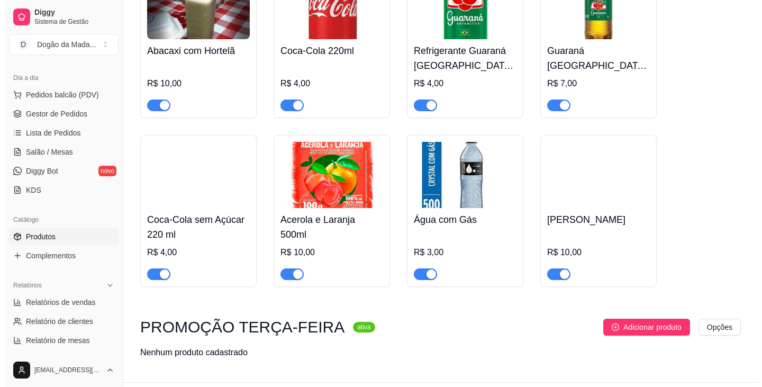
scroll to position [981, 0]
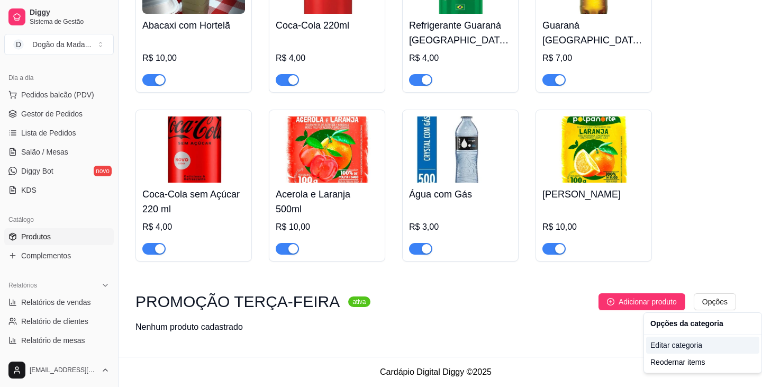
click at [379, 344] on div "Editar categoria" at bounding box center [702, 344] width 113 height 17
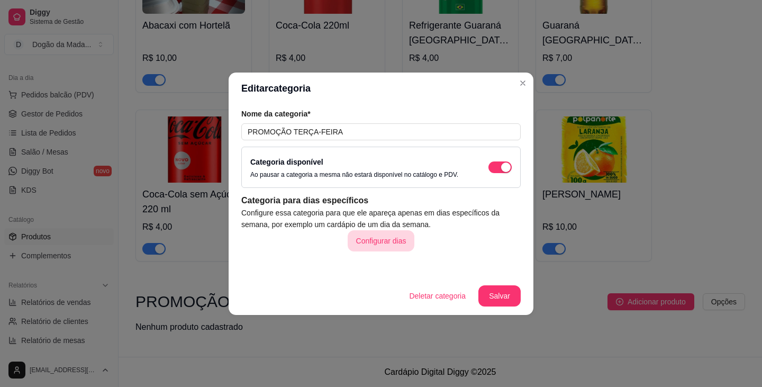
click at [362, 236] on button "Configurar dias" at bounding box center [381, 240] width 67 height 21
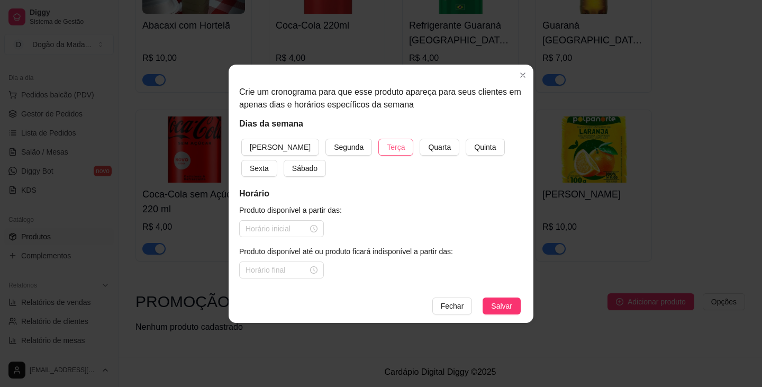
click at [379, 150] on span "Terça" at bounding box center [396, 147] width 18 height 12
click at [282, 233] on input at bounding box center [276, 229] width 62 height 12
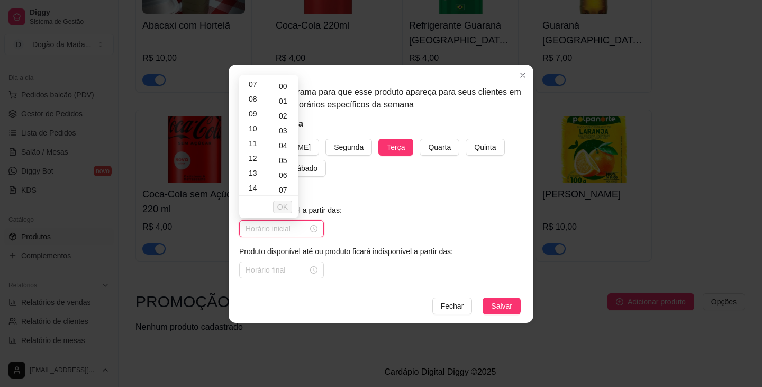
scroll to position [212, 0]
click at [255, 152] on div "19" at bounding box center [253, 156] width 25 height 15
type input "19:00"
click at [270, 267] on input at bounding box center [276, 270] width 62 height 12
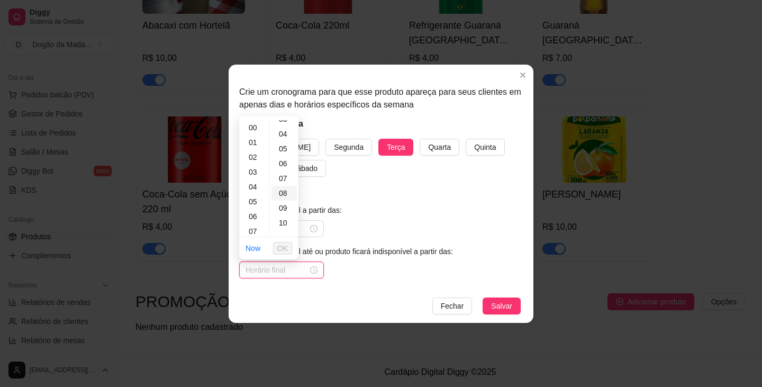
scroll to position [0, 0]
click at [280, 159] on div "20" at bounding box center [283, 159] width 25 height 15
type input "00:20"
drag, startPoint x: 271, startPoint y: 272, endPoint x: 226, endPoint y: 260, distance: 47.2
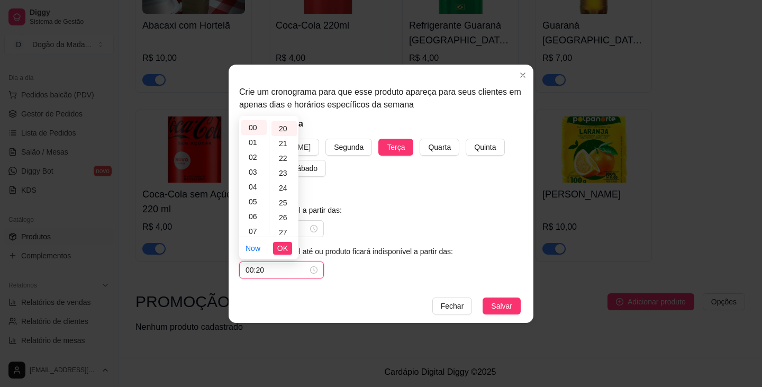
click at [226, 260] on div "Crie um cronograma para que esse produto apareça para seus clientes em apenas d…" at bounding box center [381, 193] width 762 height 387
click at [256, 181] on div "20" at bounding box center [253, 182] width 25 height 15
click at [284, 181] on div "20" at bounding box center [283, 181] width 25 height 15
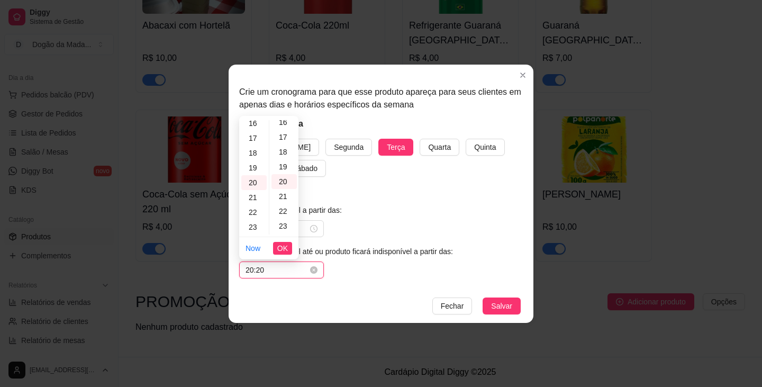
click at [269, 272] on input "20:20" at bounding box center [276, 270] width 62 height 12
click at [282, 185] on div "20" at bounding box center [283, 181] width 25 height 15
click at [285, 177] on div "20" at bounding box center [283, 181] width 25 height 15
click at [286, 126] on div "00" at bounding box center [283, 127] width 25 height 15
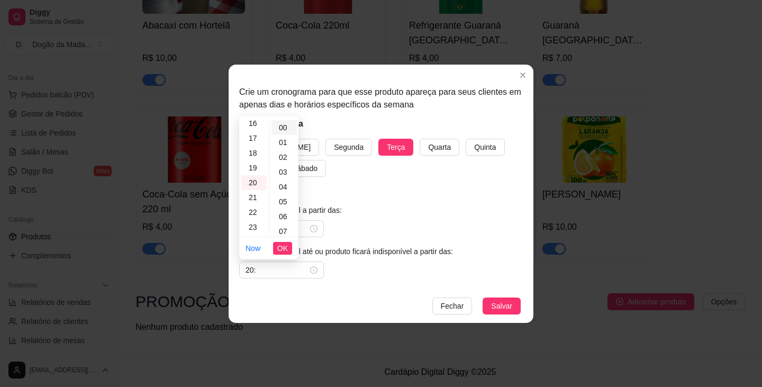
type input "20:00"
click at [284, 249] on span "OK" at bounding box center [282, 248] width 11 height 12
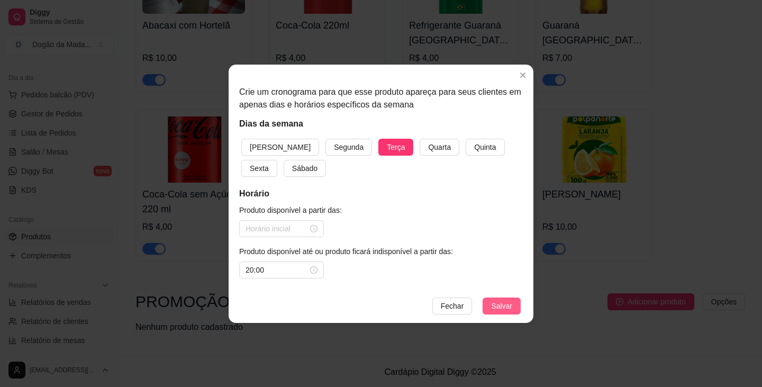
click at [379, 304] on span "Salvar" at bounding box center [501, 306] width 21 height 12
click at [278, 227] on input at bounding box center [276, 229] width 62 height 12
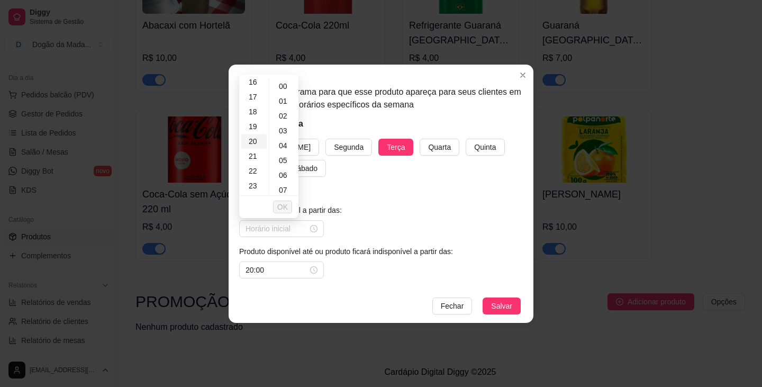
click at [253, 142] on div "20" at bounding box center [253, 141] width 25 height 15
click at [287, 205] on span "OK" at bounding box center [282, 207] width 11 height 12
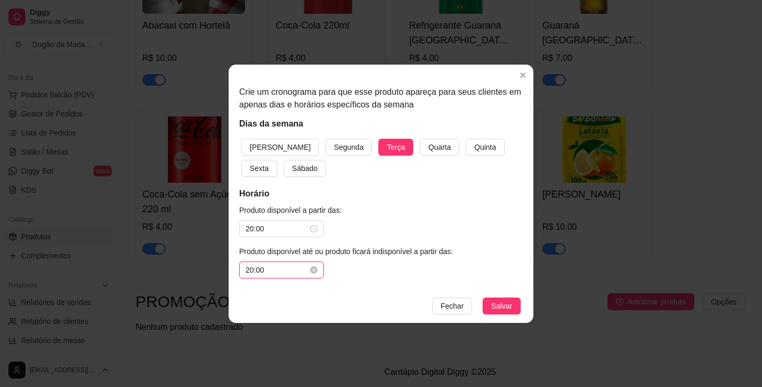
click at [287, 271] on input "20:00" at bounding box center [276, 270] width 62 height 12
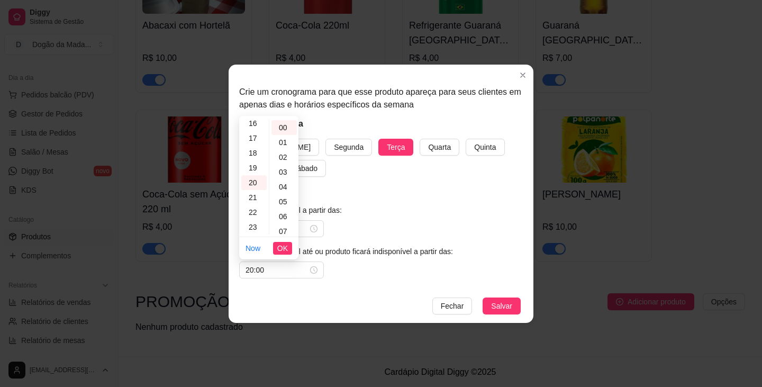
click at [355, 240] on div "Produto disponível a partir das: 20:00 Produto disponível até ou produto ficará…" at bounding box center [381, 241] width 284 height 74
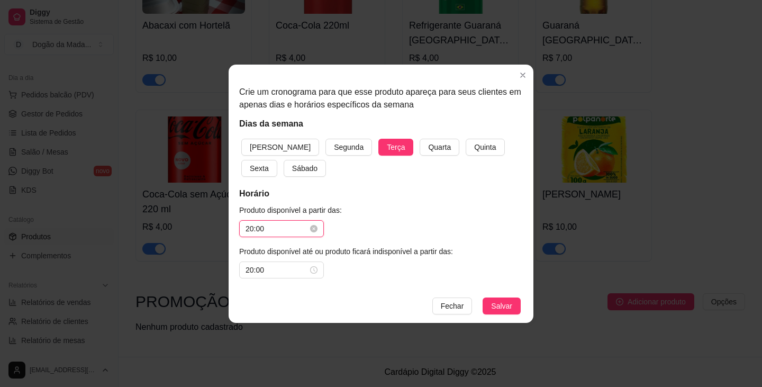
click at [286, 227] on input "20:00" at bounding box center [276, 229] width 62 height 12
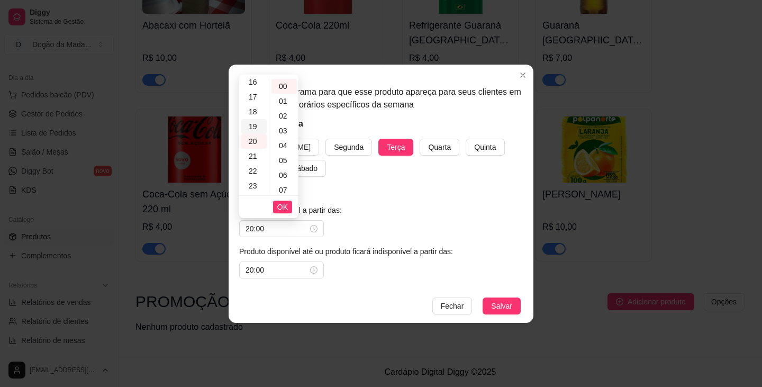
click at [254, 130] on div "19" at bounding box center [253, 126] width 25 height 15
type input "19:00"
click at [280, 209] on span "OK" at bounding box center [282, 207] width 11 height 12
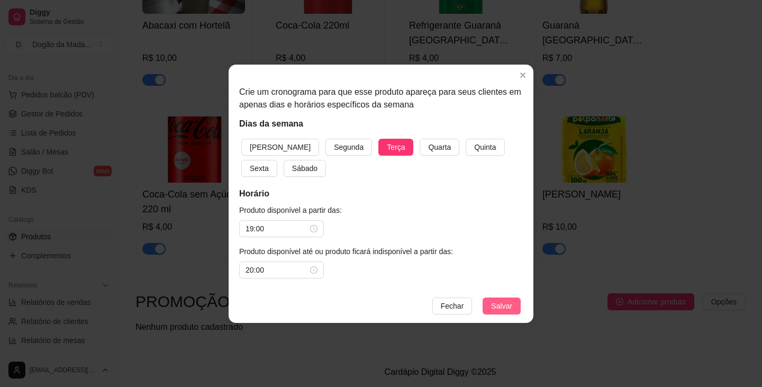
click at [379, 298] on button "Salvar" at bounding box center [501, 305] width 38 height 17
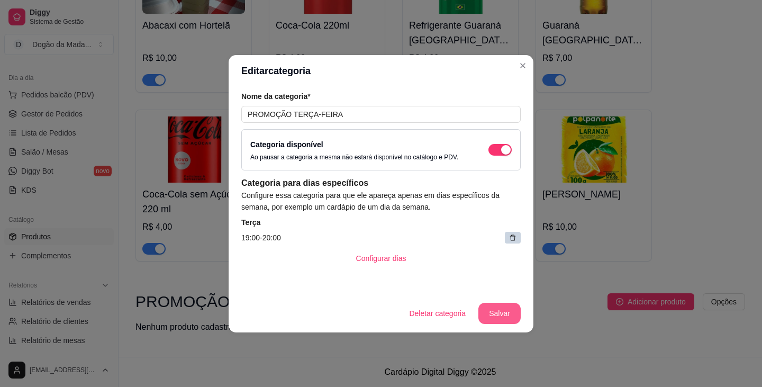
click at [379, 315] on button "Salvar" at bounding box center [499, 313] width 42 height 21
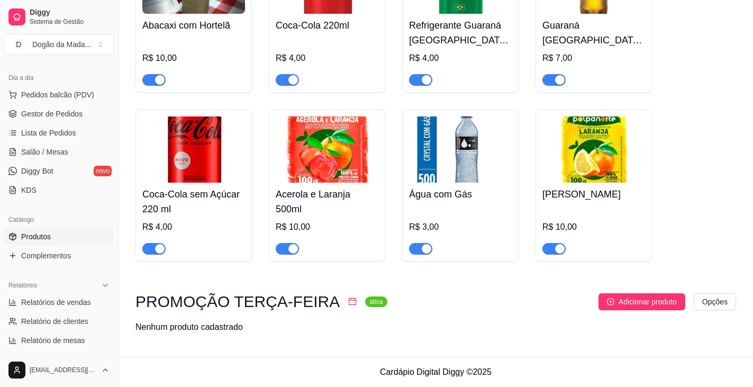
click at [379, 298] on span "Adicionar produto" at bounding box center [647, 302] width 58 height 12
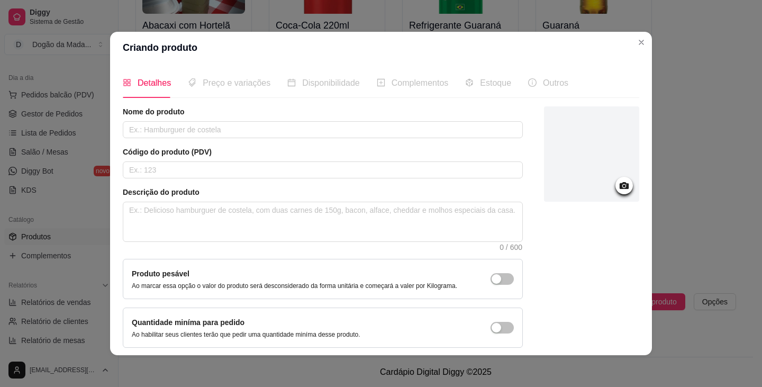
click at [377, 84] on icon "plus-square" at bounding box center [381, 82] width 8 height 8
click at [379, 78] on span "Complementos" at bounding box center [419, 82] width 57 height 9
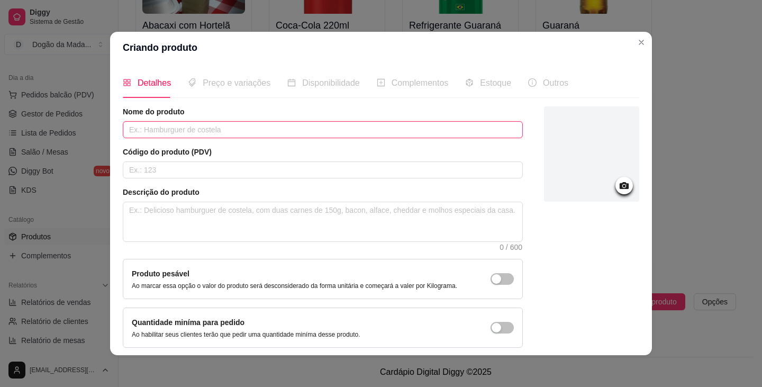
click at [155, 131] on input "text" at bounding box center [323, 129] width 400 height 17
click at [195, 130] on input "SIMPLES + SUCO" at bounding box center [323, 129] width 400 height 17
click at [185, 128] on input "SIMPLES + SUCO 500ML" at bounding box center [323, 129] width 400 height 17
click at [181, 129] on input "SIMPLES + SUCO 500ML" at bounding box center [323, 129] width 400 height 17
type input "SIMPLES + SUCO HORTELÃ COM ABACAXI 500ML"
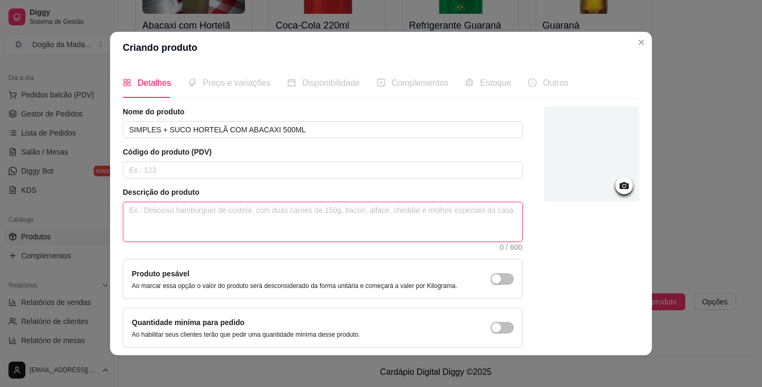
click at [200, 207] on textarea at bounding box center [322, 221] width 399 height 39
type textarea "h"
type textarea "ho"
type textarea "hot"
type textarea "ho"
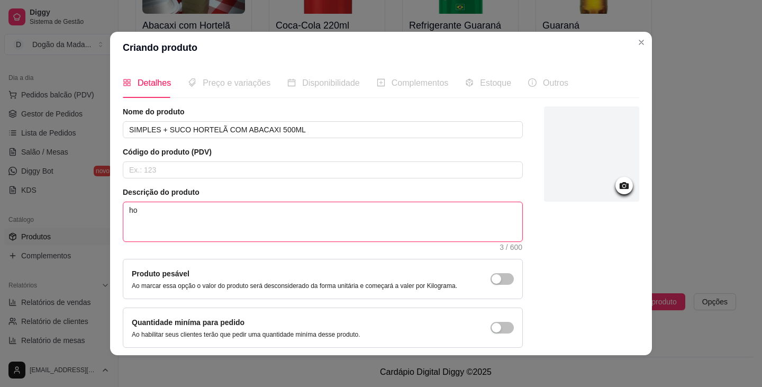
type textarea "h"
type textarea "H"
type textarea "Ho"
type textarea "Hot"
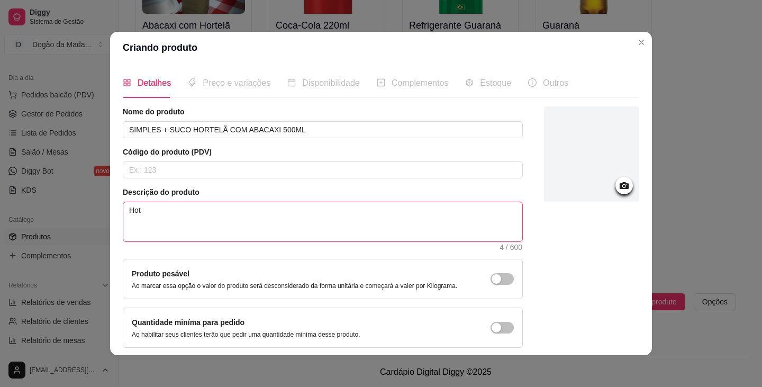
type textarea "Hot D"
type textarea "Hot Do"
type textarea "Hot Dog"
type textarea "Hot Dog s"
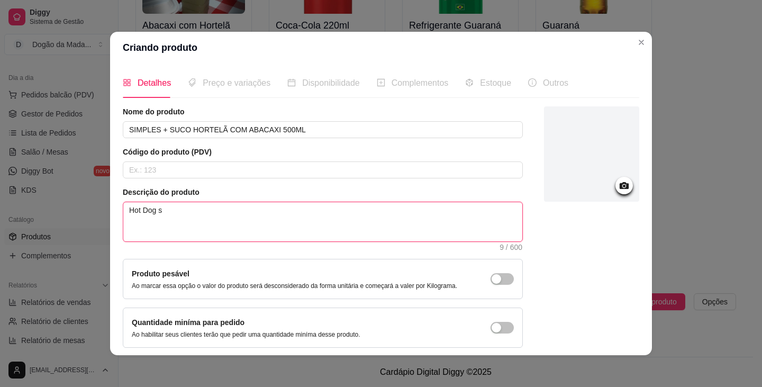
type textarea "Hot Dog si"
type textarea "Hot Dog sim"
type textarea "Hot Dog simp"
type textarea "Hot Dog simpl"
type textarea "Hot Dog simple"
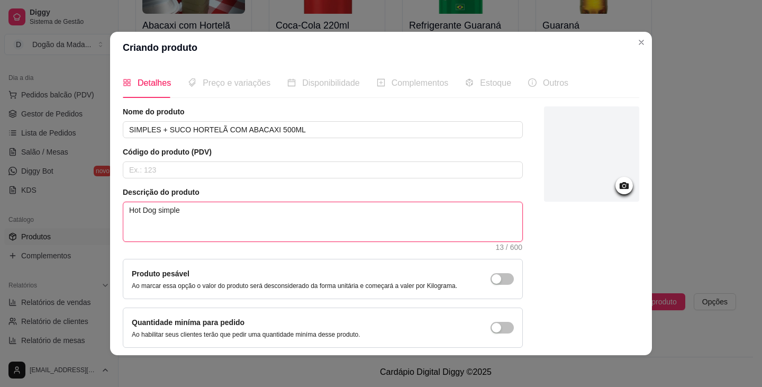
type textarea "Hot Dog simples"
type textarea "Hot Dog simples +"
type textarea "Hot Dog simples + S"
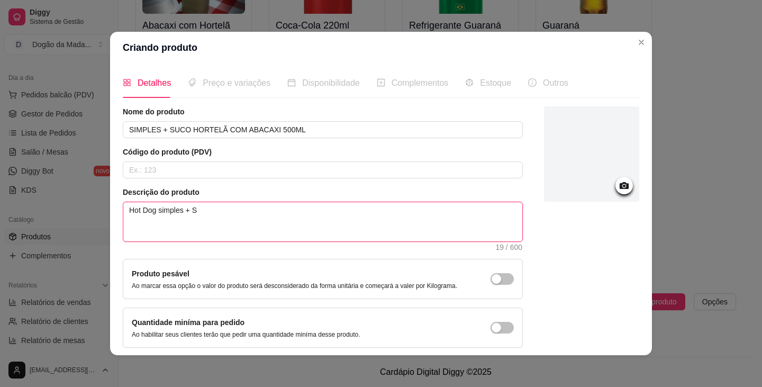
type textarea "Hot Dog simples + Su"
type textarea "Hot Dog simples + Suc"
type textarea "Hot Dog simples + Suco"
type textarea "Hot Dog simples + Suco d"
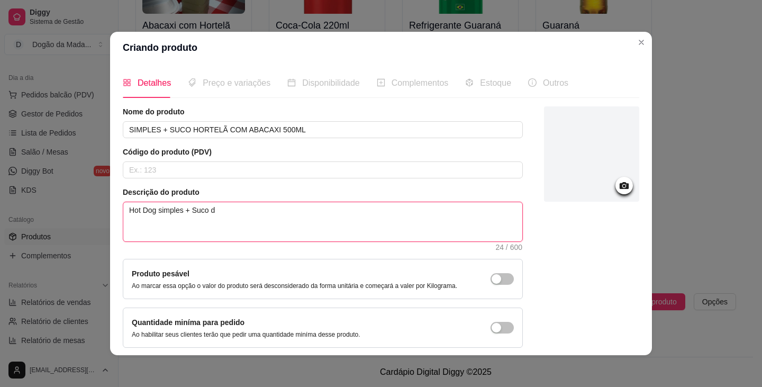
type textarea "Hot Dog simples + Suco de"
type textarea "Hot Dog simples + Suco de H"
type textarea "Hot Dog simples + Suco de Ho"
type textarea "Hot Dog simples + Suco de Hor"
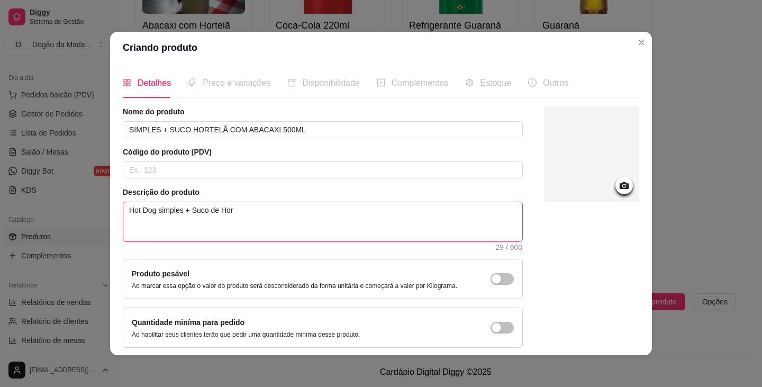
type textarea "Hot Dog simples + Suco de Hort"
type textarea "Hot Dog simples + Suco de Horte"
type textarea "Hot Dog simples + Suco de Hortel"
type textarea "Hot Dog simples + Suco de Hortelã"
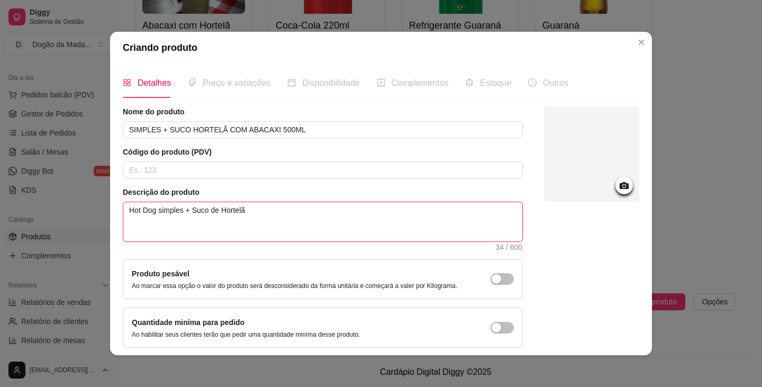
type textarea "Hot Dog simples + Suco de Hortelã c"
type textarea "Hot Dog simples + Suco de Hortelã co"
type textarea "Hot Dog simples + Suco de Hortelã com"
type textarea "Hot Dog simples + Suco de Hortelã com A"
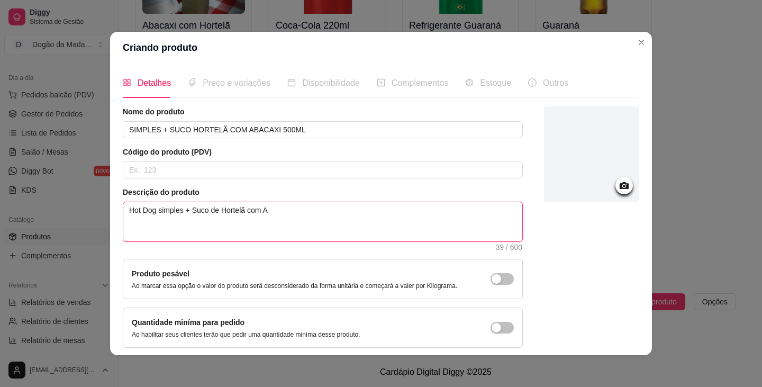
type textarea "Hot Dog simples + Suco de Hortelã com Ab"
type textarea "Hot Dog simples + Suco de Hortelã com Aba"
type textarea "Hot Dog simples + Suco de Hortelã com Abac"
type textarea "Hot Dog simples + Suco de Hortelã com Abaca"
type textarea "Hot Dog simples + Suco de Hortelã com Abacai"
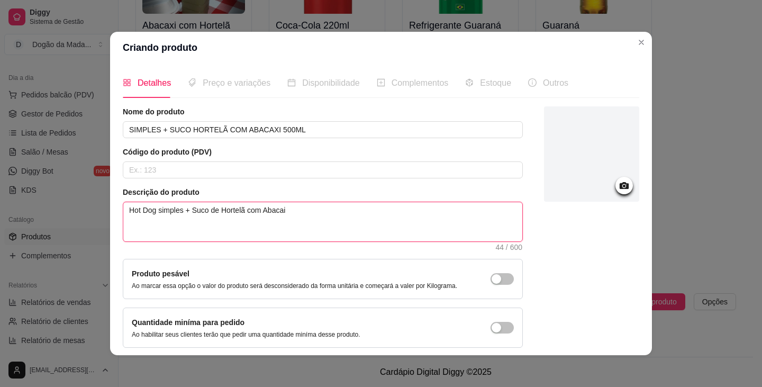
type textarea "Hot Dog simples + Suco de Hortelã com Abaca"
type textarea "Hot Dog simples + Suco de Hortelã com Abacax"
type textarea "Hot Dog simples + Suco de Hortelã com Abacaxi"
type textarea "Hot Dog simples + Suco de Hortelã com Abacaxi 5"
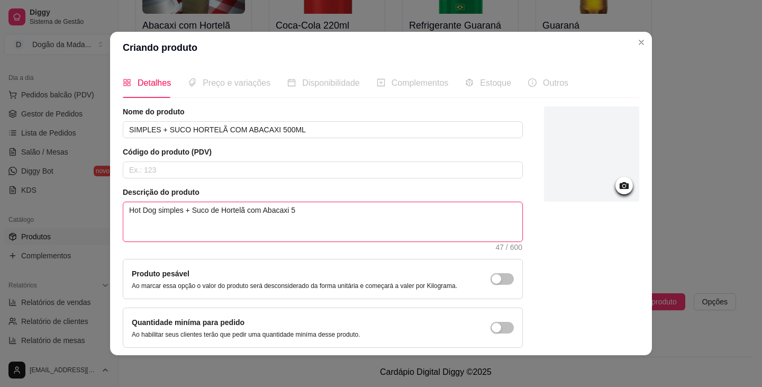
type textarea "Hot Dog simples + Suco de Hortelã com Abacaxi 50"
type textarea "Hot Dog simples + Suco de Hortelã com Abacaxi 500"
type textarea "Hot Dog simples + Suco de Hortelã com Abacaxi 500m"
type textarea "Hot Dog simples + Suco de Hortelã com Abacaxi 500ml"
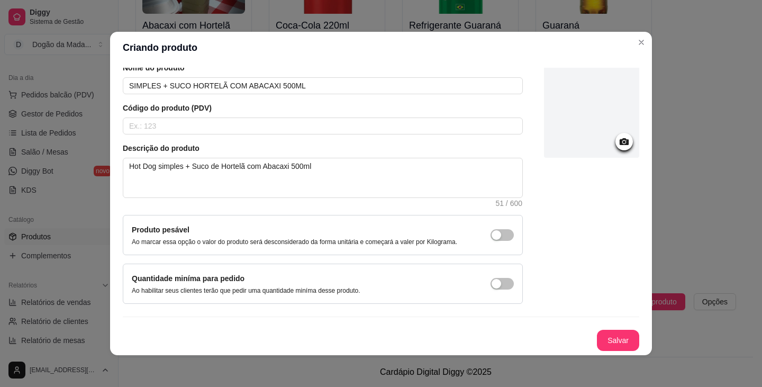
scroll to position [2, 0]
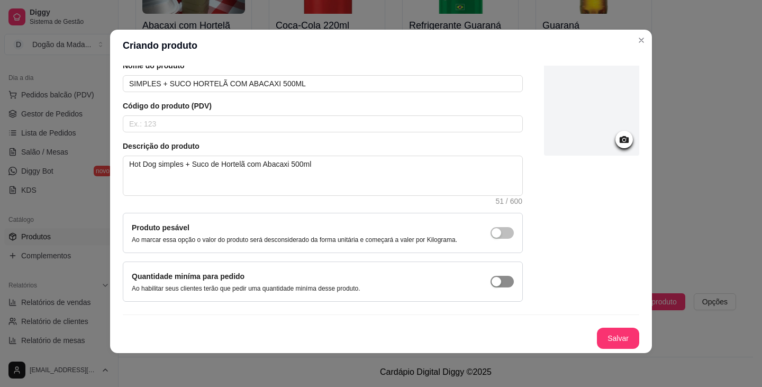
click at [379, 239] on span "button" at bounding box center [501, 233] width 23 height 12
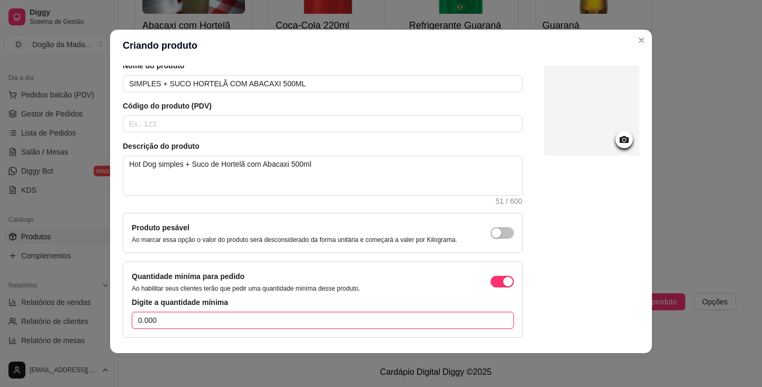
click at [197, 319] on input "0.000" at bounding box center [323, 320] width 382 height 17
click at [196, 320] on input "0.000" at bounding box center [323, 320] width 382 height 17
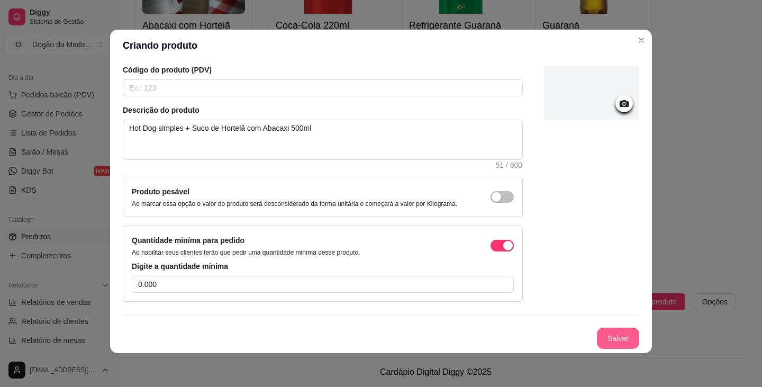
click at [379, 336] on button "Salvar" at bounding box center [618, 337] width 42 height 21
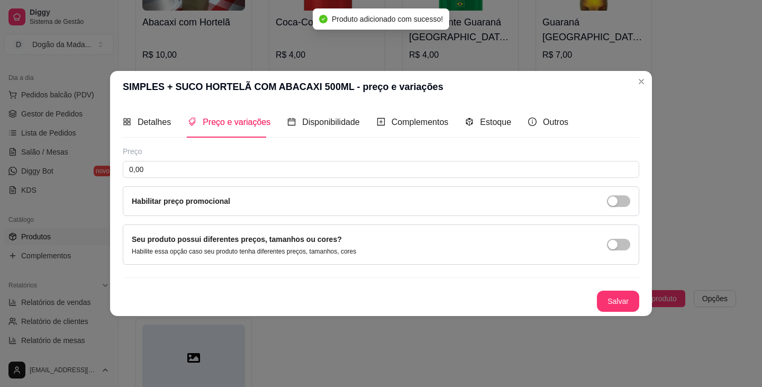
scroll to position [0, 0]
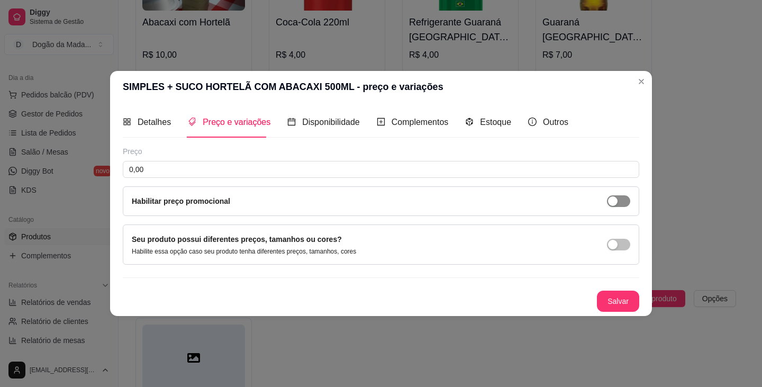
click at [379, 199] on span "button" at bounding box center [618, 201] width 23 height 12
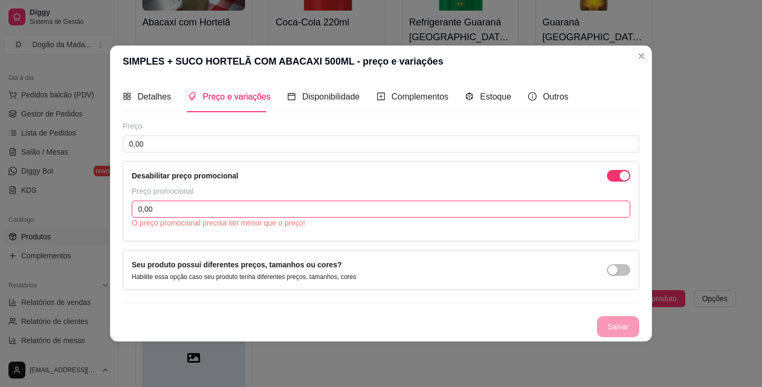
click at [199, 213] on input "0,00" at bounding box center [381, 209] width 498 height 17
type input "17,00"
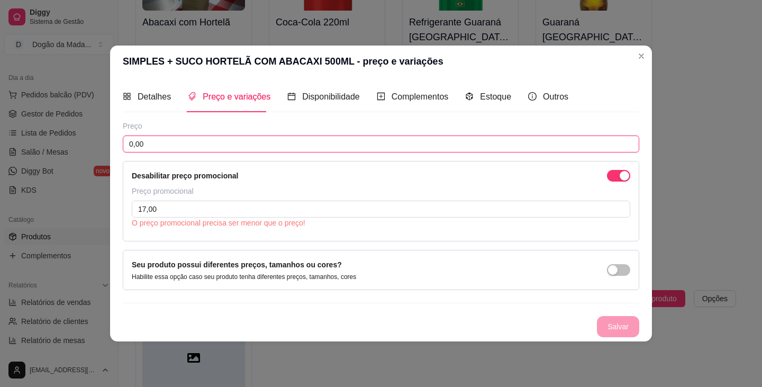
click at [355, 140] on input "0,00" at bounding box center [381, 143] width 516 height 17
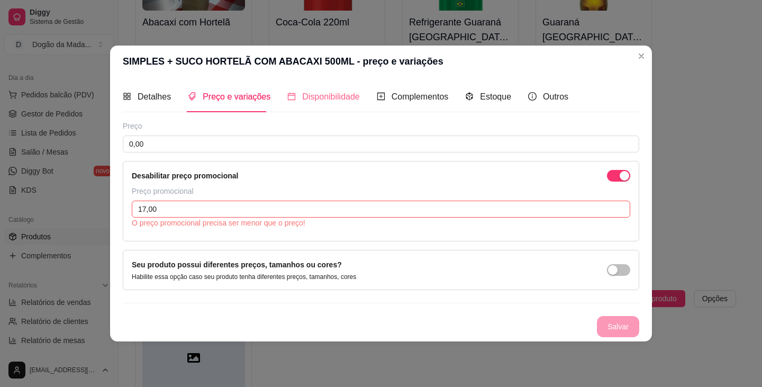
click at [329, 88] on div "Disponibilidade" at bounding box center [323, 96] width 72 height 30
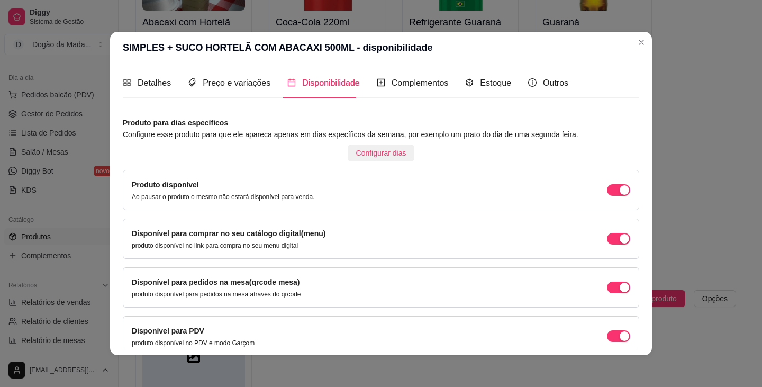
click at [377, 151] on span "Configurar dias" at bounding box center [381, 153] width 50 height 12
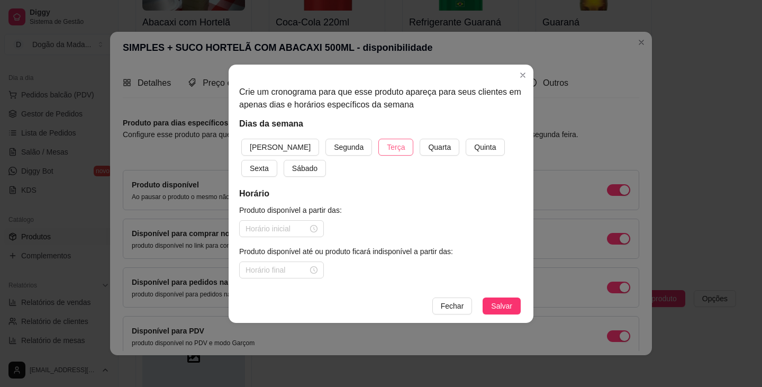
click at [379, 151] on span "Terça" at bounding box center [396, 147] width 18 height 12
click at [279, 231] on input at bounding box center [276, 229] width 62 height 12
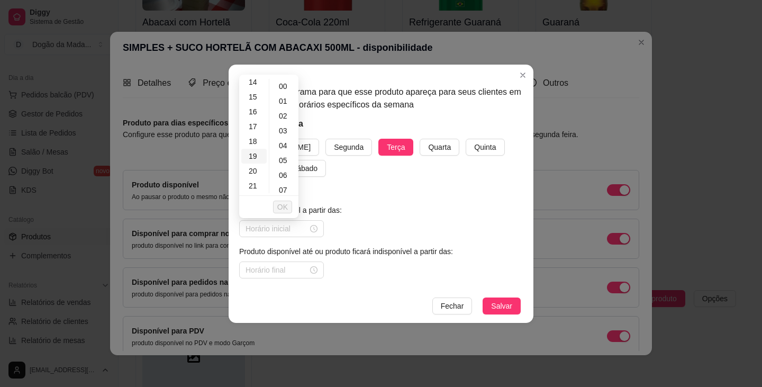
click at [250, 154] on div "19" at bounding box center [253, 156] width 25 height 15
type input "19:00"
click at [284, 209] on span "OK" at bounding box center [282, 207] width 11 height 12
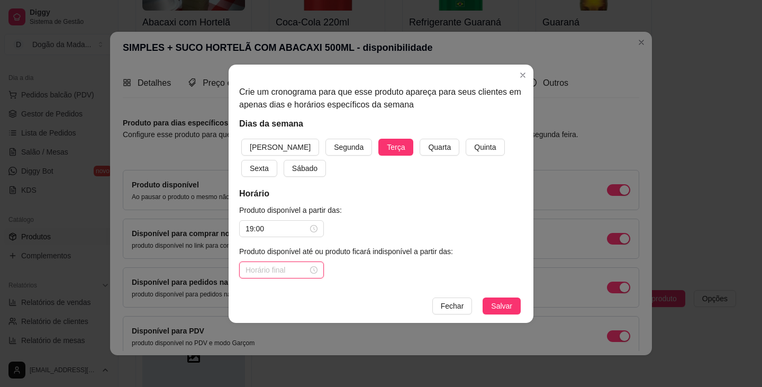
click at [277, 275] on input at bounding box center [276, 270] width 62 height 12
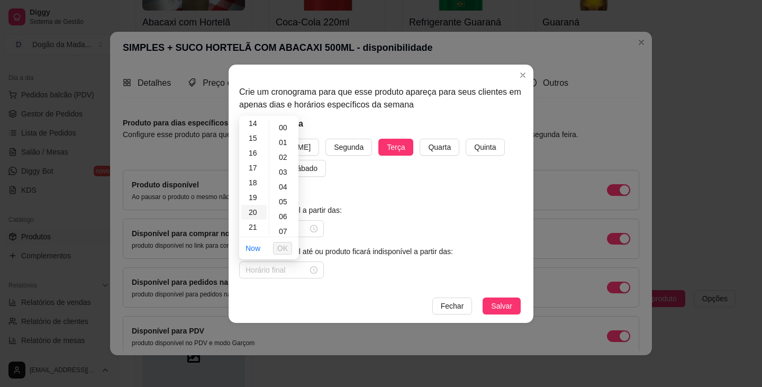
click at [256, 209] on div "20" at bounding box center [253, 212] width 25 height 15
type input "20:00"
click at [286, 248] on span "OK" at bounding box center [282, 248] width 11 height 12
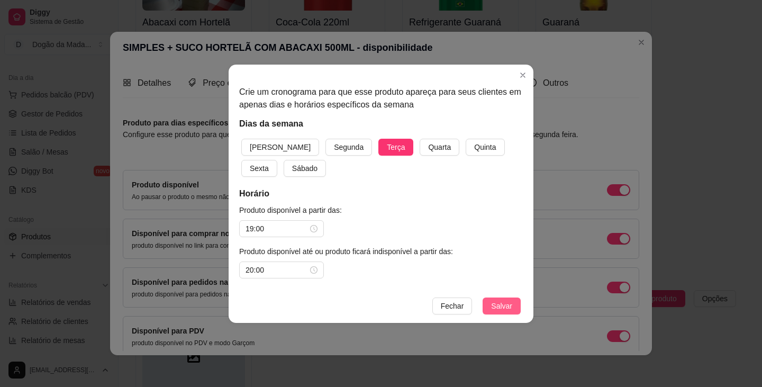
click at [379, 301] on button "Salvar" at bounding box center [501, 305] width 38 height 17
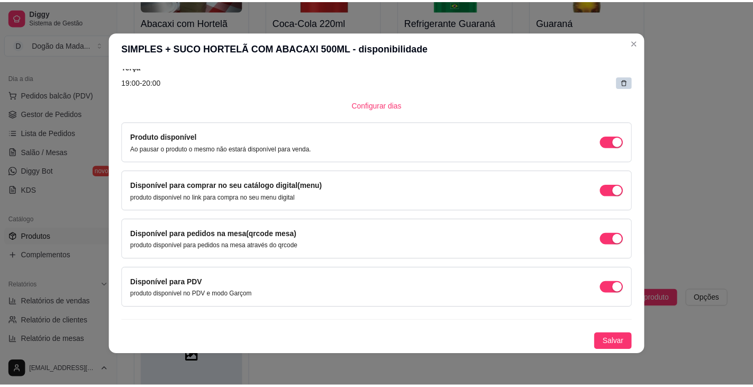
scroll to position [0, 0]
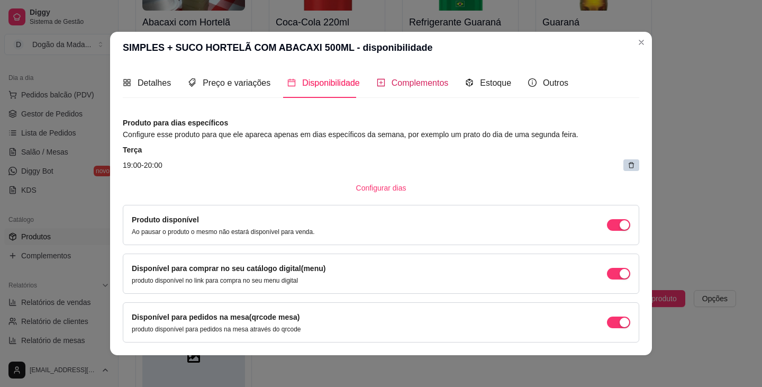
click at [379, 83] on div "Complementos" at bounding box center [413, 82] width 72 height 13
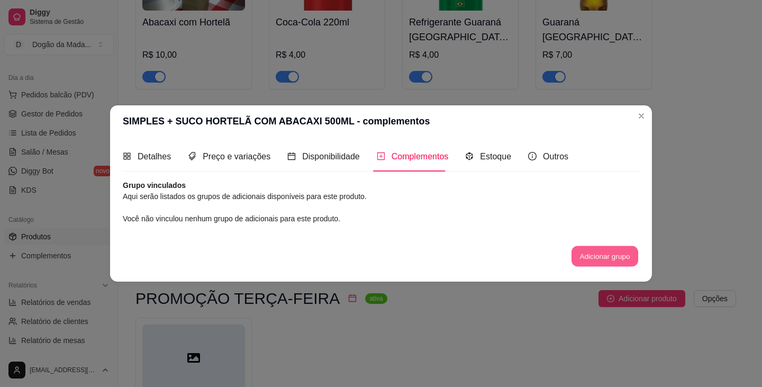
click at [379, 249] on button "Adicionar grupo" at bounding box center [604, 256] width 67 height 21
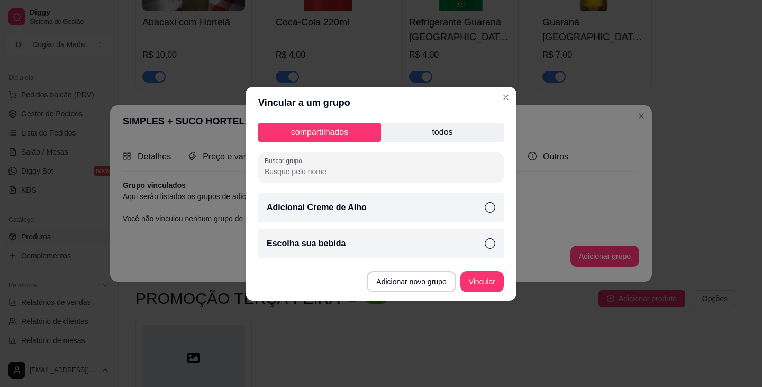
click at [351, 207] on p "Adicional Creme de Alho" at bounding box center [317, 207] width 100 height 13
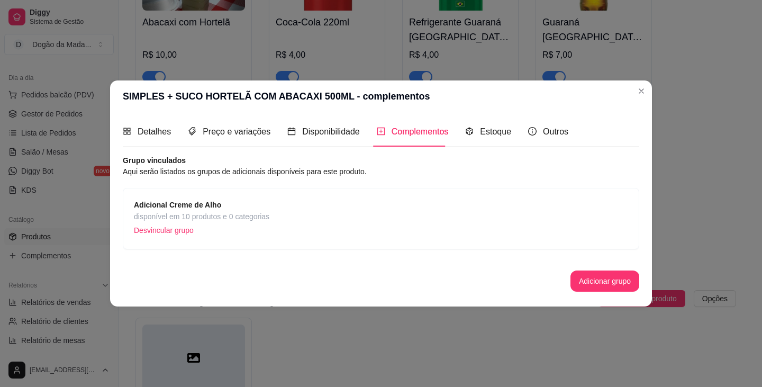
click at [379, 82] on header "SIMPLES + SUCO HORTELÃ COM ABACAXI 500ML - complementos" at bounding box center [381, 96] width 542 height 32
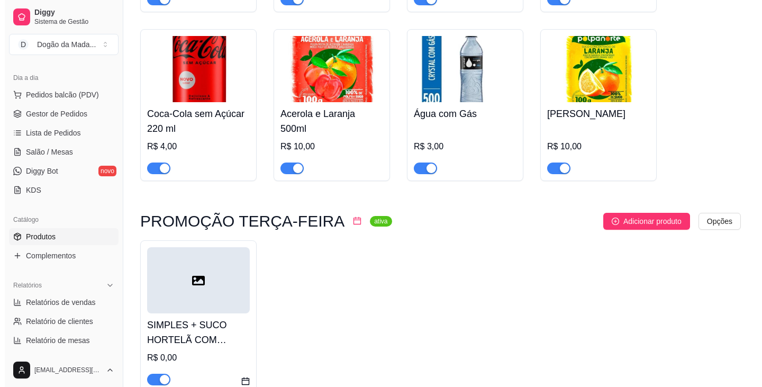
scroll to position [1121, 0]
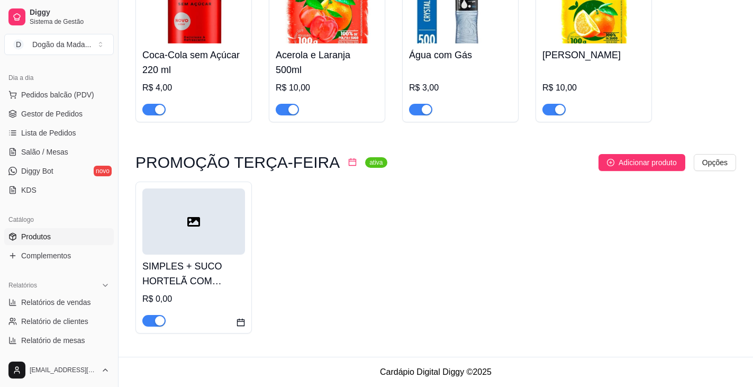
click at [203, 213] on div at bounding box center [193, 221] width 103 height 66
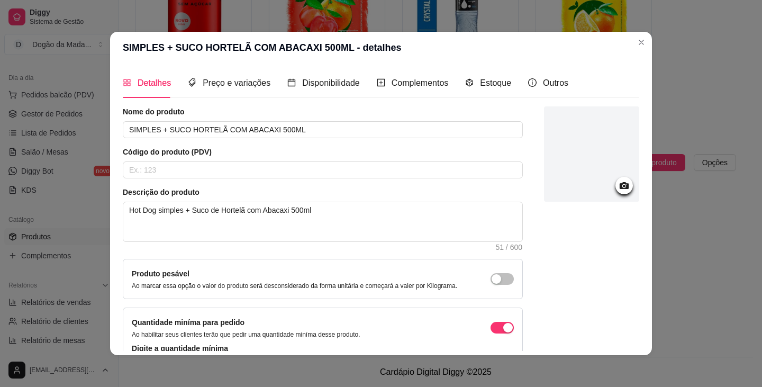
click at [379, 184] on icon at bounding box center [624, 185] width 12 height 12
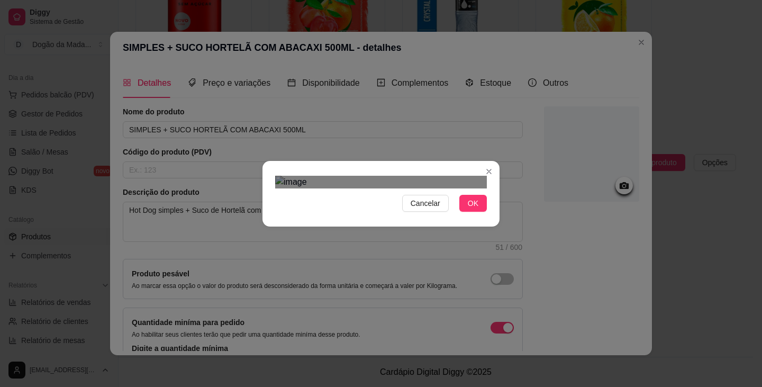
click at [379, 235] on div "Use the arrow keys to move the crop selection area" at bounding box center [378, 330] width 190 height 190
click at [379, 212] on button "OK" at bounding box center [473, 203] width 28 height 17
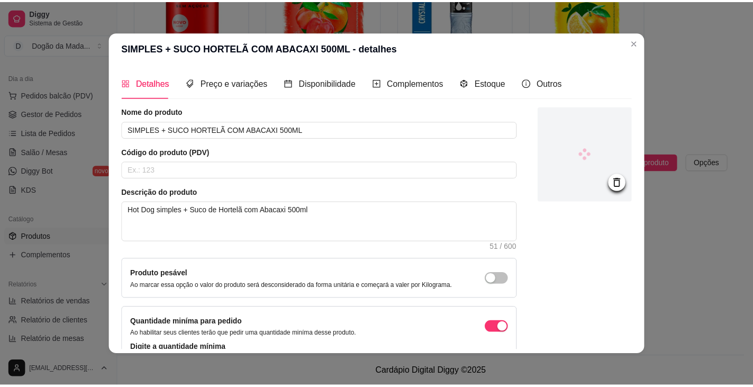
scroll to position [80, 0]
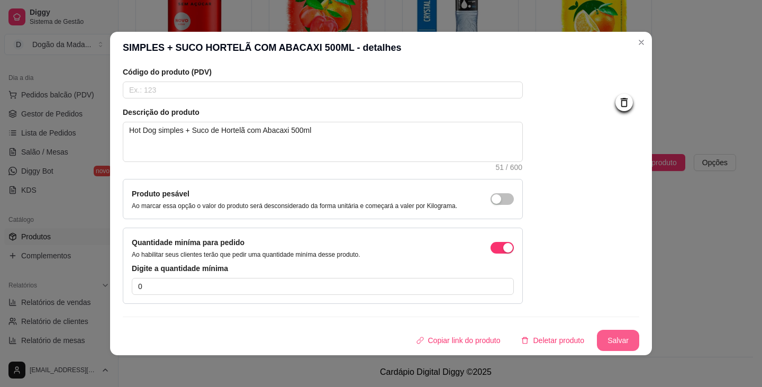
click at [379, 339] on button "Salvar" at bounding box center [618, 340] width 42 height 21
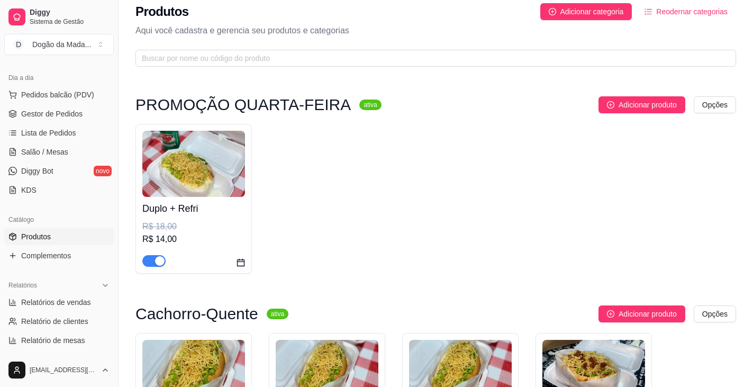
scroll to position [0, 0]
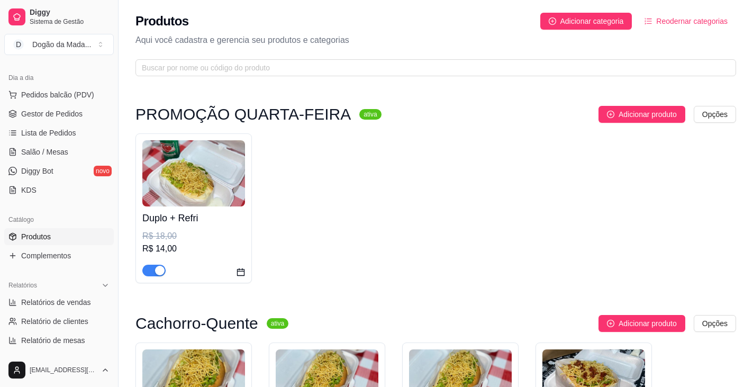
click at [379, 23] on span "Reodernar categorias" at bounding box center [691, 21] width 71 height 12
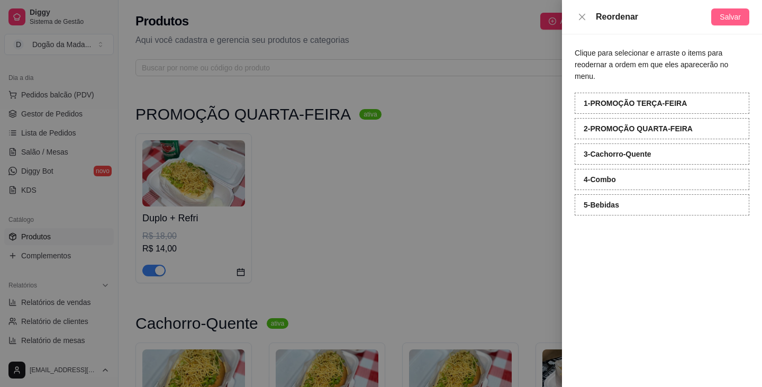
click at [379, 13] on span "Salvar" at bounding box center [729, 17] width 21 height 12
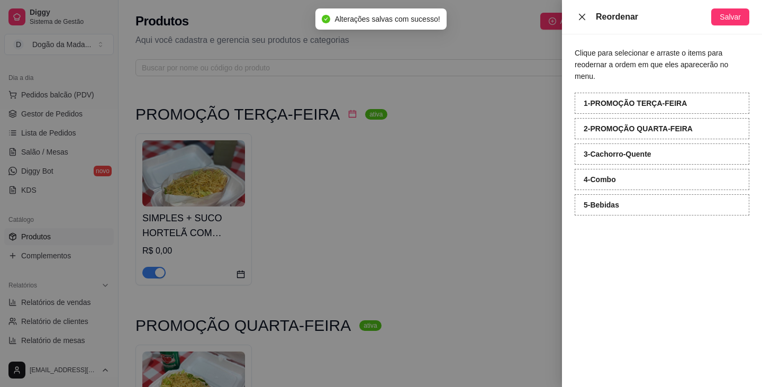
click at [379, 16] on icon "close" at bounding box center [582, 16] width 6 height 6
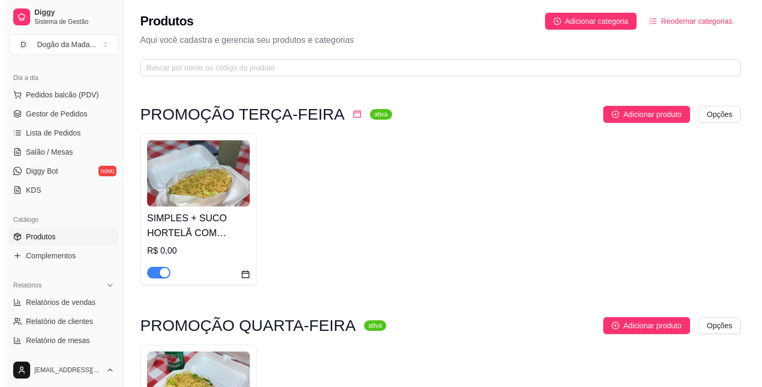
scroll to position [106, 0]
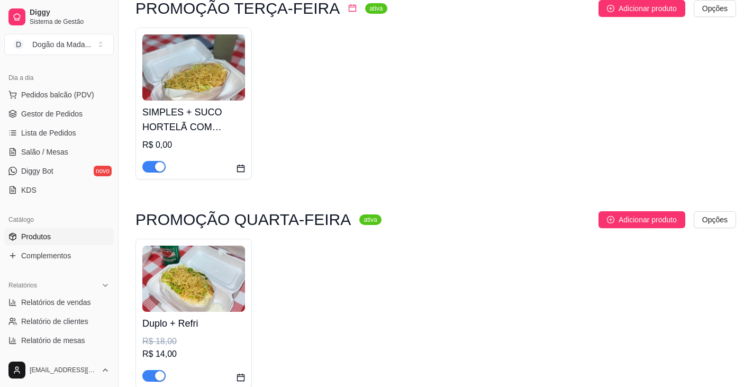
click at [225, 142] on div "R$ 0,00" at bounding box center [193, 145] width 103 height 13
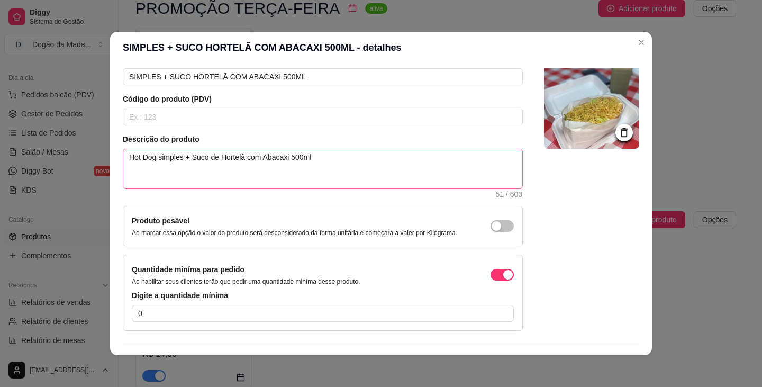
scroll to position [0, 0]
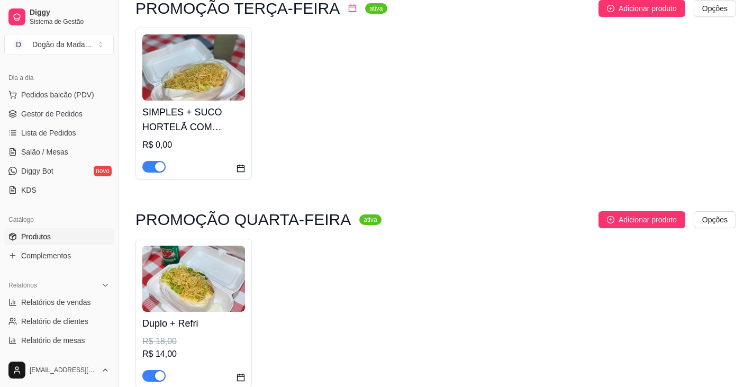
click at [233, 266] on img at bounding box center [193, 278] width 103 height 66
click at [183, 103] on div "SIMPLES + SUCO HORTELÃ COM ABACAXI 500ML R$ 0,00" at bounding box center [193, 137] width 103 height 72
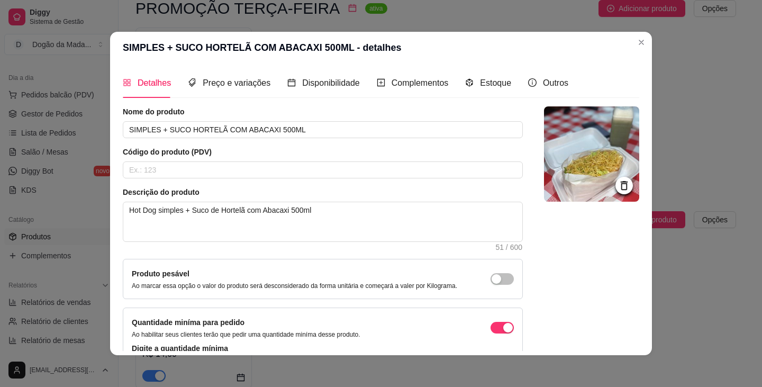
click at [379, 318] on div "Quantidade miníma para pedido Ao habilitar seus clientes terão que pedir uma qu…" at bounding box center [323, 327] width 382 height 22
click at [379, 324] on span "button" at bounding box center [501, 328] width 23 height 12
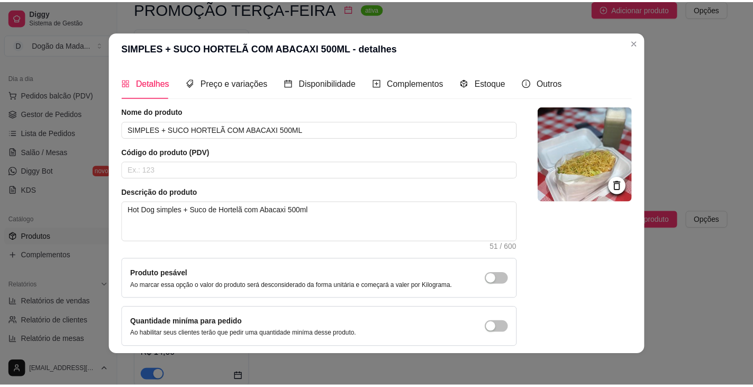
scroll to position [44, 0]
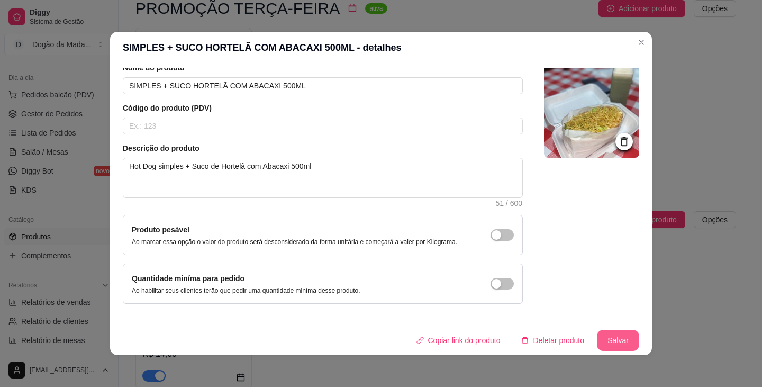
click at [379, 334] on button "Salvar" at bounding box center [618, 340] width 42 height 21
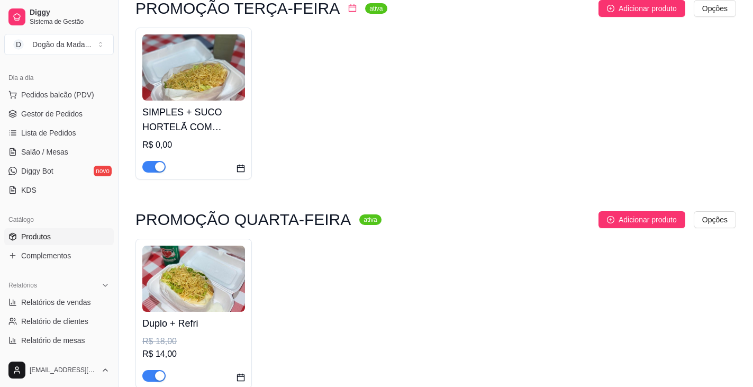
click at [216, 288] on img at bounding box center [193, 278] width 103 height 66
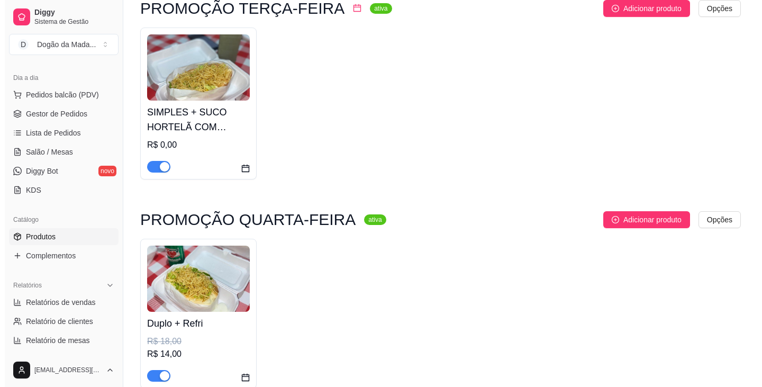
scroll to position [0, 0]
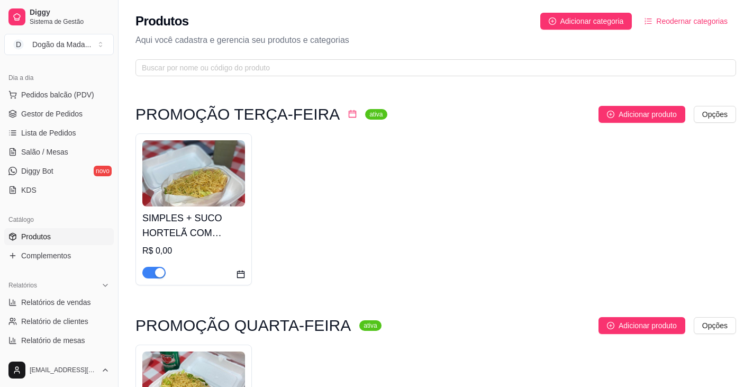
click at [178, 238] on h4 "SIMPLES + SUCO HORTELÃ COM ABACAXI 500ML" at bounding box center [193, 226] width 103 height 30
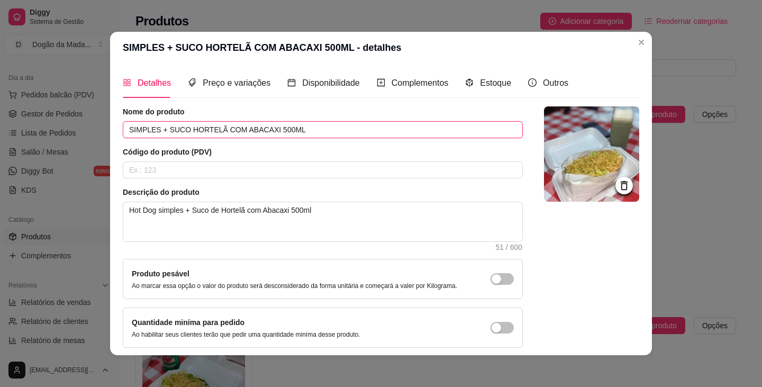
drag, startPoint x: 295, startPoint y: 130, endPoint x: 0, endPoint y: 81, distance: 299.3
click at [7, 82] on div "SIMPLES + SUCO HORTELÃ COM ABACAXI 500ML - detalhes Detalhes Preço e variações …" at bounding box center [381, 193] width 762 height 387
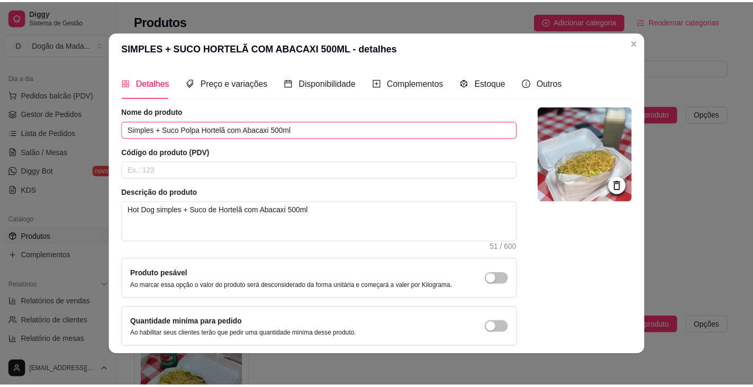
scroll to position [44, 0]
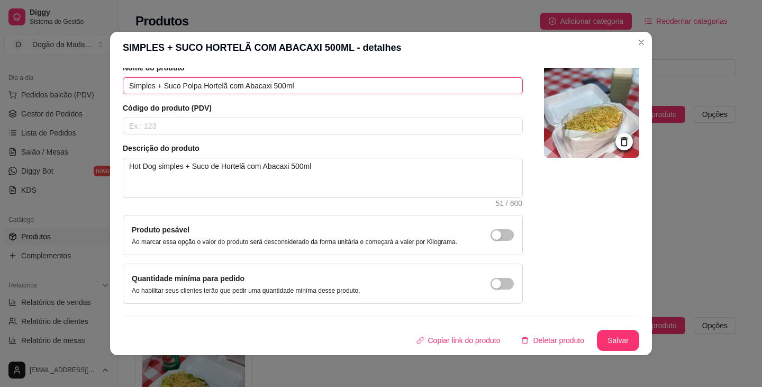
type input "Simples + Suco Polpa Hortelã com Abacaxi 500ml"
click at [379, 338] on button "Salvar" at bounding box center [618, 340] width 42 height 21
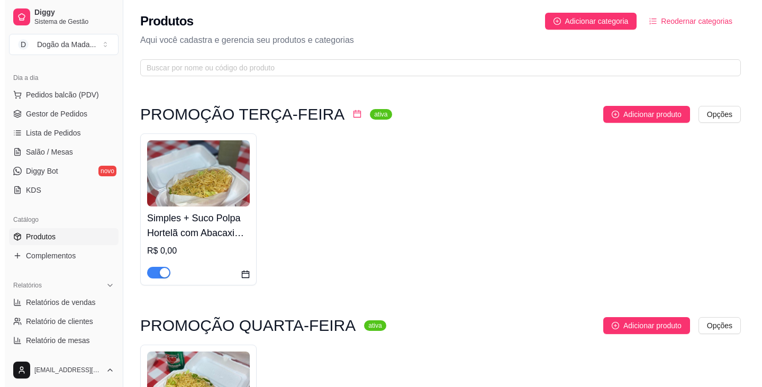
scroll to position [53, 0]
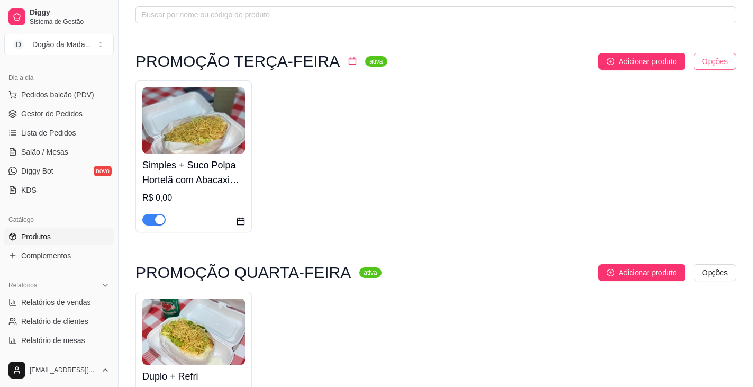
click at [379, 66] on html "Diggy Sistema de Gestão D Dogão da Mada ... Loja aberta Período gratuito até 31…" at bounding box center [376, 140] width 753 height 387
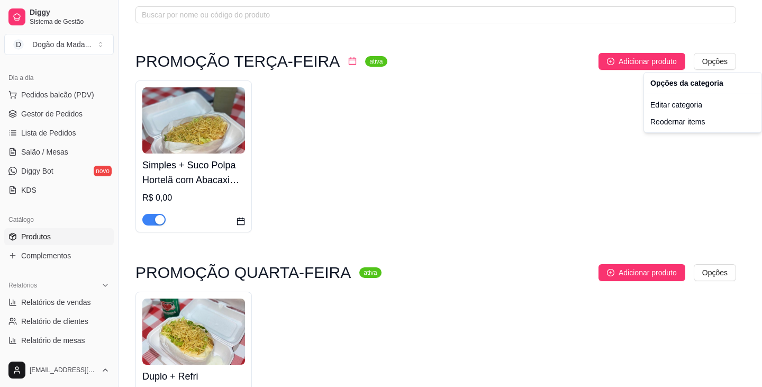
click at [300, 78] on html "Diggy Sistema de Gestão D Dogão da Mada ... Loja aberta Período gratuito até 31…" at bounding box center [381, 140] width 762 height 387
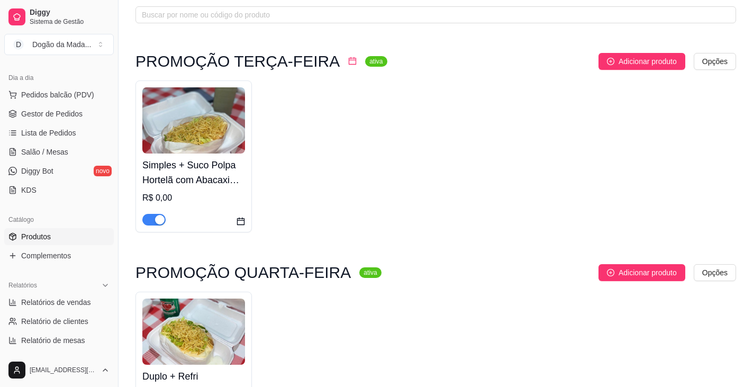
click at [216, 105] on img at bounding box center [193, 120] width 103 height 66
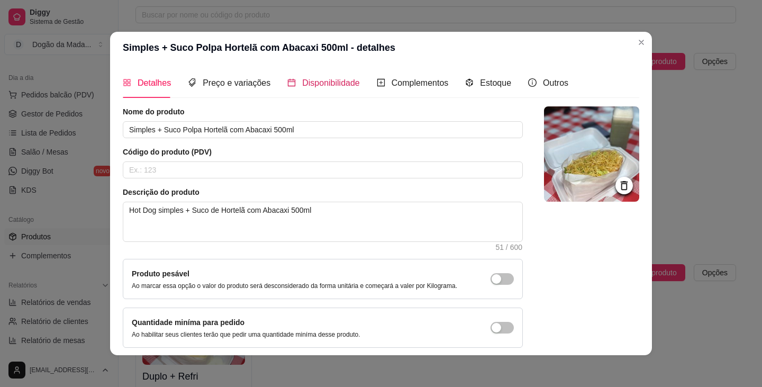
click at [327, 84] on span "Disponibilidade" at bounding box center [331, 82] width 58 height 9
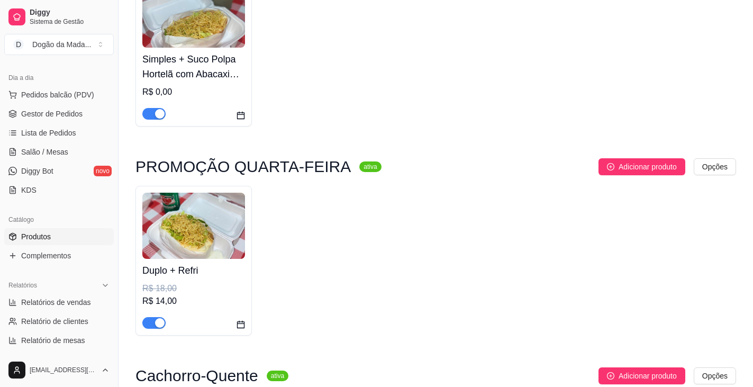
scroll to position [0, 0]
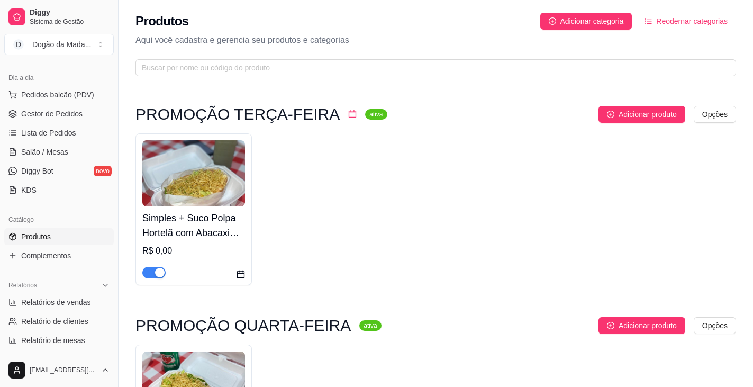
click at [379, 24] on span "Reodernar categorias" at bounding box center [691, 21] width 71 height 12
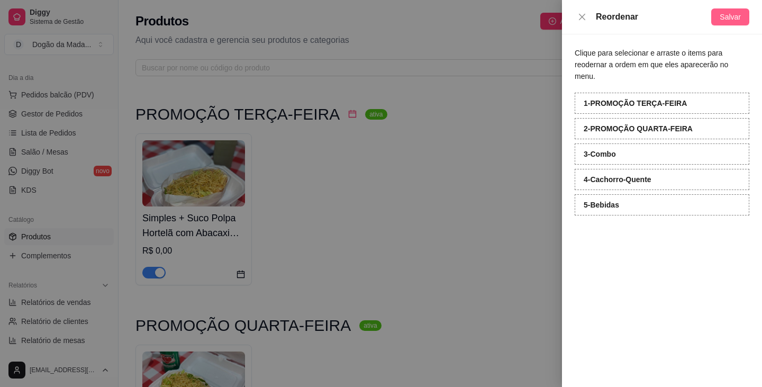
click at [379, 18] on button "Salvar" at bounding box center [730, 16] width 38 height 17
click at [379, 14] on icon "close" at bounding box center [582, 17] width 8 height 8
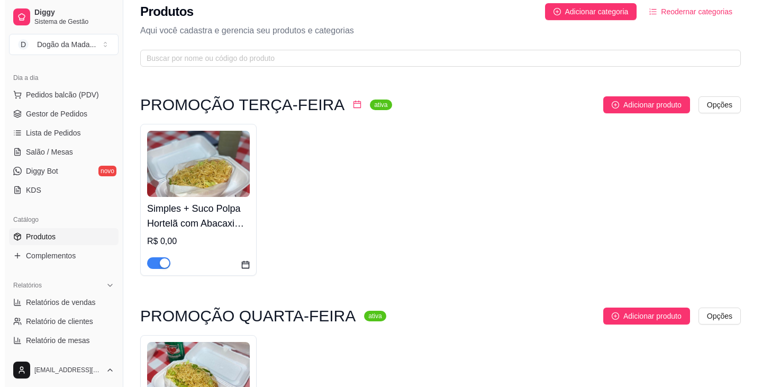
scroll to position [62, 0]
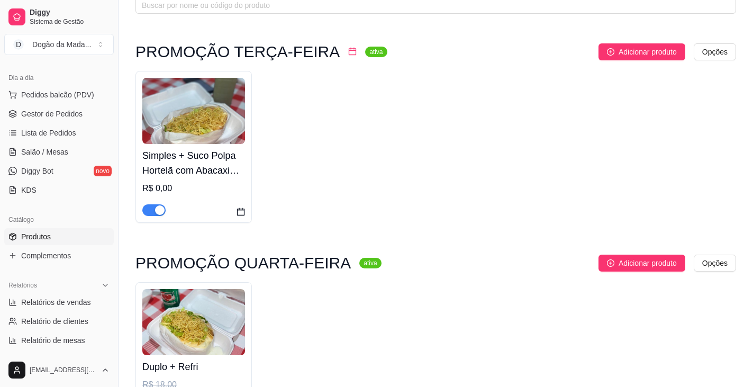
click at [349, 51] on icon "calendar" at bounding box center [352, 51] width 7 height 7
click at [379, 264] on html "Diggy Sistema de Gestão D Dogão da Mada ... Loja aberta Período gratuito até 31…" at bounding box center [376, 131] width 753 height 387
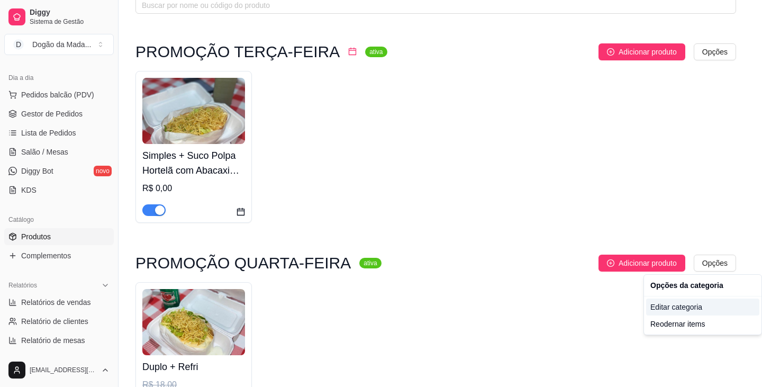
click at [379, 305] on div "Editar categoria" at bounding box center [702, 306] width 113 height 17
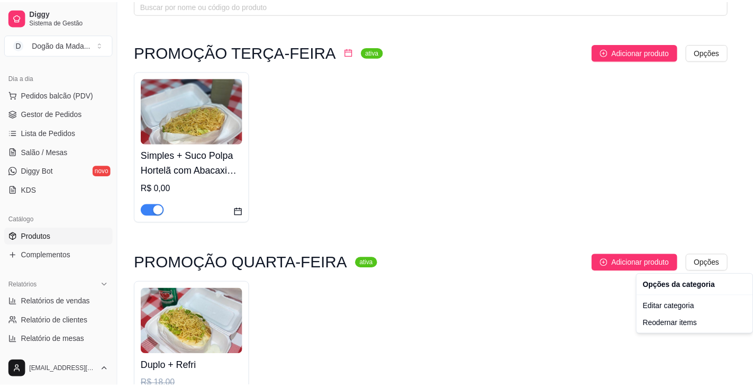
scroll to position [0, 0]
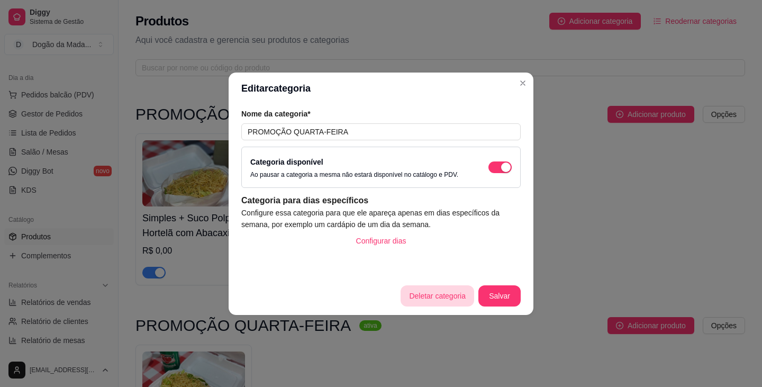
click at [379, 297] on button "Deletar categoria" at bounding box center [437, 295] width 74 height 21
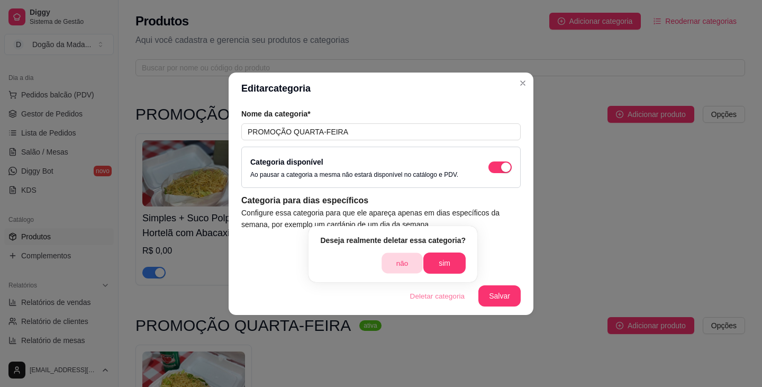
click at [379, 265] on button "não" at bounding box center [401, 263] width 41 height 21
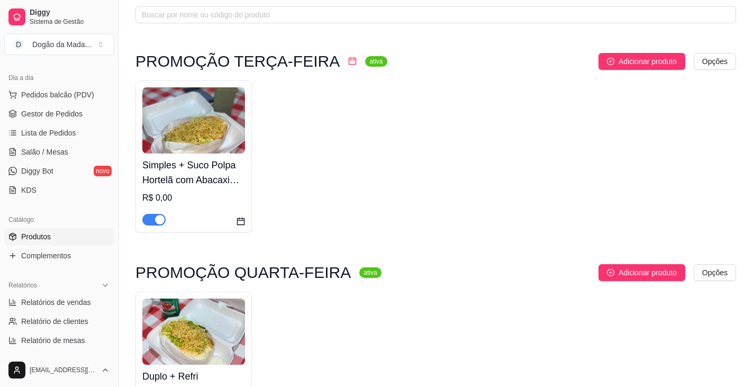
scroll to position [159, 0]
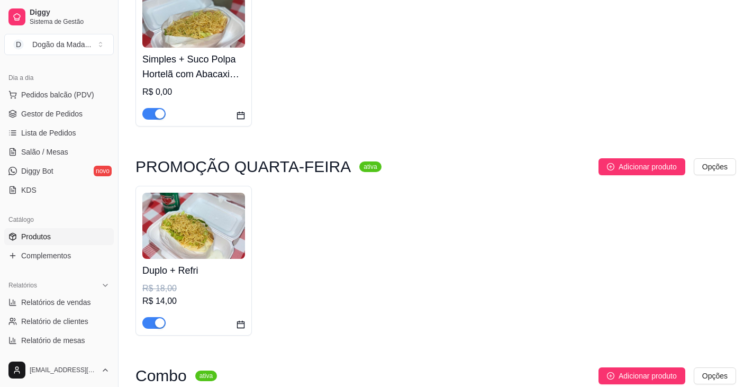
click at [210, 202] on img at bounding box center [193, 226] width 103 height 66
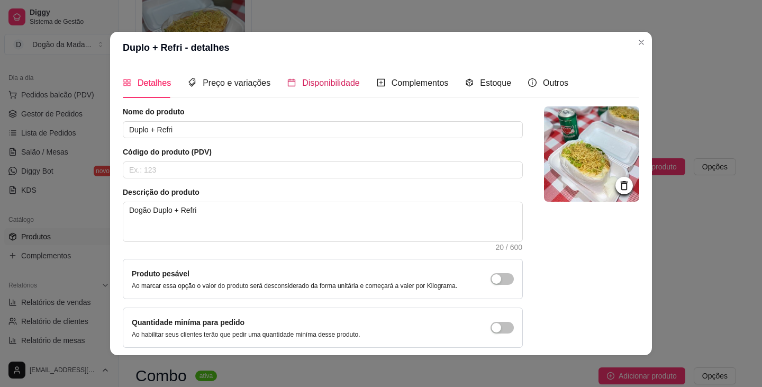
click at [325, 86] on span "Disponibilidade" at bounding box center [331, 82] width 58 height 9
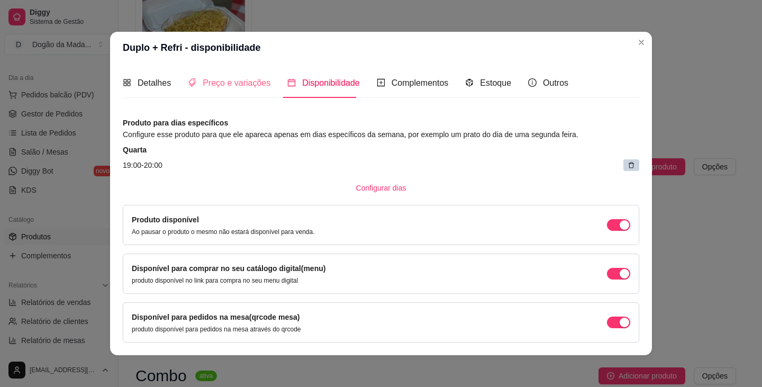
click at [197, 90] on div "Preço e variações" at bounding box center [229, 83] width 83 height 30
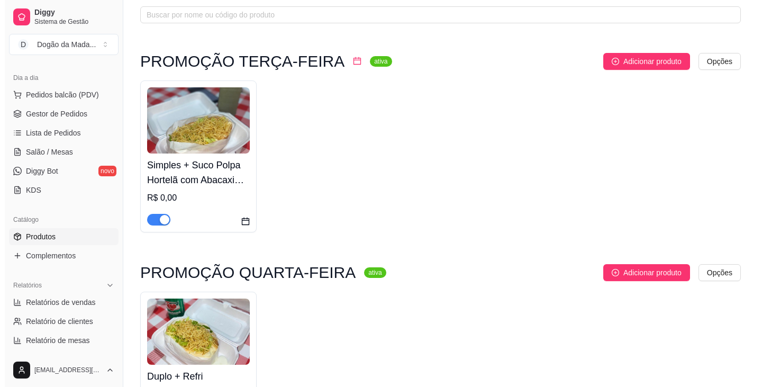
scroll to position [0, 0]
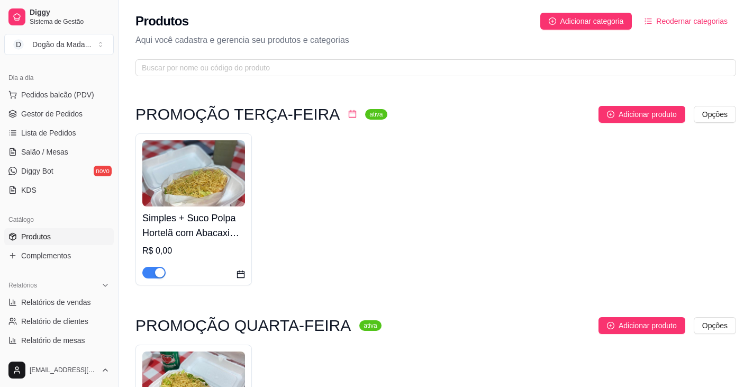
click at [219, 182] on img at bounding box center [193, 173] width 103 height 66
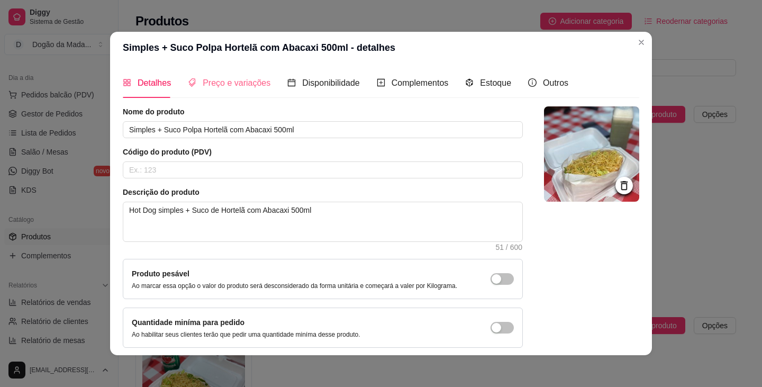
click at [229, 91] on div "Preço e variações" at bounding box center [229, 83] width 83 height 30
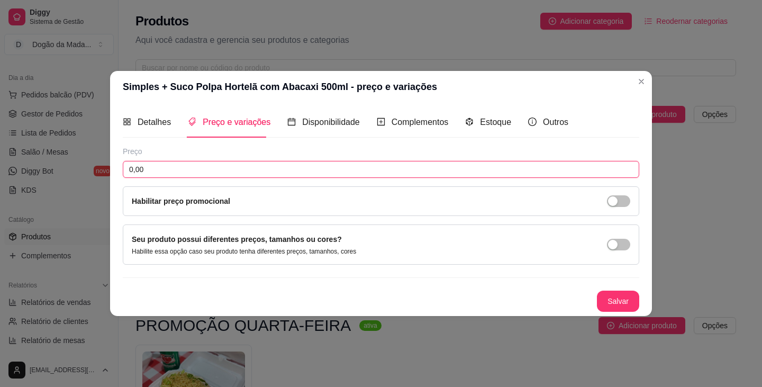
click at [174, 169] on input "0,00" at bounding box center [381, 169] width 516 height 17
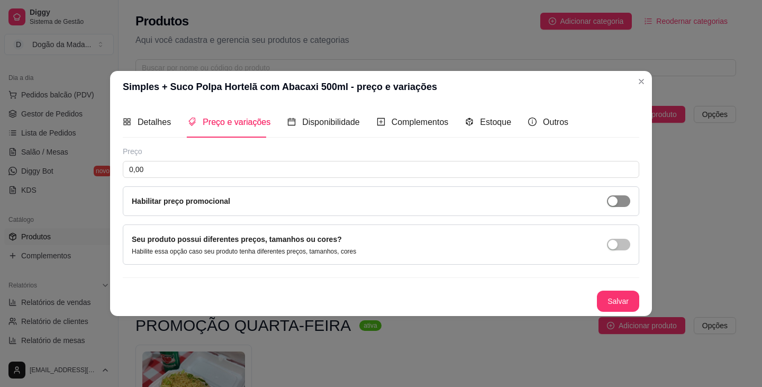
click at [379, 196] on div "button" at bounding box center [613, 201] width 10 height 10
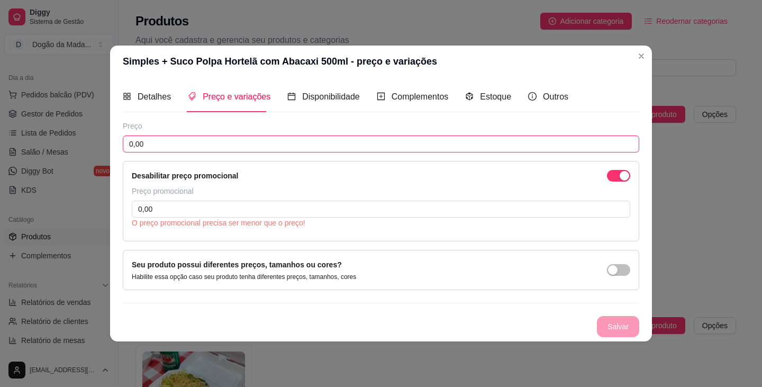
drag, startPoint x: 152, startPoint y: 141, endPoint x: 57, endPoint y: 124, distance: 96.7
click at [71, 127] on div "Simples + Suco Polpa Hortelã com Abacaxi 500ml - preço e variações Detalhes Pre…" at bounding box center [381, 193] width 762 height 387
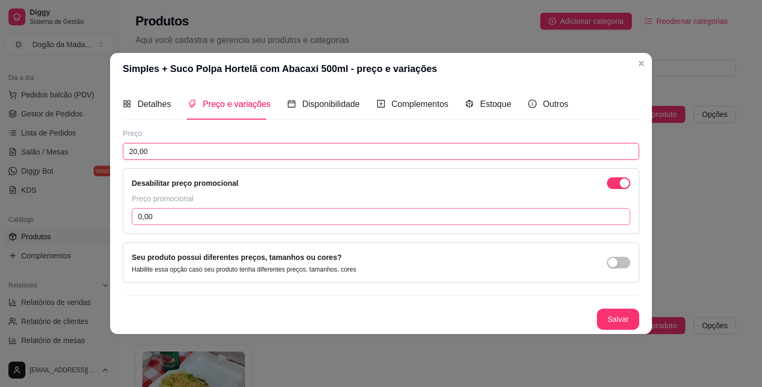
type input "20,00"
click at [136, 207] on div "Preço promocional 0,00" at bounding box center [381, 209] width 498 height 32
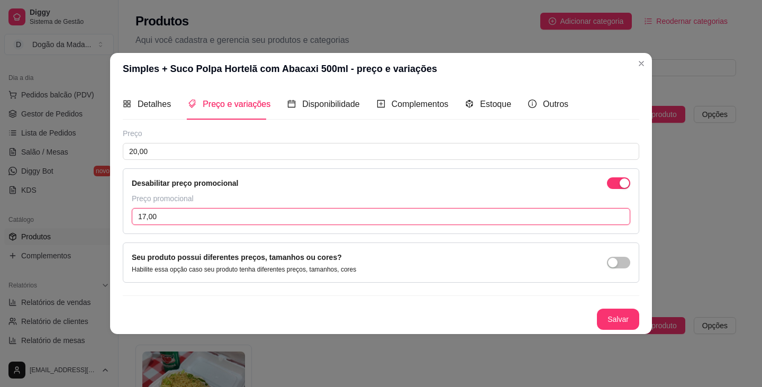
type input "17,00"
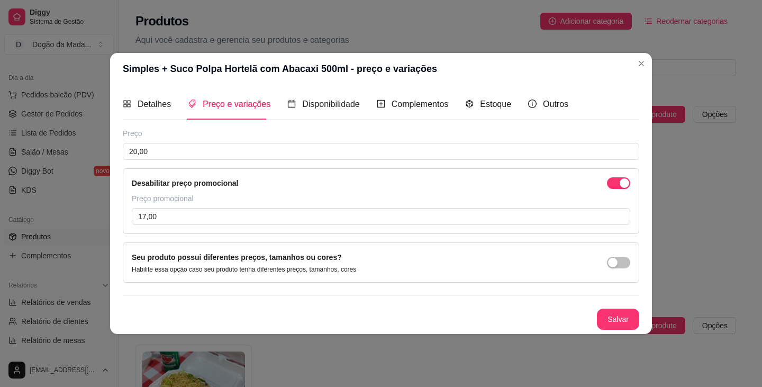
click at [331, 185] on div "Desabilitar preço promocional" at bounding box center [381, 183] width 498 height 12
click at [379, 315] on button "Salvar" at bounding box center [618, 318] width 42 height 21
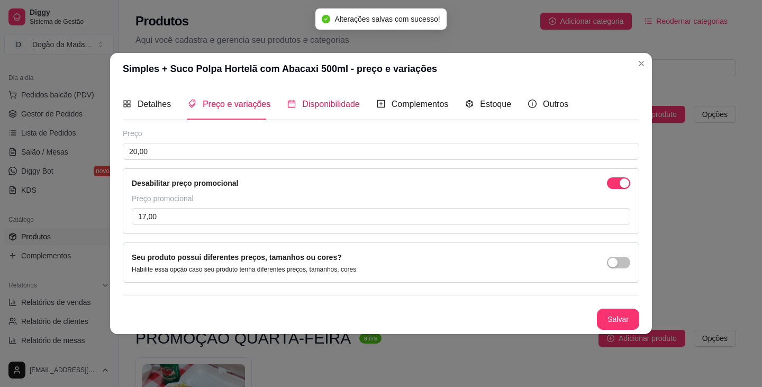
click at [352, 102] on span "Disponibilidade" at bounding box center [331, 103] width 58 height 9
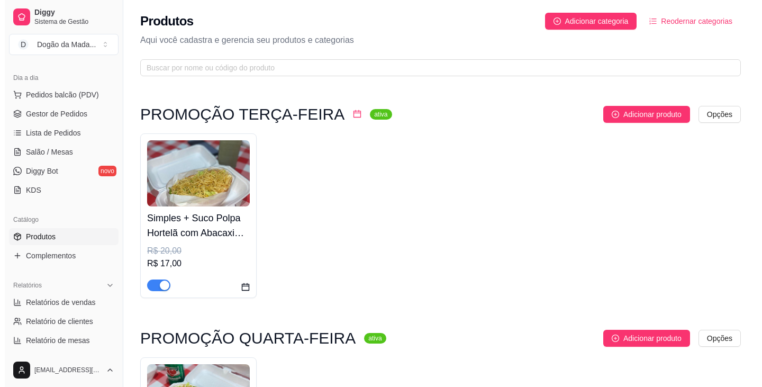
scroll to position [106, 0]
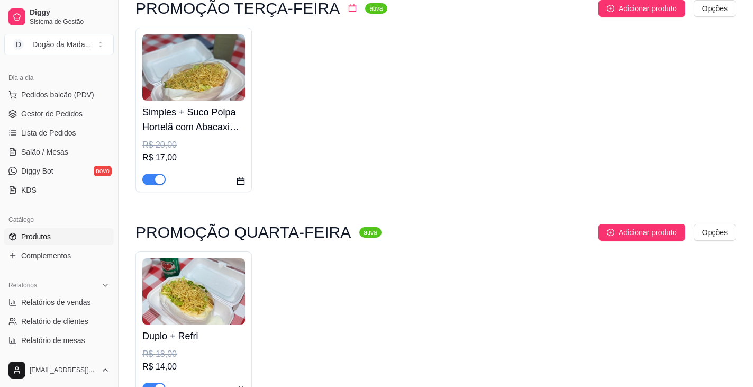
click at [214, 283] on img at bounding box center [193, 291] width 103 height 66
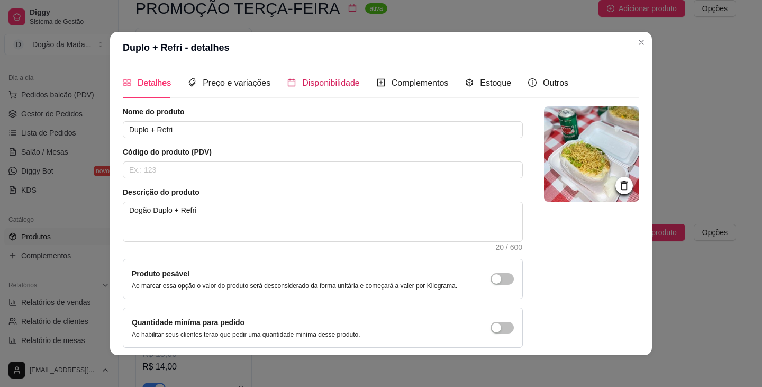
click at [303, 81] on span "Disponibilidade" at bounding box center [331, 82] width 58 height 9
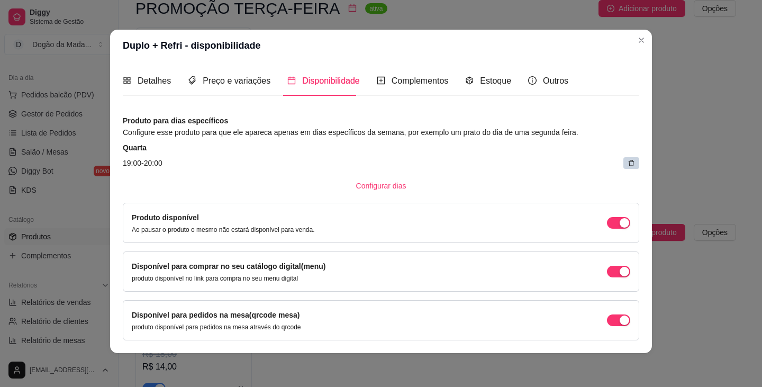
scroll to position [0, 0]
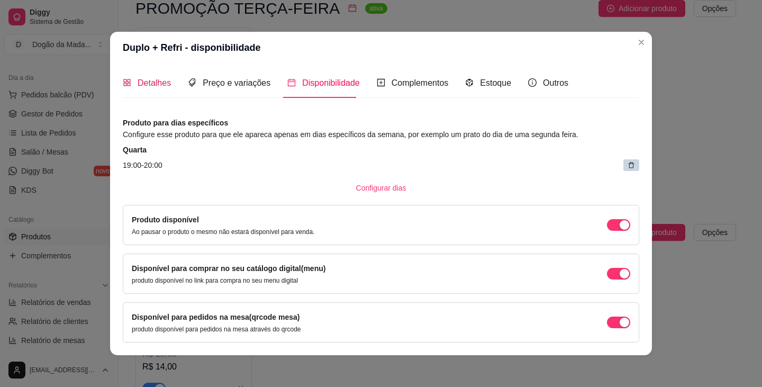
click at [162, 87] on span "Detalhes" at bounding box center [154, 82] width 33 height 9
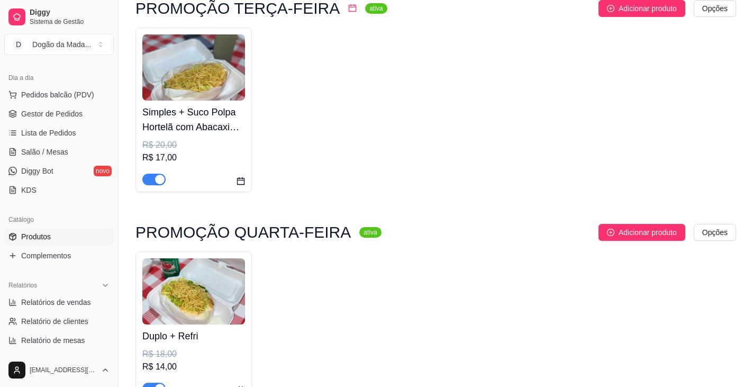
scroll to position [212, 0]
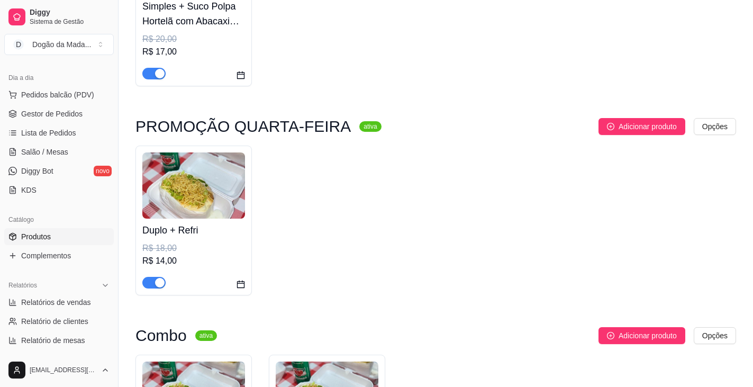
click at [236, 131] on h3 "PROMOÇÃO QUARTA-FEIRA" at bounding box center [242, 126] width 215 height 13
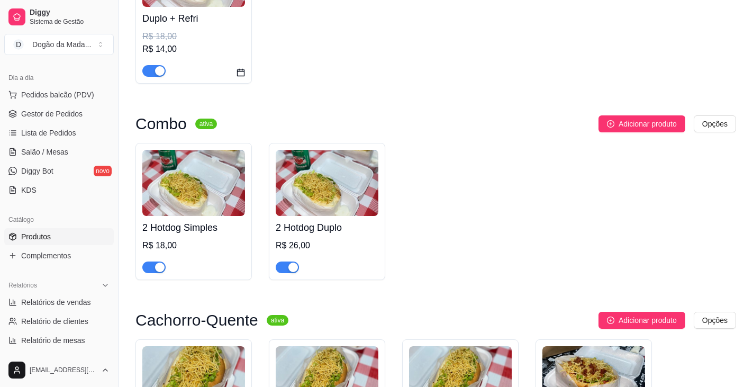
scroll to position [317, 0]
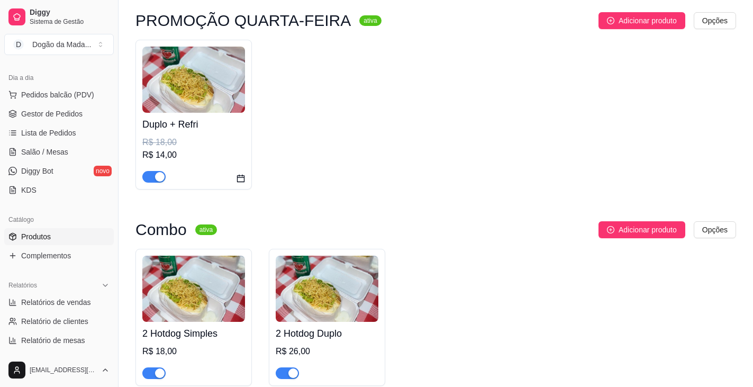
click at [50, 239] on span "Produtos" at bounding box center [36, 236] width 30 height 11
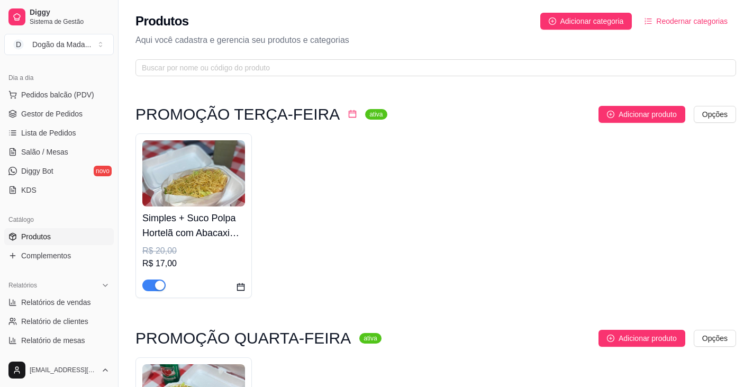
scroll to position [53, 0]
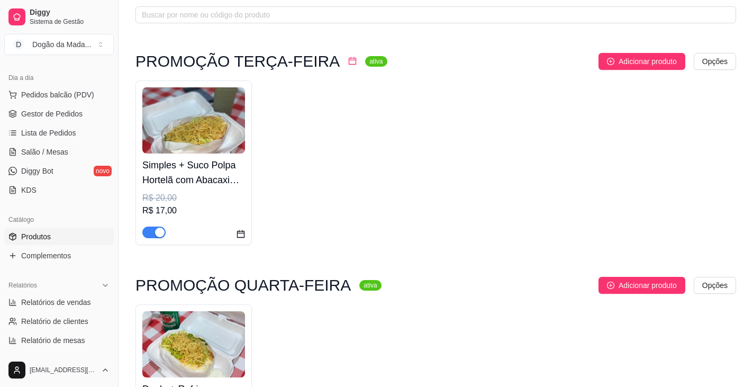
click at [218, 182] on h4 "Simples + Suco Polpa Hortelã com Abacaxi 500ml" at bounding box center [193, 173] width 103 height 30
click at [348, 63] on icon "calendar" at bounding box center [352, 61] width 8 height 8
click at [334, 75] on div "PROMOÇÃO TERÇA-FEIRA ativa Adicionar produto Opções Simples + Suco Polpa Hortel…" at bounding box center [435, 149] width 600 height 192
click at [43, 236] on span "Produtos" at bounding box center [36, 236] width 30 height 11
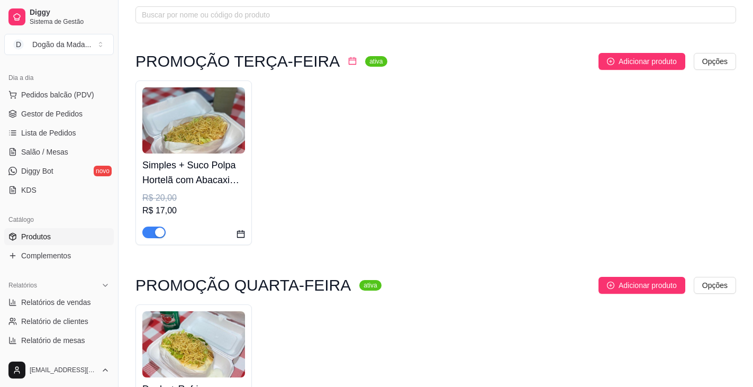
scroll to position [0, 0]
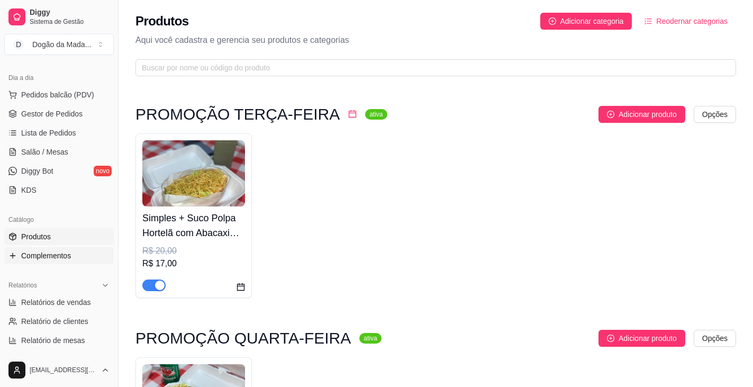
click at [61, 257] on span "Complementos" at bounding box center [46, 255] width 50 height 11
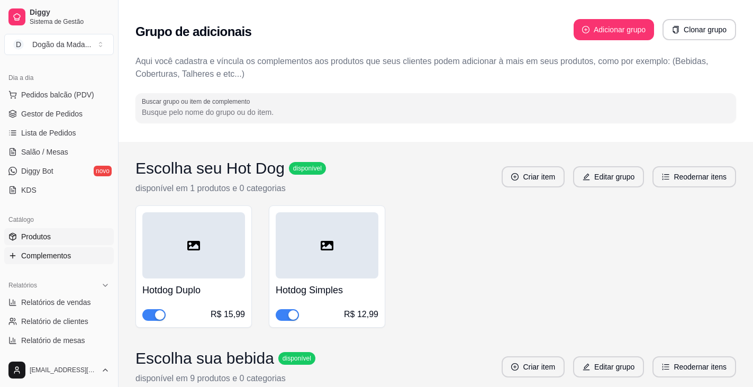
click at [40, 235] on span "Produtos" at bounding box center [36, 236] width 30 height 11
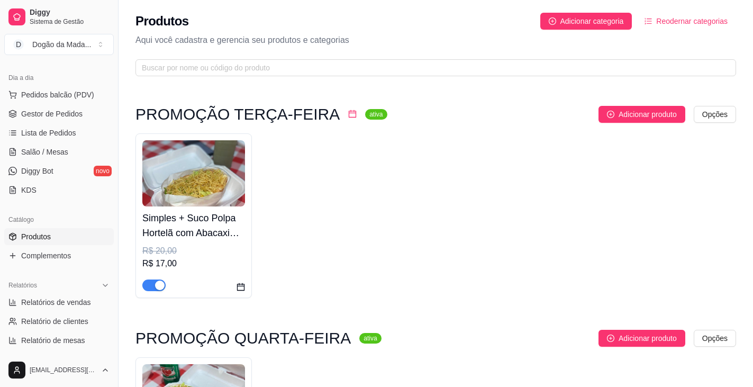
scroll to position [159, 0]
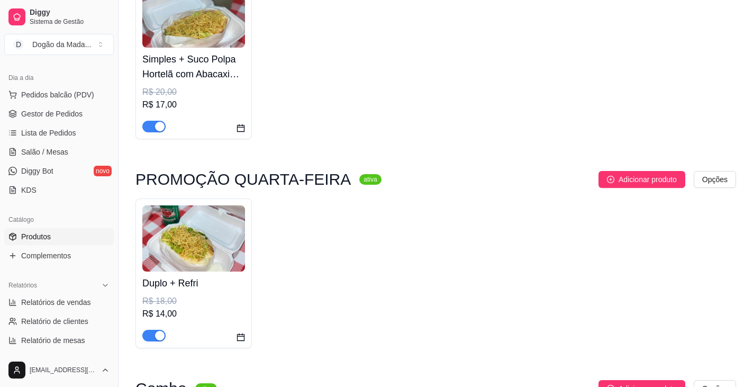
click at [219, 223] on img at bounding box center [193, 238] width 103 height 66
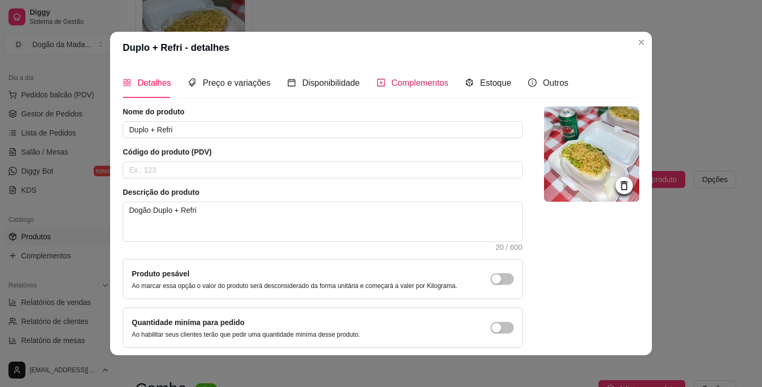
click at [379, 81] on span "Complementos" at bounding box center [419, 82] width 57 height 9
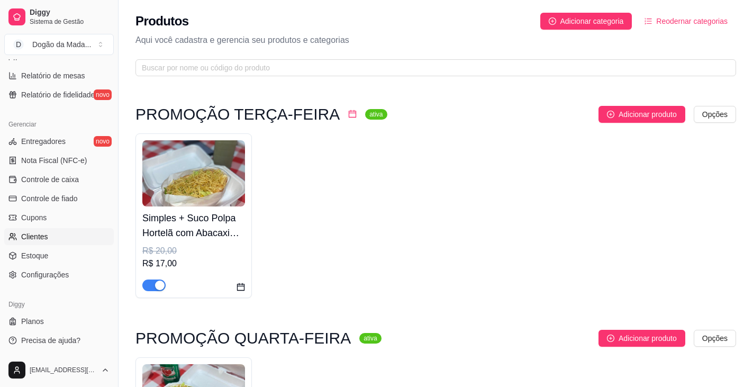
scroll to position [53, 0]
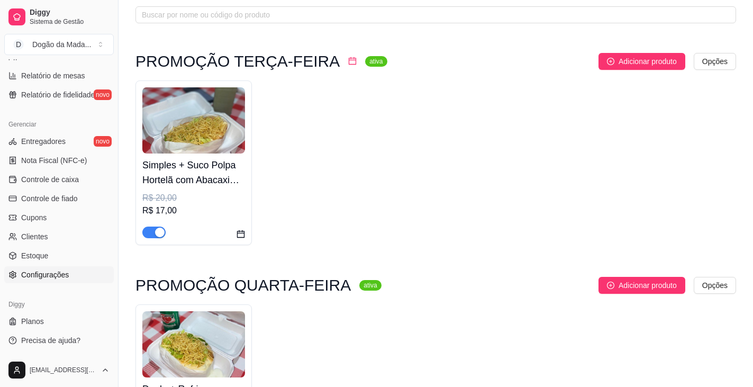
click at [47, 281] on link "Configurações" at bounding box center [59, 274] width 110 height 17
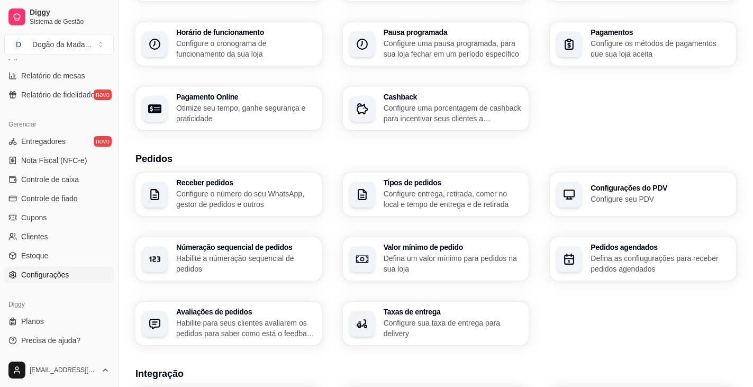
scroll to position [159, 0]
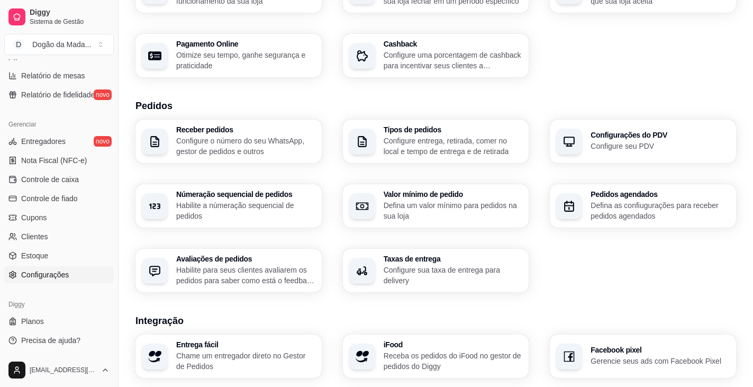
click at [379, 280] on p "Configure sua taxa de entrega para delivery" at bounding box center [453, 275] width 139 height 21
click at [253, 133] on div "Receber pedidos Configure o número do seu WhatsApp, gestor de pedidos e outros" at bounding box center [245, 141] width 139 height 31
click at [379, 148] on p "Configure entrega, retirada, comer no local e tempo de entrega e de retirada" at bounding box center [453, 145] width 139 height 21
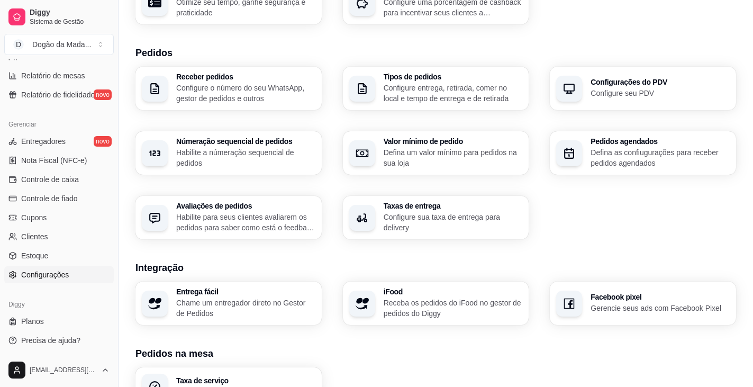
scroll to position [265, 0]
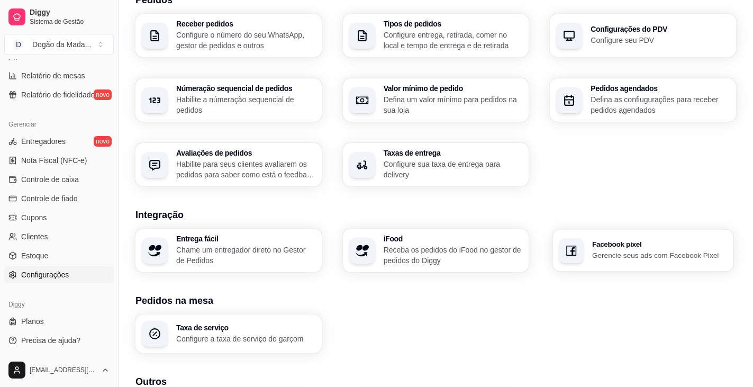
click at [379, 242] on div "Facebook pixel Gerencie seus ads com Facebook Pixel" at bounding box center [643, 250] width 180 height 42
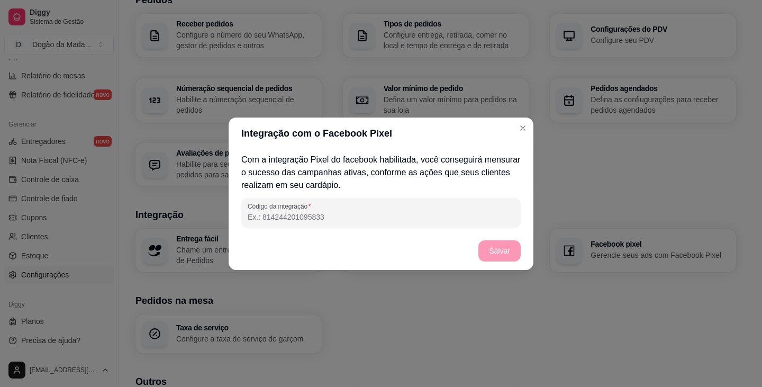
click at [379, 228] on div "Com a integração Pixel do facebook habilitada, você conseguirá mensurar o suces…" at bounding box center [381, 190] width 305 height 83
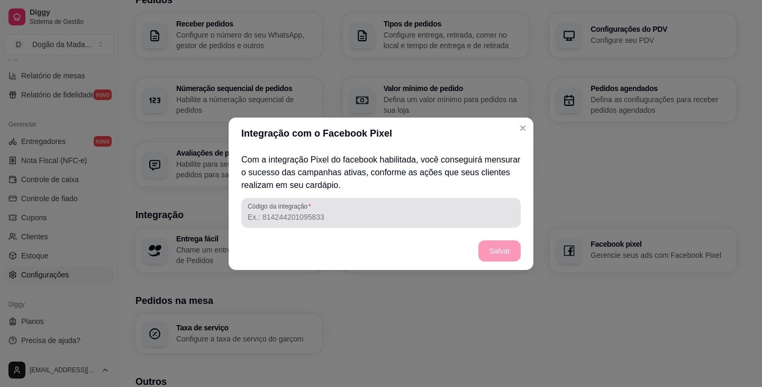
click at [379, 216] on input "Código da integração" at bounding box center [381, 217] width 267 height 11
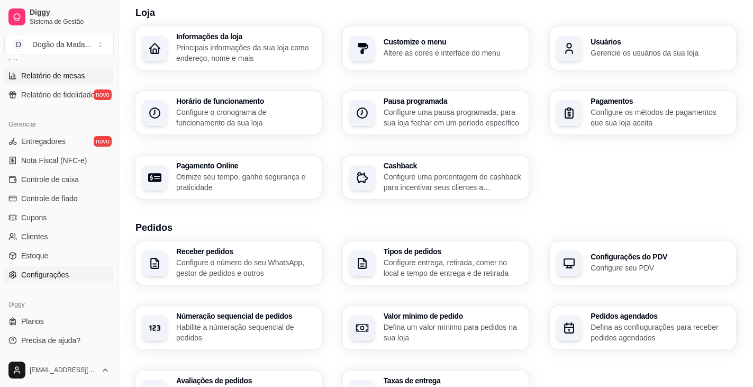
scroll to position [0, 0]
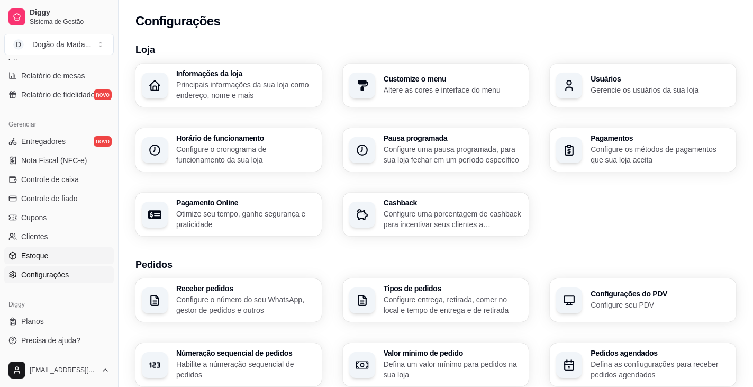
click at [43, 254] on span "Estoque" at bounding box center [34, 255] width 27 height 11
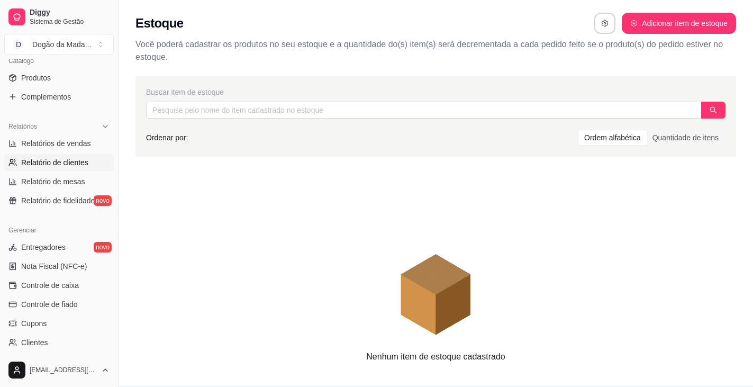
scroll to position [216, 0]
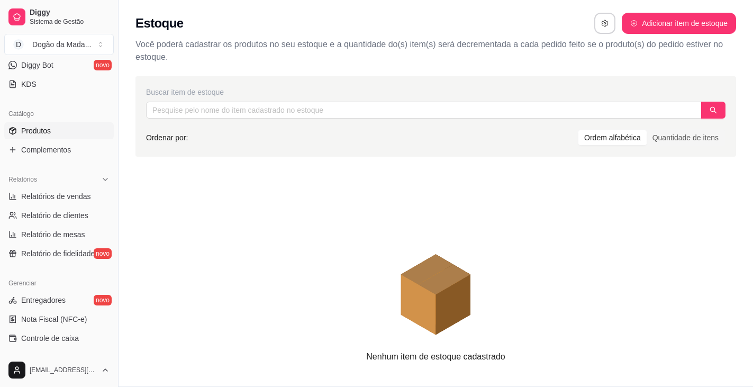
click at [50, 126] on span "Produtos" at bounding box center [36, 130] width 30 height 11
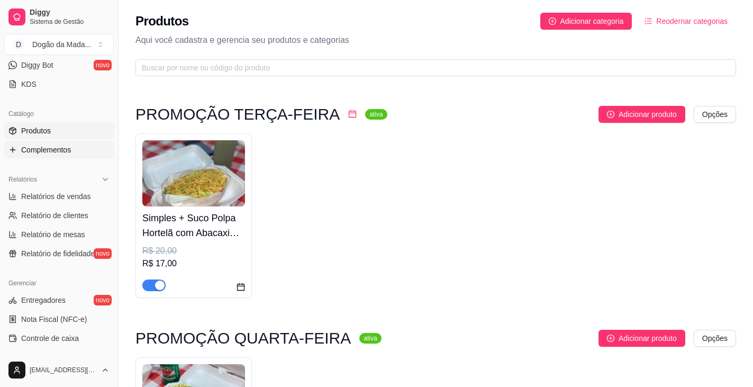
click at [58, 142] on link "Complementos" at bounding box center [59, 149] width 110 height 17
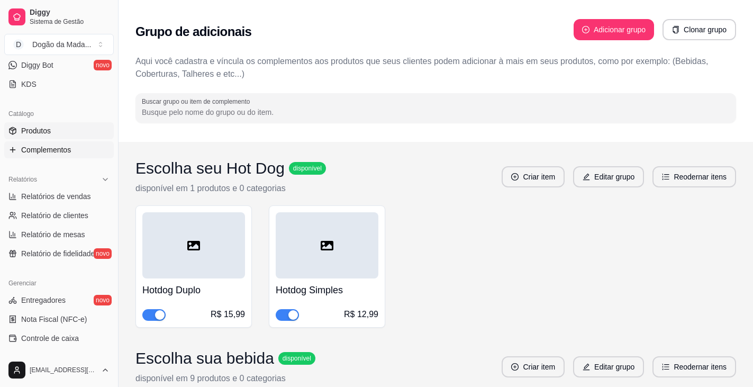
click at [57, 131] on link "Produtos" at bounding box center [59, 130] width 110 height 17
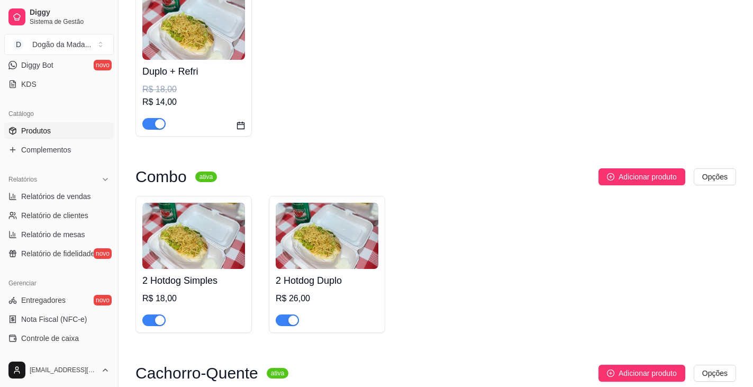
scroll to position [423, 0]
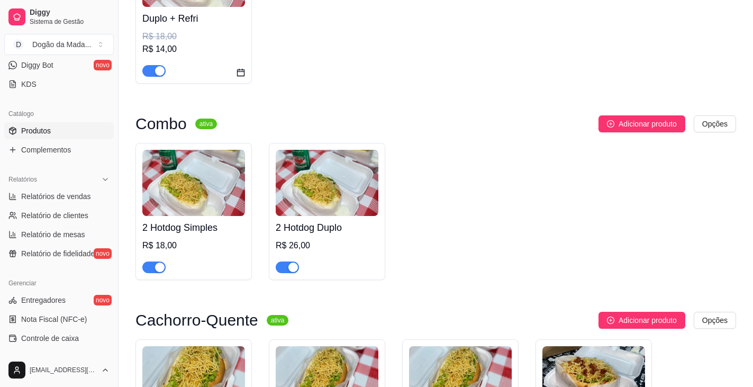
click at [343, 217] on div "2 Hotdog Duplo R$ 26,00" at bounding box center [327, 244] width 103 height 57
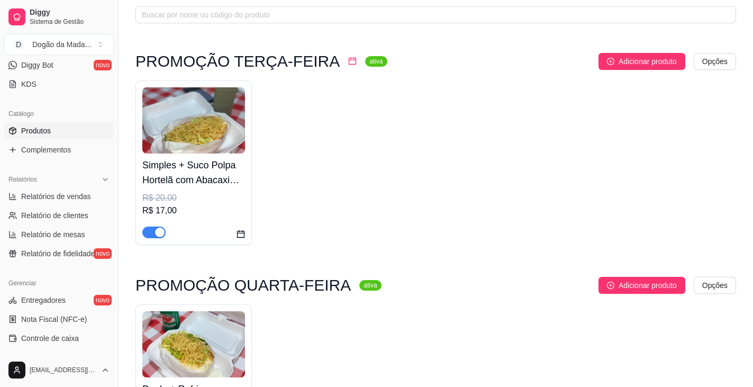
scroll to position [0, 0]
